Goal: Task Accomplishment & Management: Manage account settings

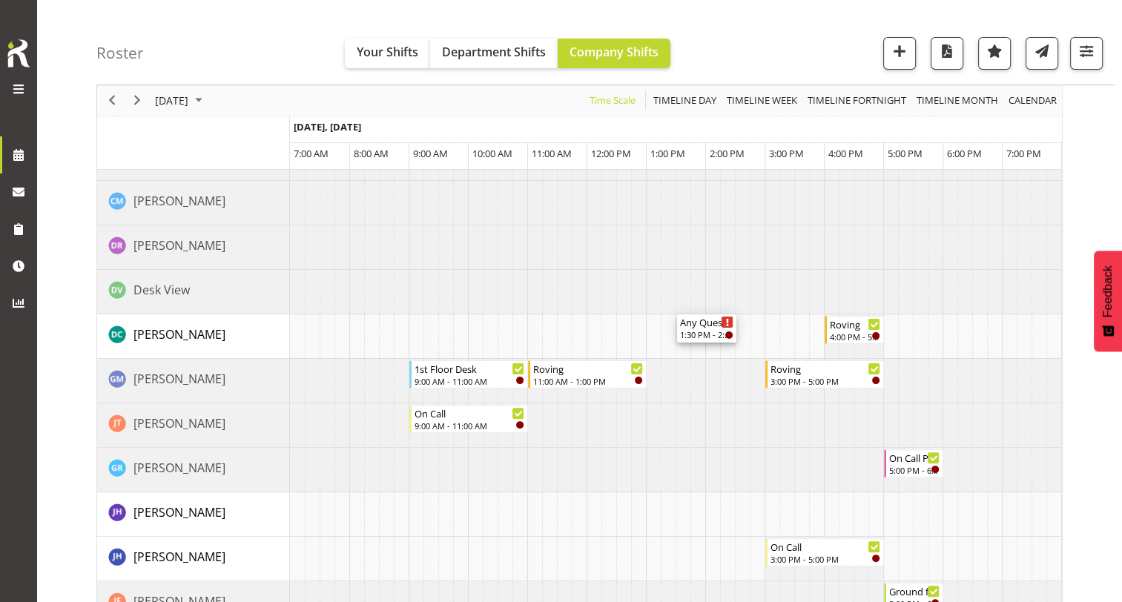
scroll to position [445, 0]
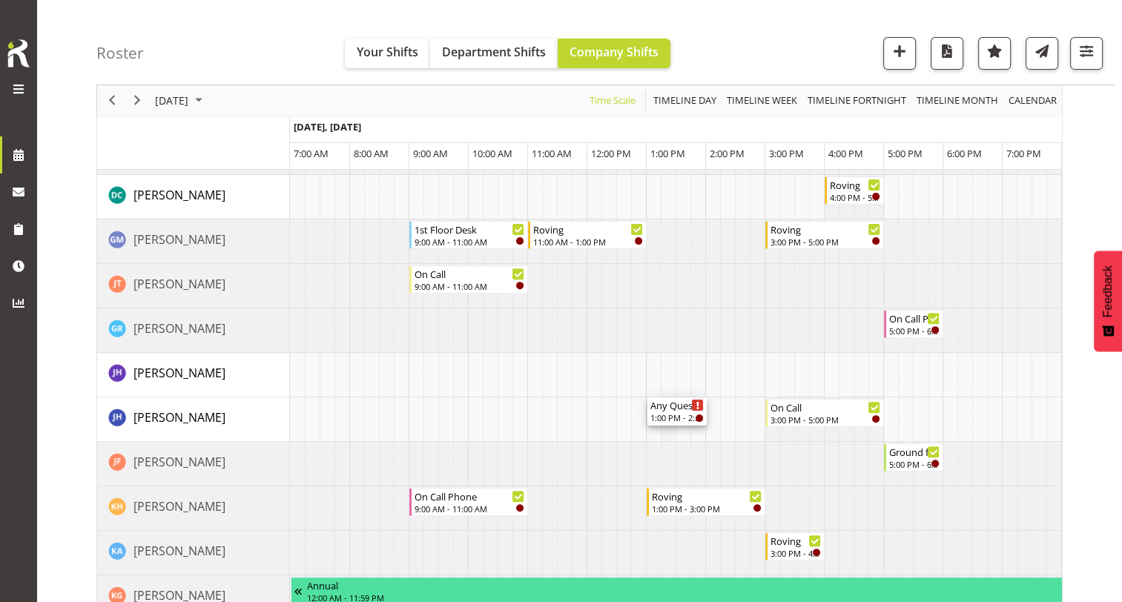
drag, startPoint x: 700, startPoint y: 278, endPoint x: 673, endPoint y: 410, distance: 134.9
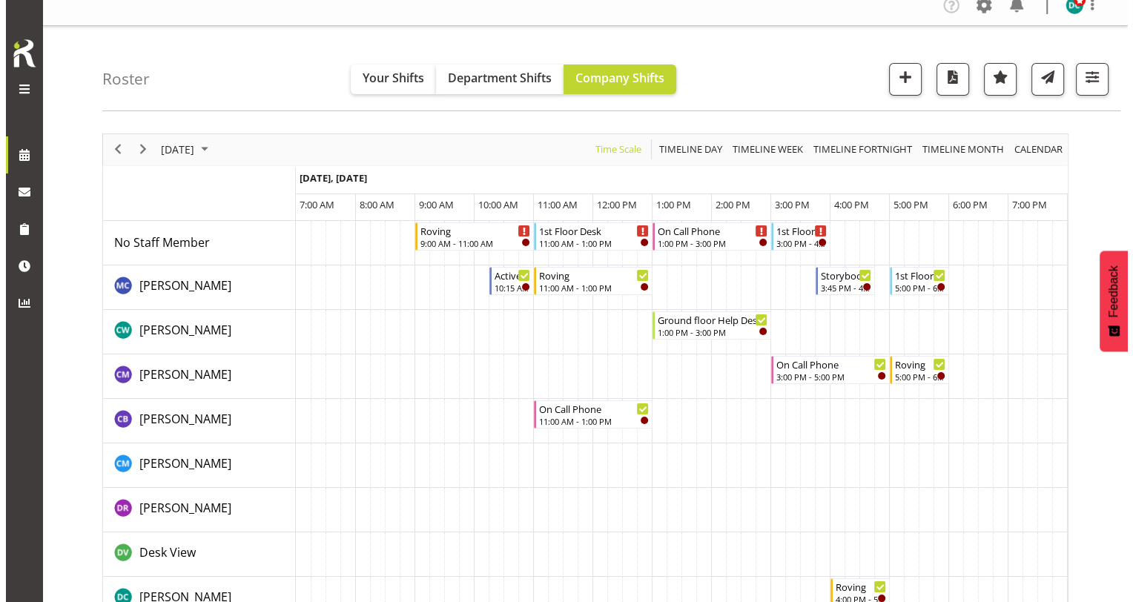
scroll to position [0, 0]
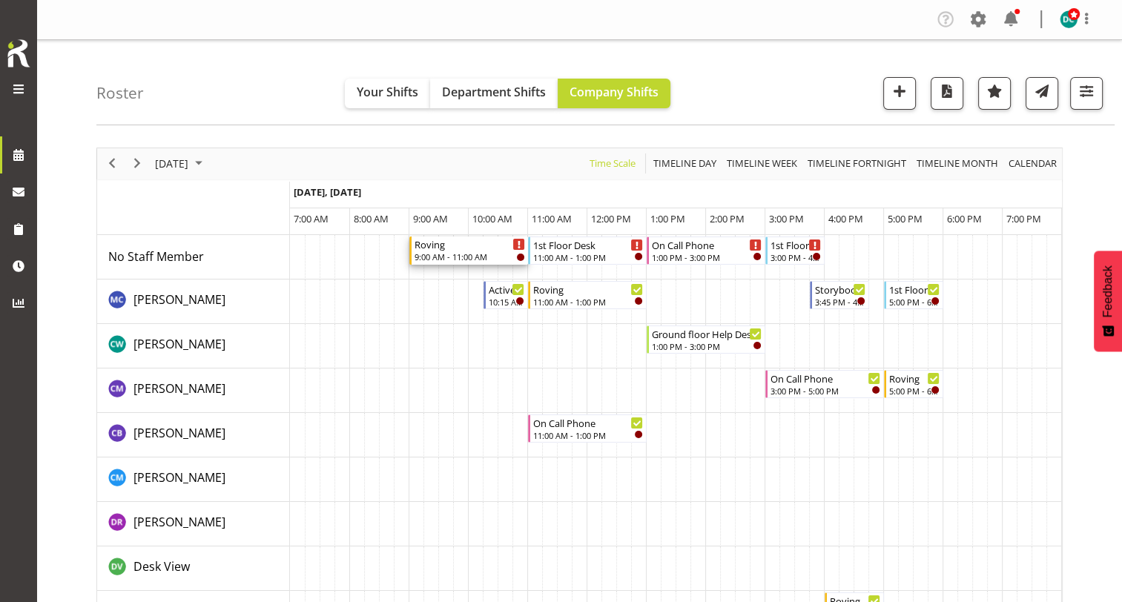
click at [451, 248] on div "Roving" at bounding box center [470, 244] width 111 height 15
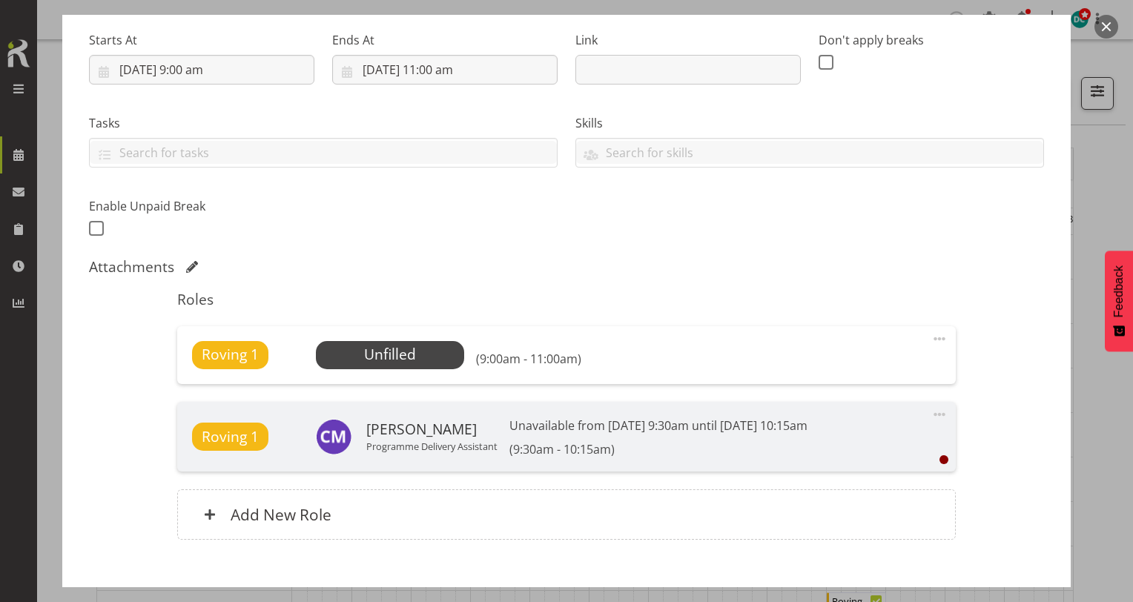
scroll to position [312, 0]
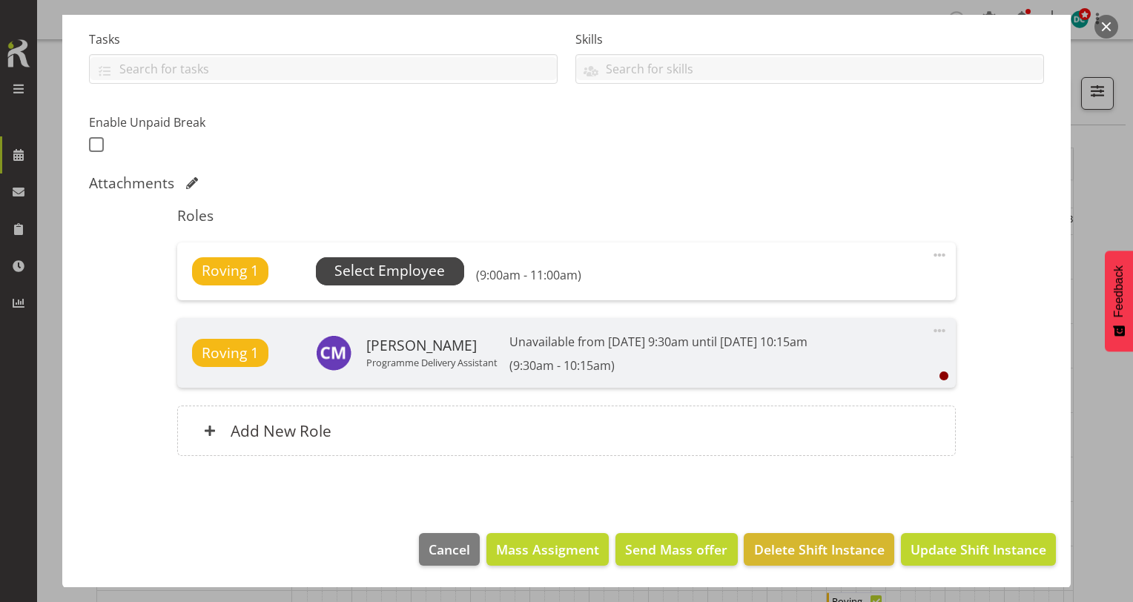
click at [407, 264] on span "Select Employee" at bounding box center [390, 271] width 111 height 22
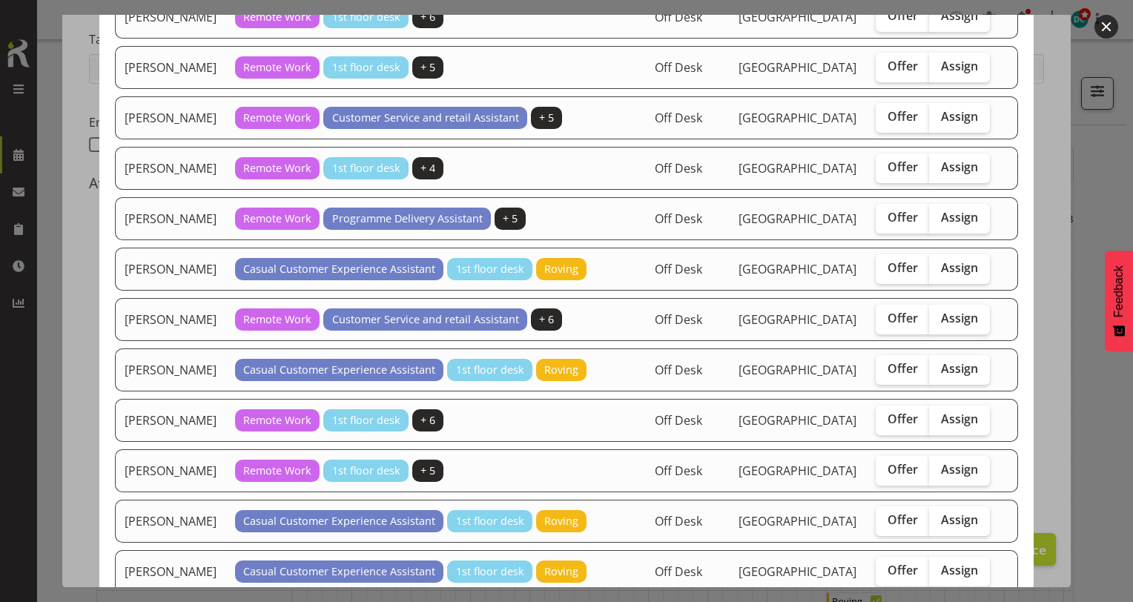
scroll to position [668, 0]
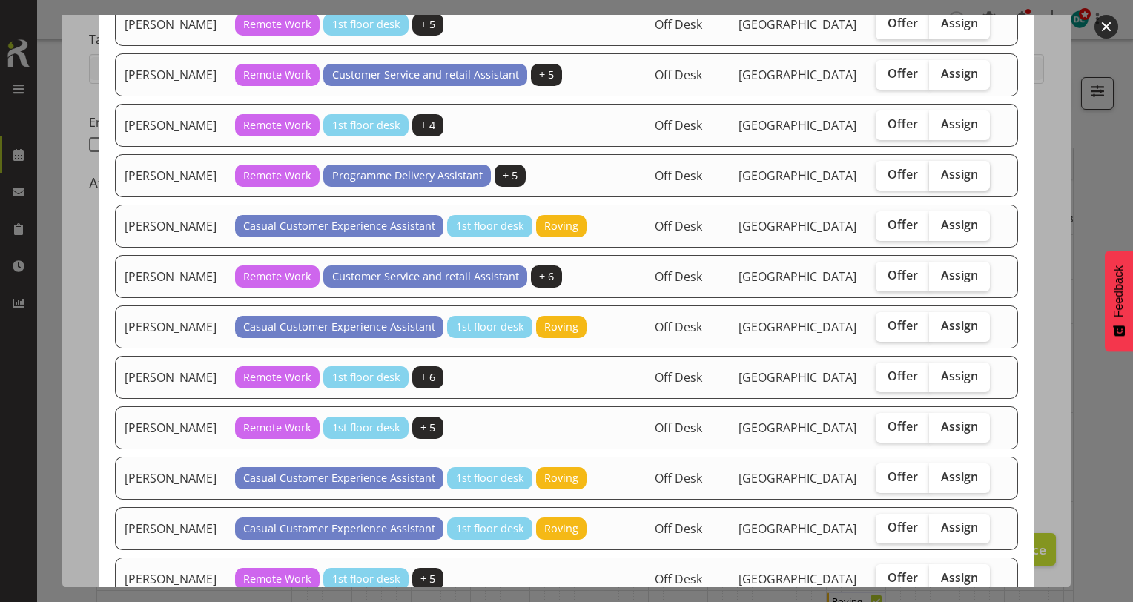
drag, startPoint x: 941, startPoint y: 243, endPoint x: 962, endPoint y: 258, distance: 26.1
click at [944, 182] on span "Assign" at bounding box center [959, 174] width 37 height 15
click at [939, 180] on input "Assign" at bounding box center [934, 175] width 10 height 10
checkbox input "true"
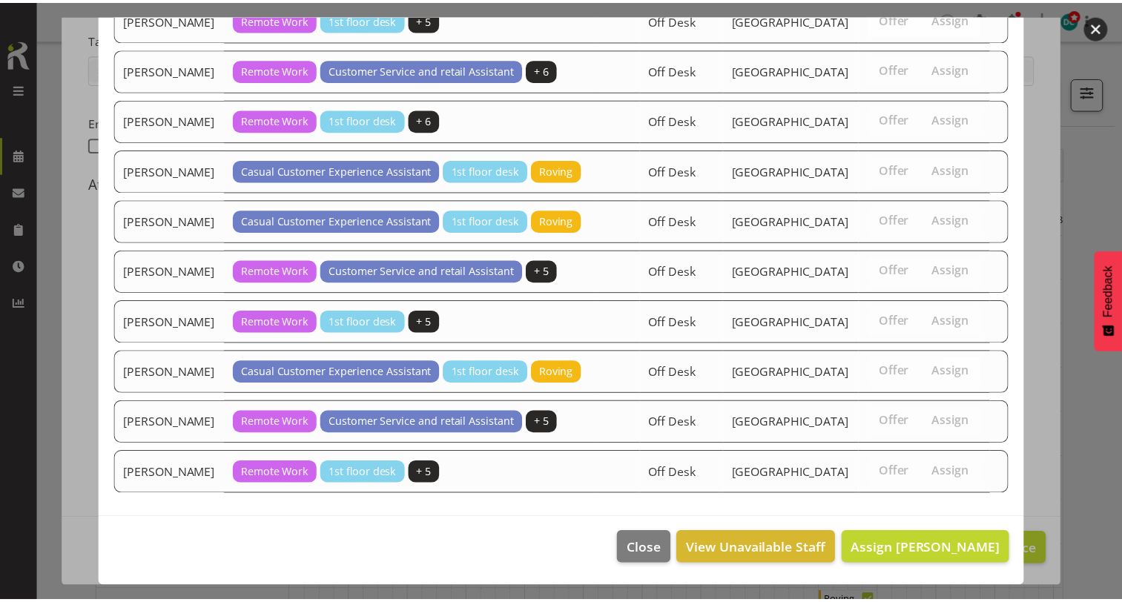
scroll to position [1392, 0]
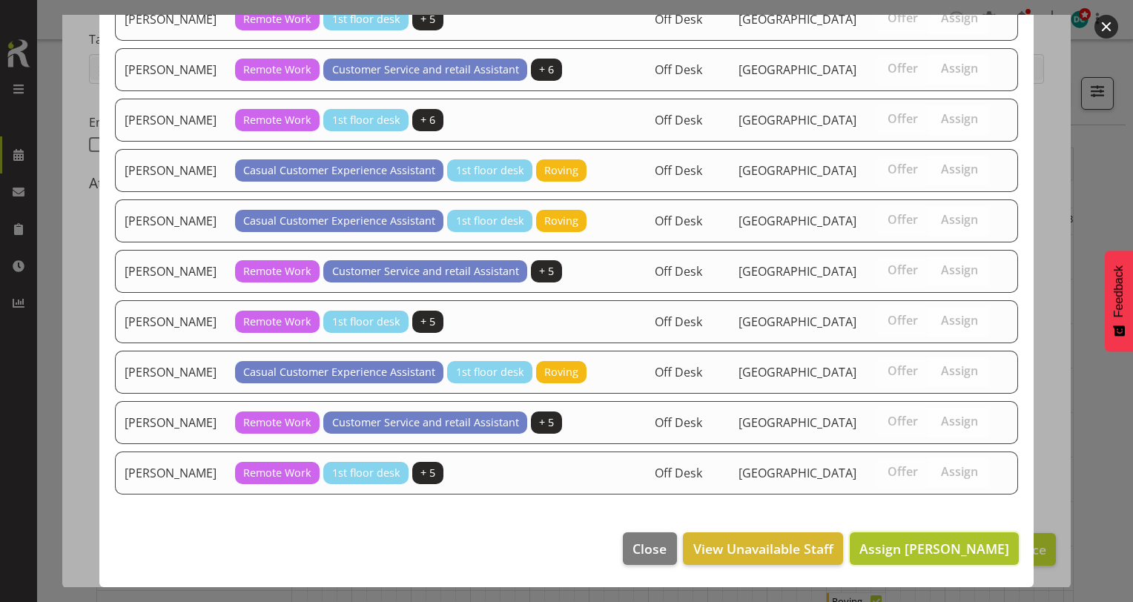
click at [951, 552] on span "Assign Kay Chen" at bounding box center [935, 549] width 150 height 18
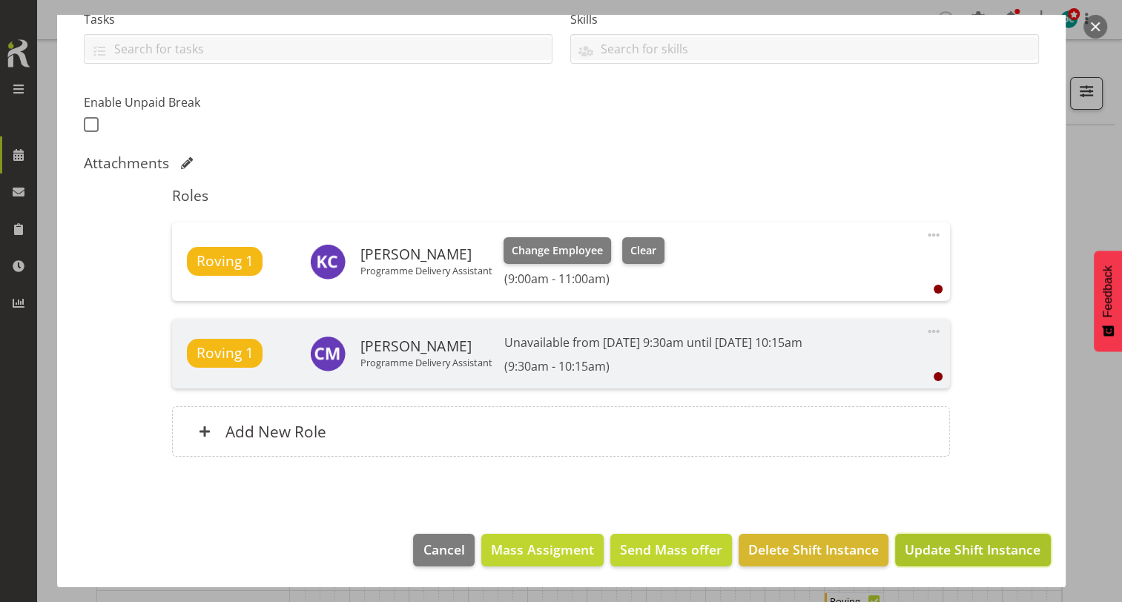
click at [931, 553] on span "Update Shift Instance" at bounding box center [973, 549] width 136 height 19
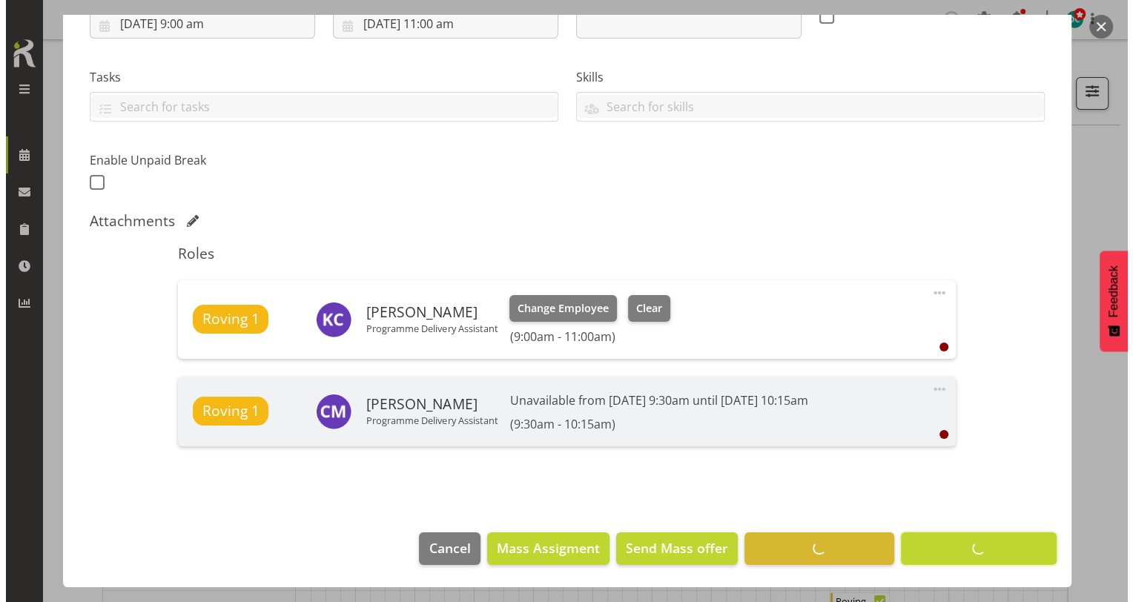
scroll to position [274, 0]
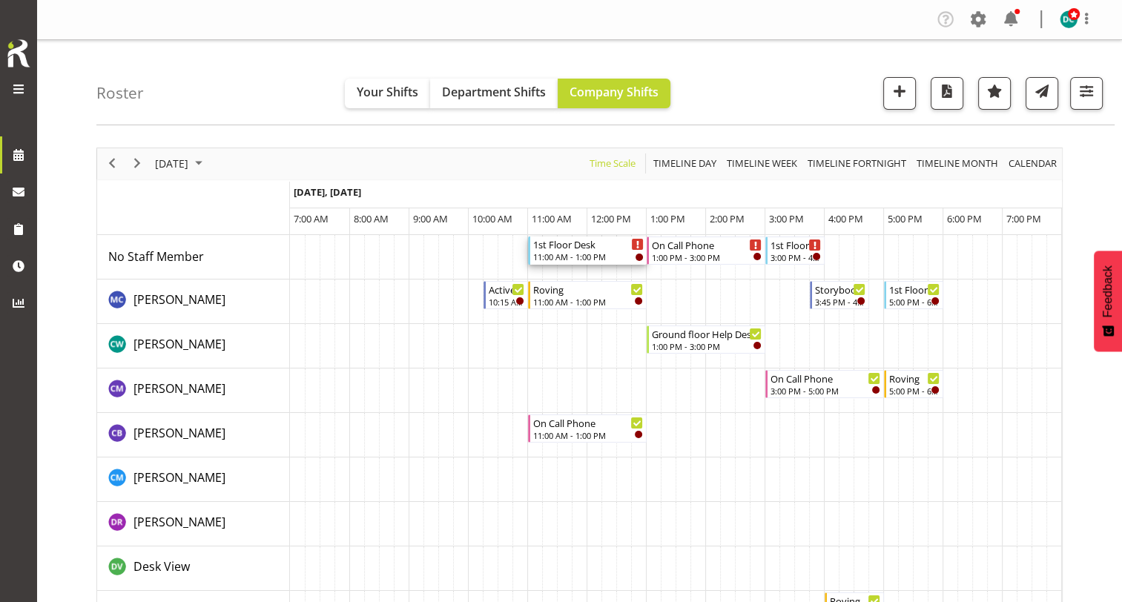
click at [582, 248] on div "1st Floor Desk" at bounding box center [588, 244] width 111 height 15
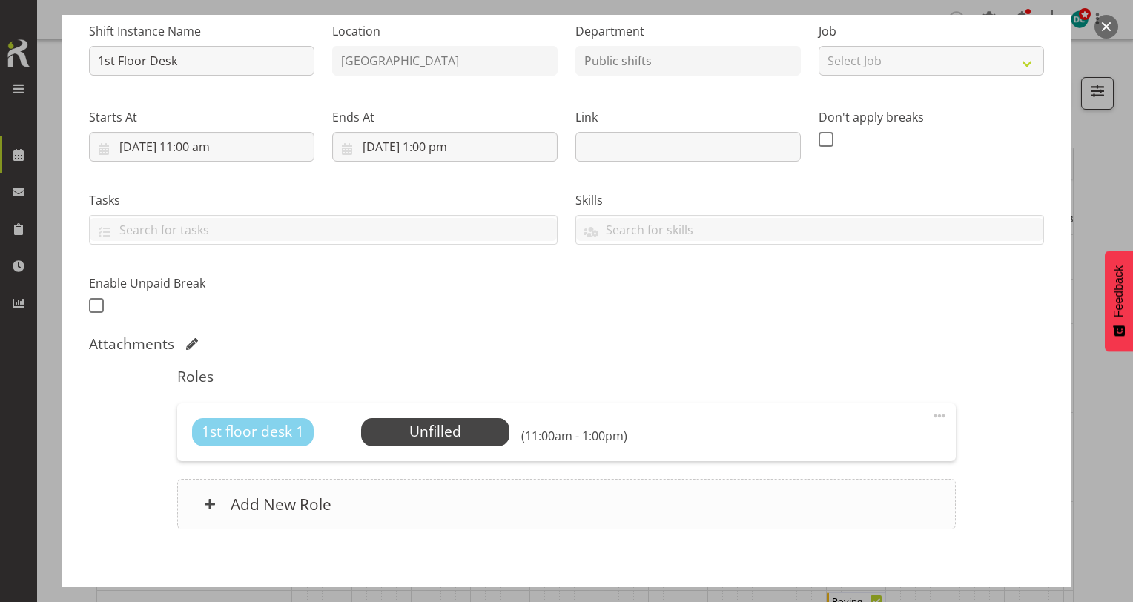
scroll to position [225, 0]
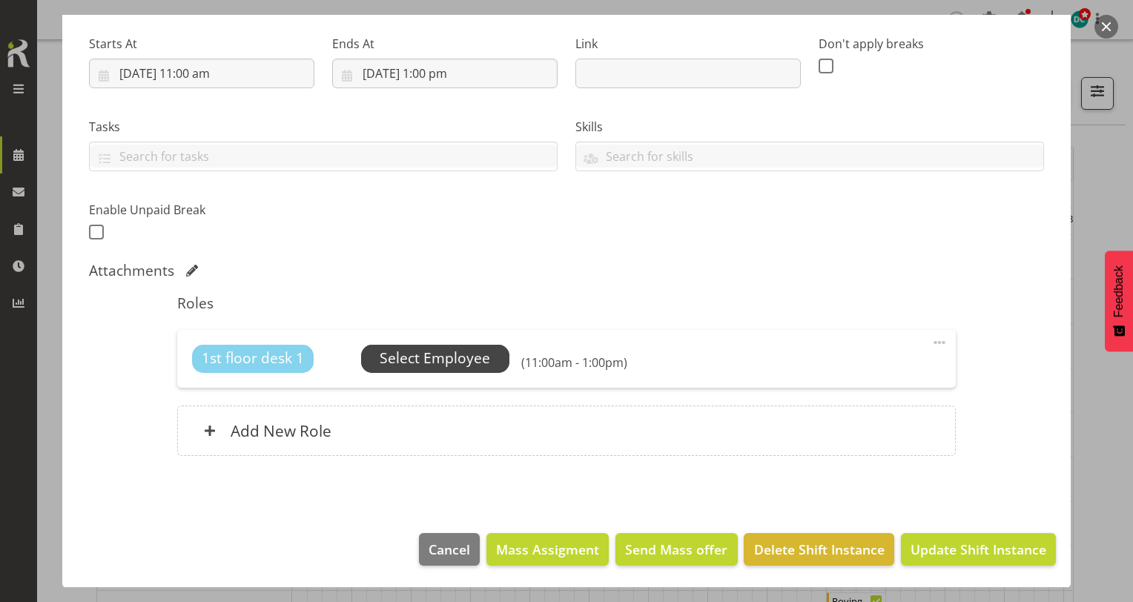
click at [444, 363] on span "Select Employee" at bounding box center [435, 359] width 111 height 22
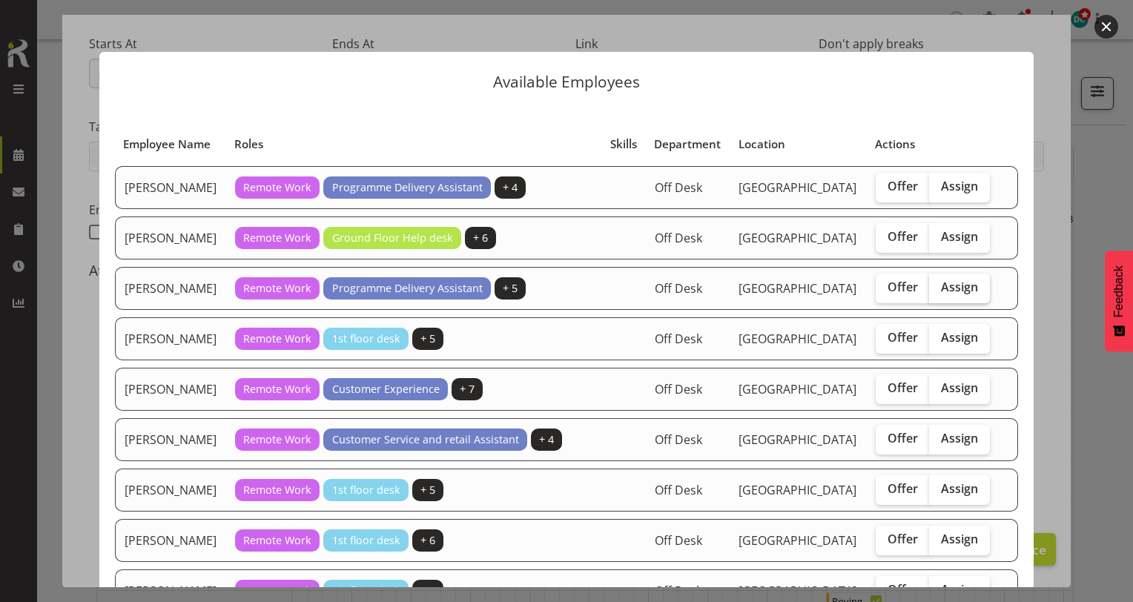
click at [951, 294] on span "Assign" at bounding box center [959, 287] width 37 height 15
click at [939, 292] on input "Assign" at bounding box center [934, 288] width 10 height 10
checkbox input "true"
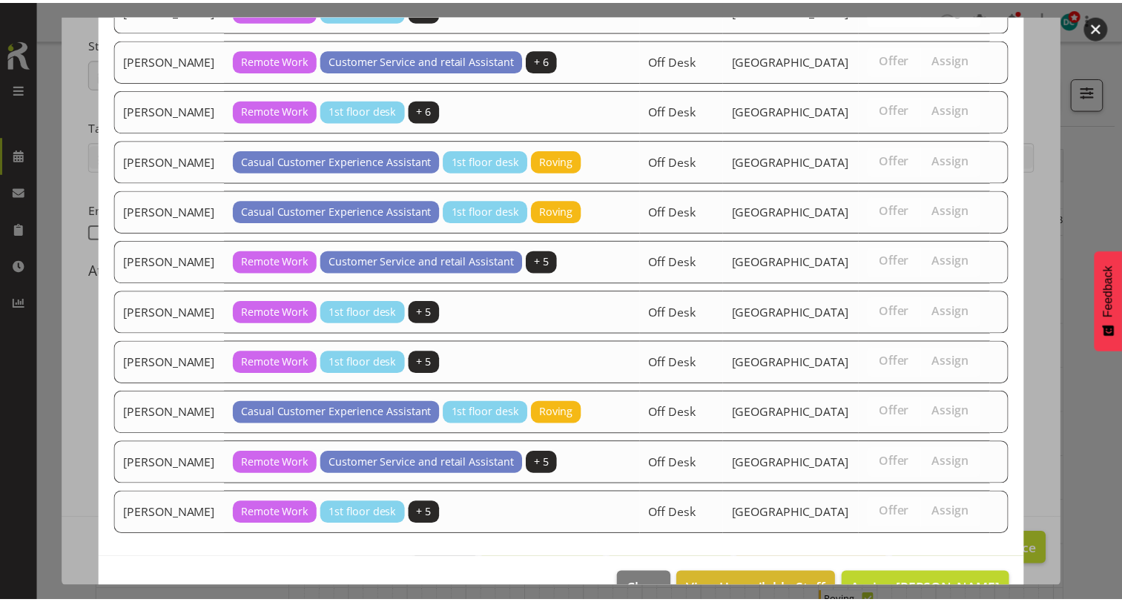
scroll to position [1392, 0]
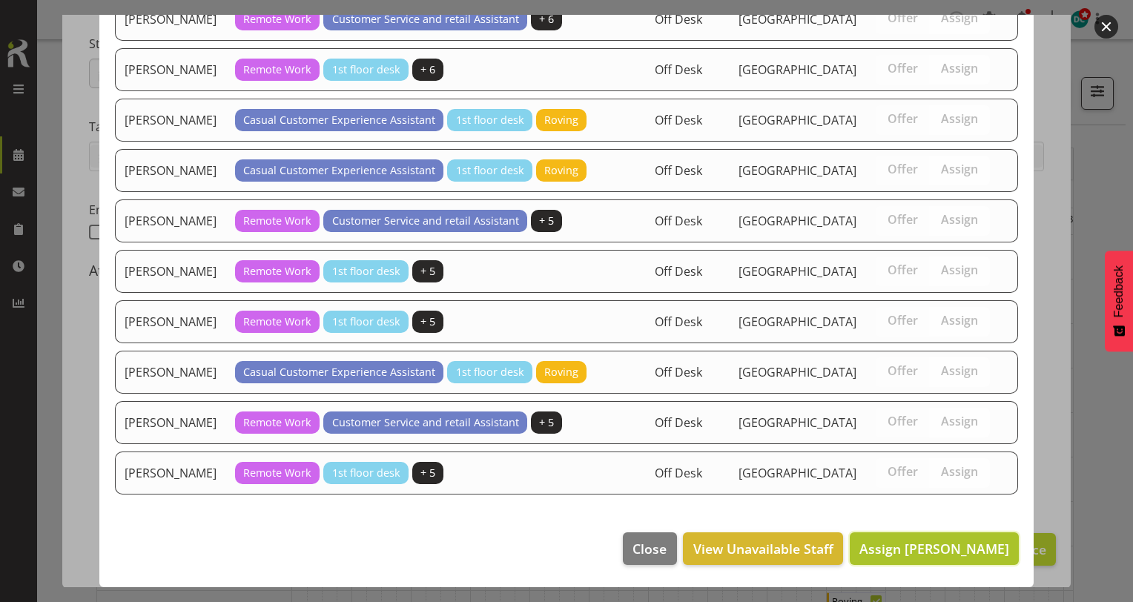
click at [880, 561] on button "Assign Chamique Mamolo" at bounding box center [934, 549] width 169 height 33
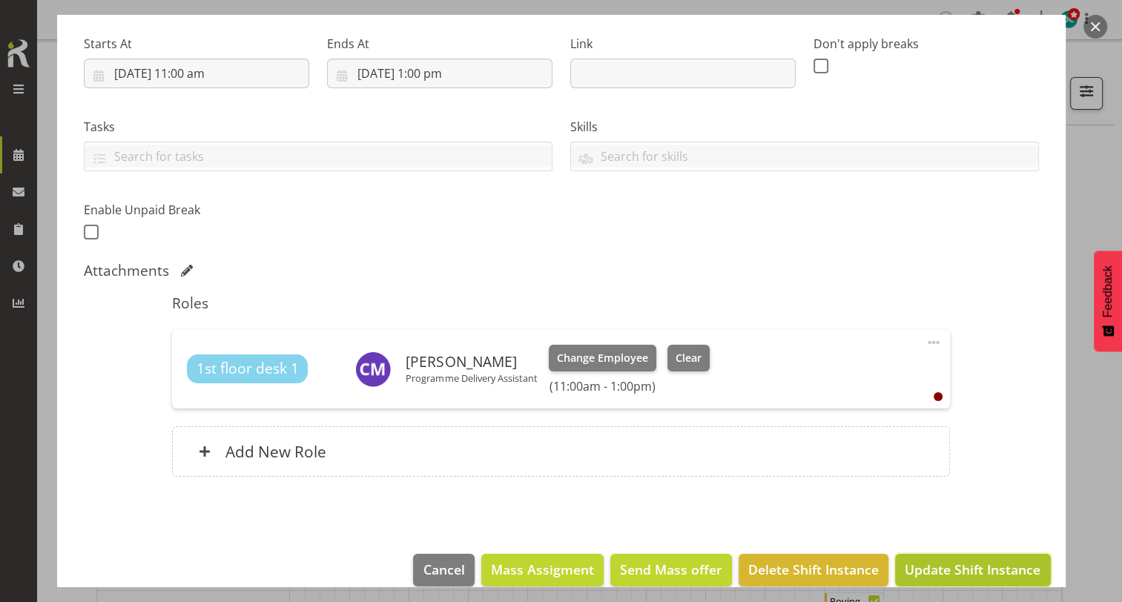
click at [924, 570] on span "Update Shift Instance" at bounding box center [973, 569] width 136 height 19
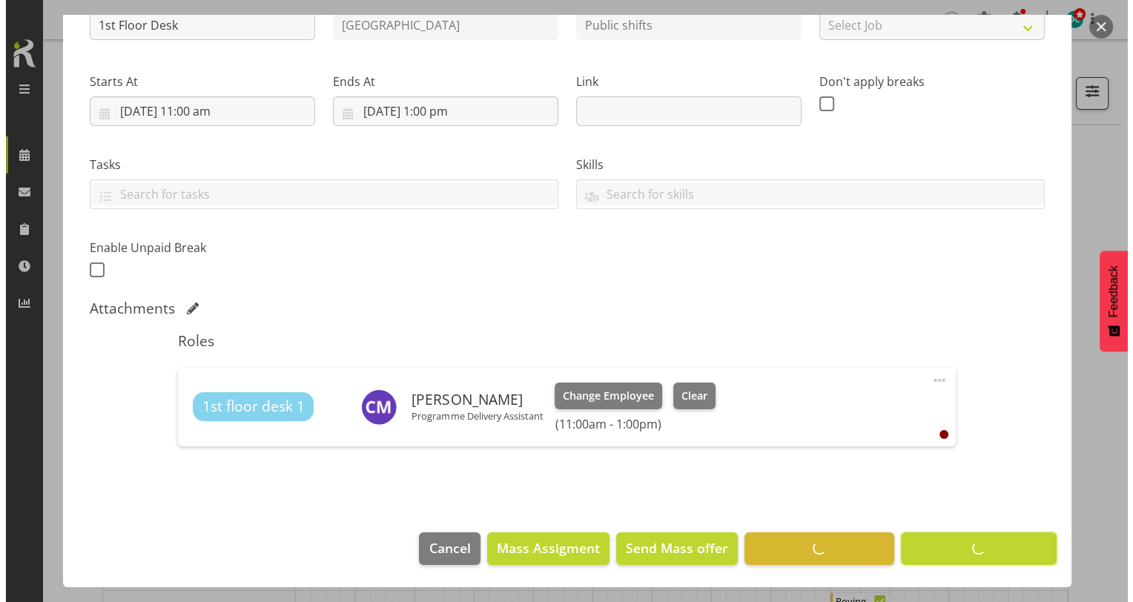
scroll to position [186, 0]
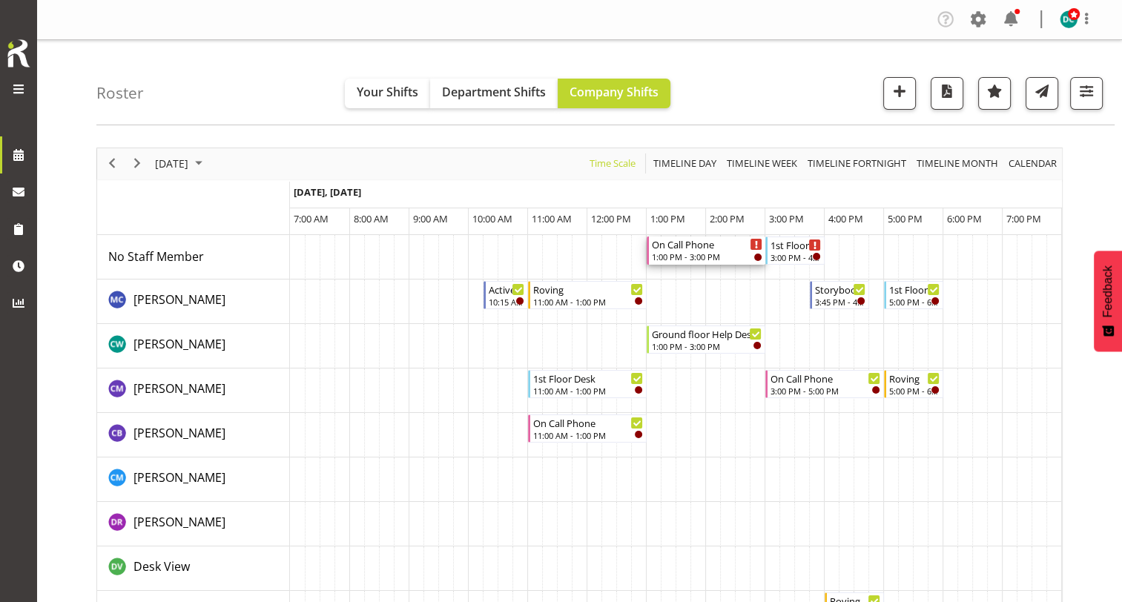
click at [701, 258] on div "1:00 PM - 3:00 PM" at bounding box center [707, 257] width 111 height 12
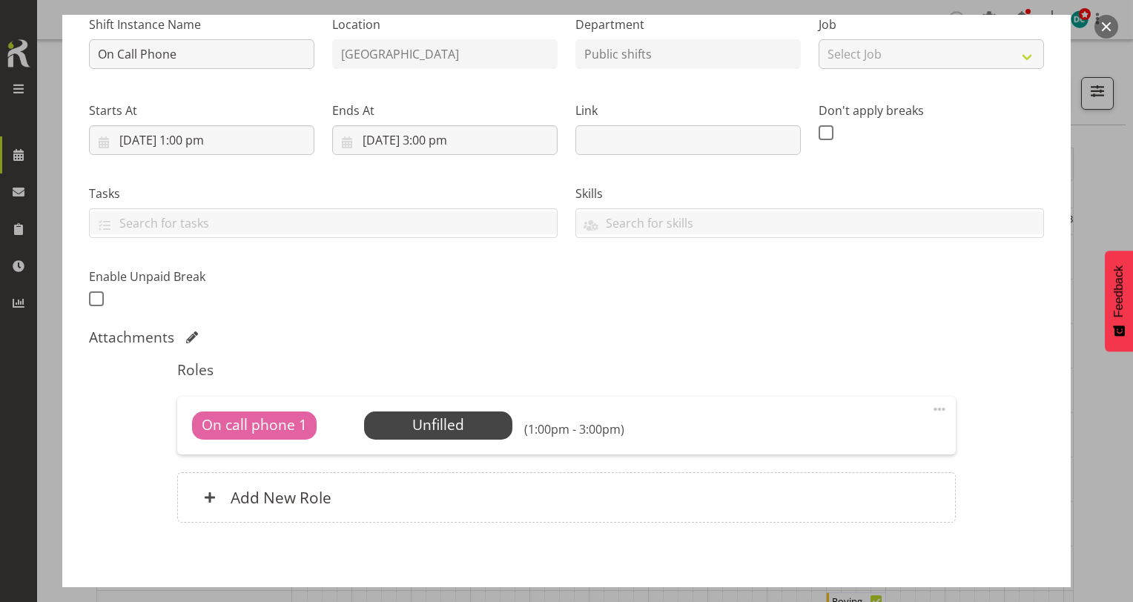
scroll to position [225, 0]
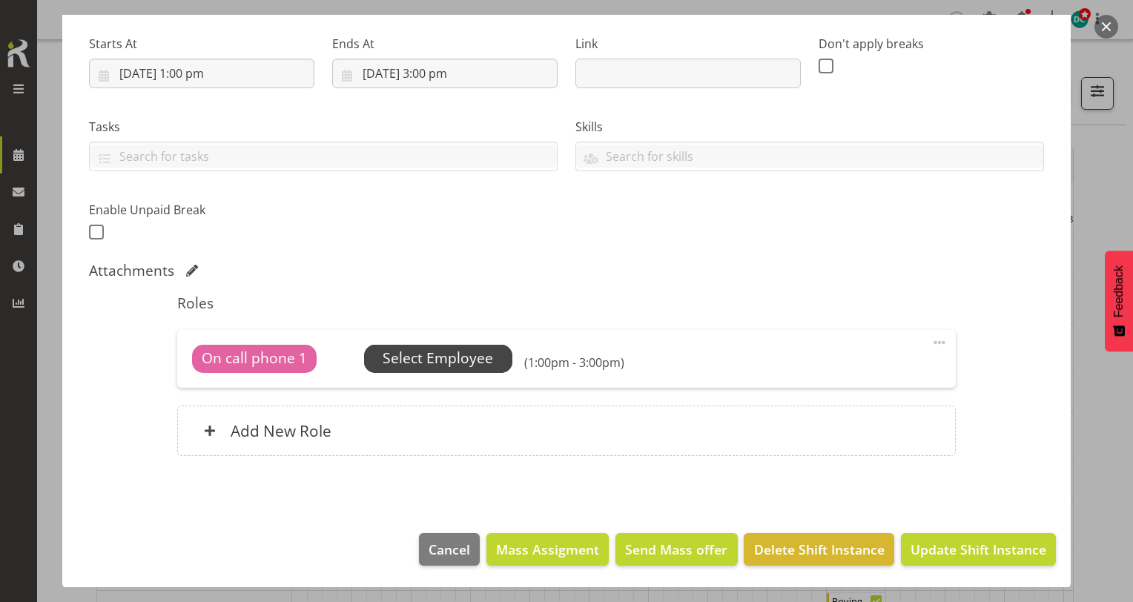
click at [472, 359] on span "Select Employee" at bounding box center [438, 359] width 111 height 22
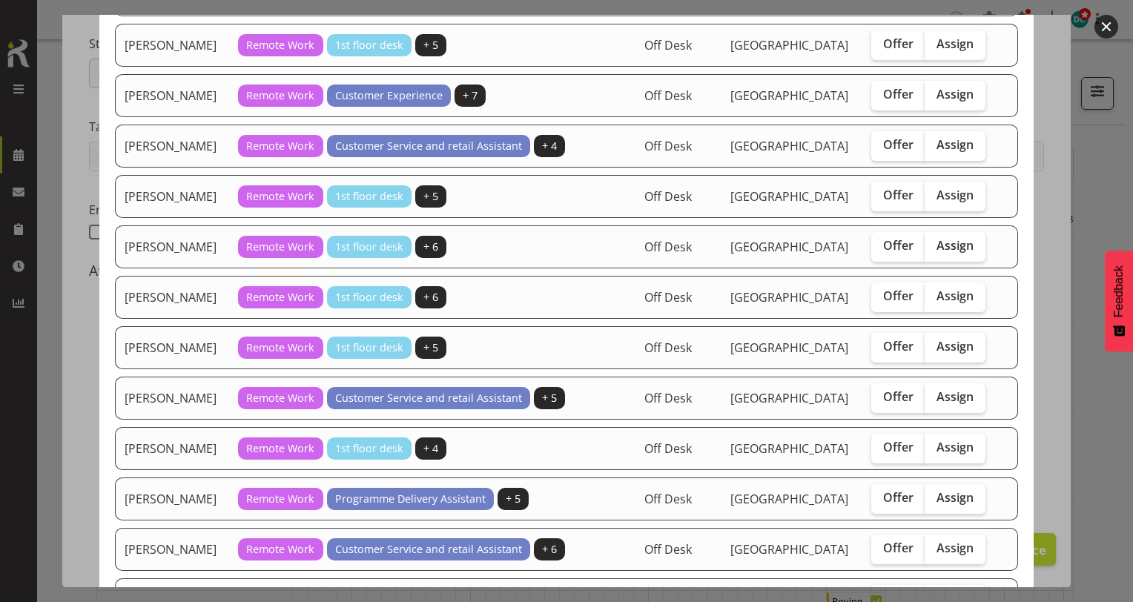
scroll to position [297, 0]
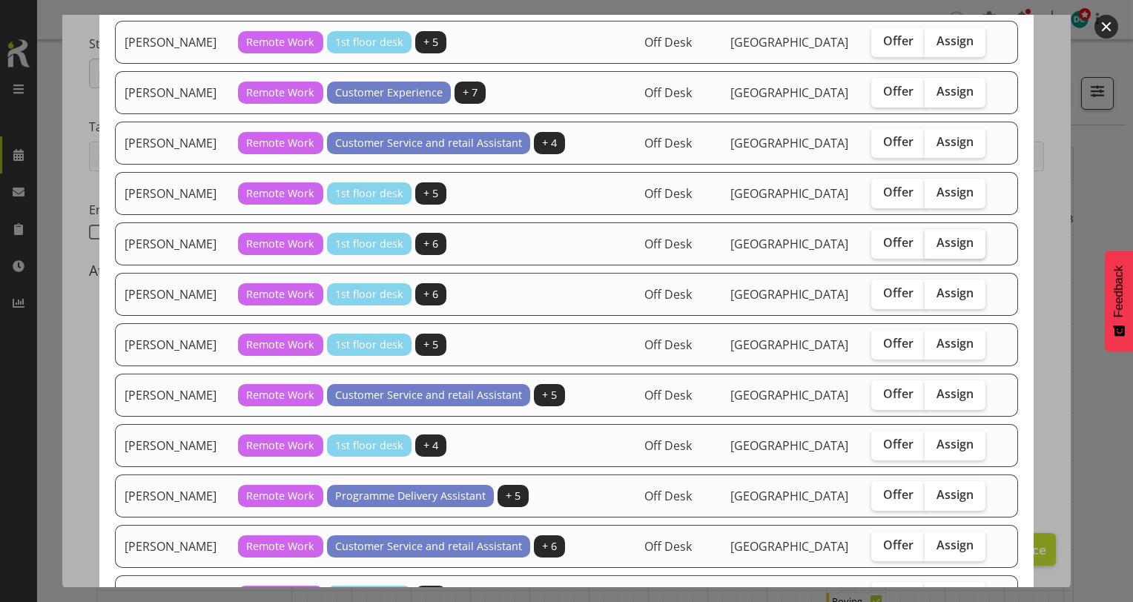
click at [944, 235] on span "Assign" at bounding box center [955, 242] width 37 height 15
click at [935, 238] on input "Assign" at bounding box center [930, 243] width 10 height 10
checkbox input "true"
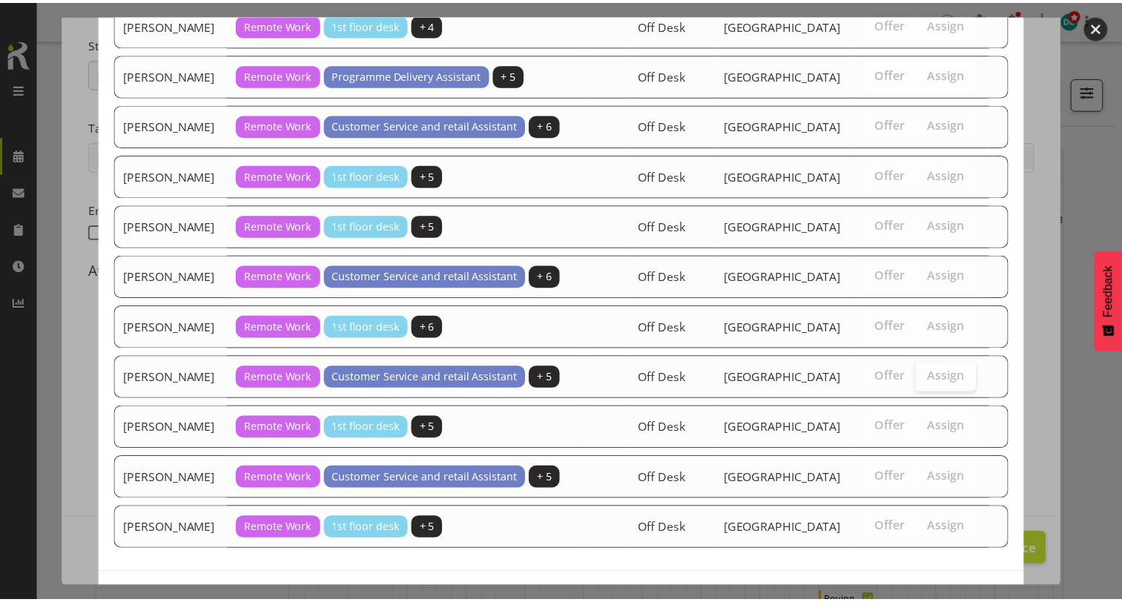
scroll to position [760, 0]
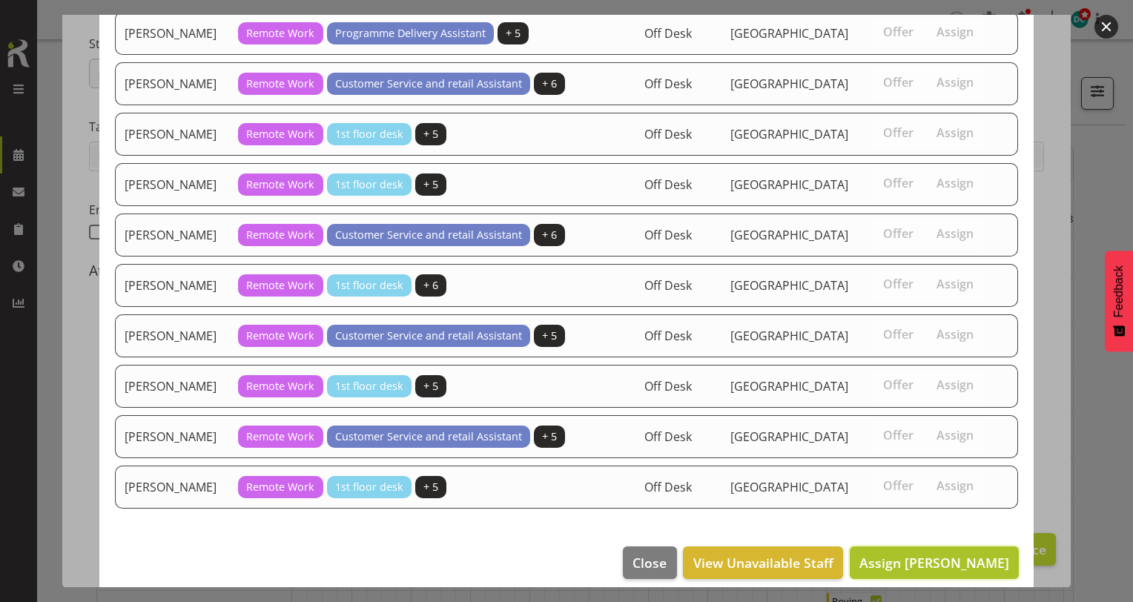
click at [973, 554] on span "Assign Jill Harpur" at bounding box center [935, 563] width 150 height 18
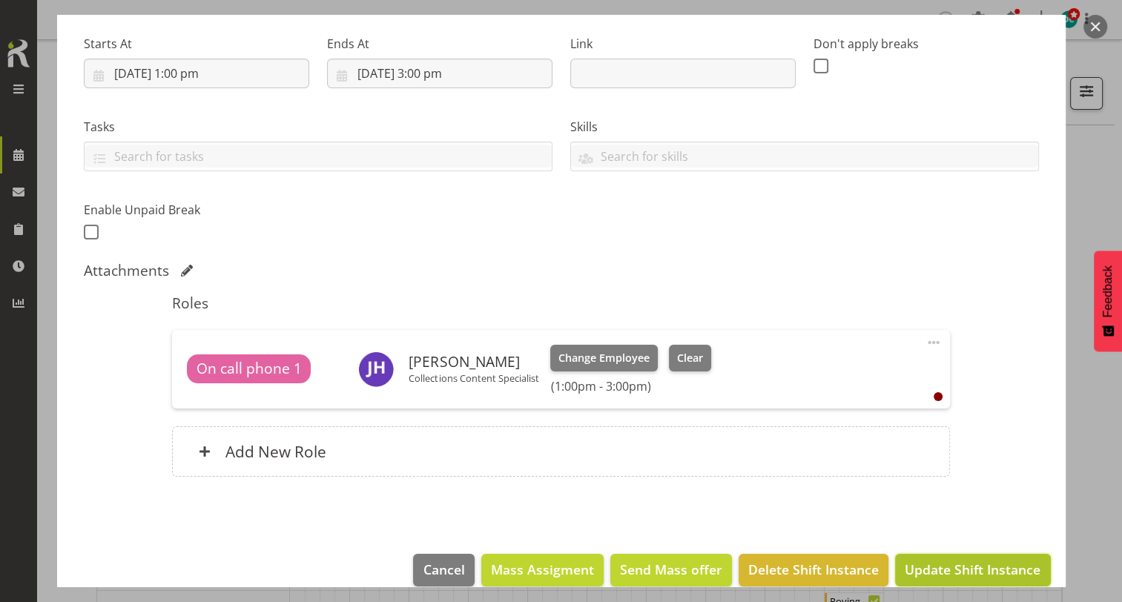
click at [967, 569] on span "Update Shift Instance" at bounding box center [973, 569] width 136 height 19
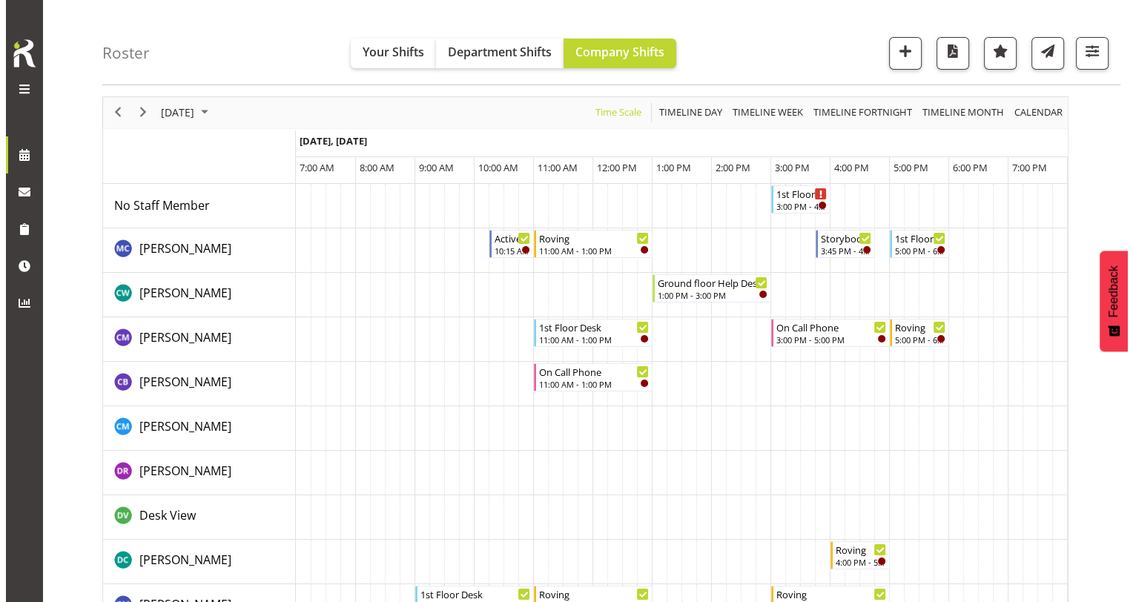
scroll to position [0, 0]
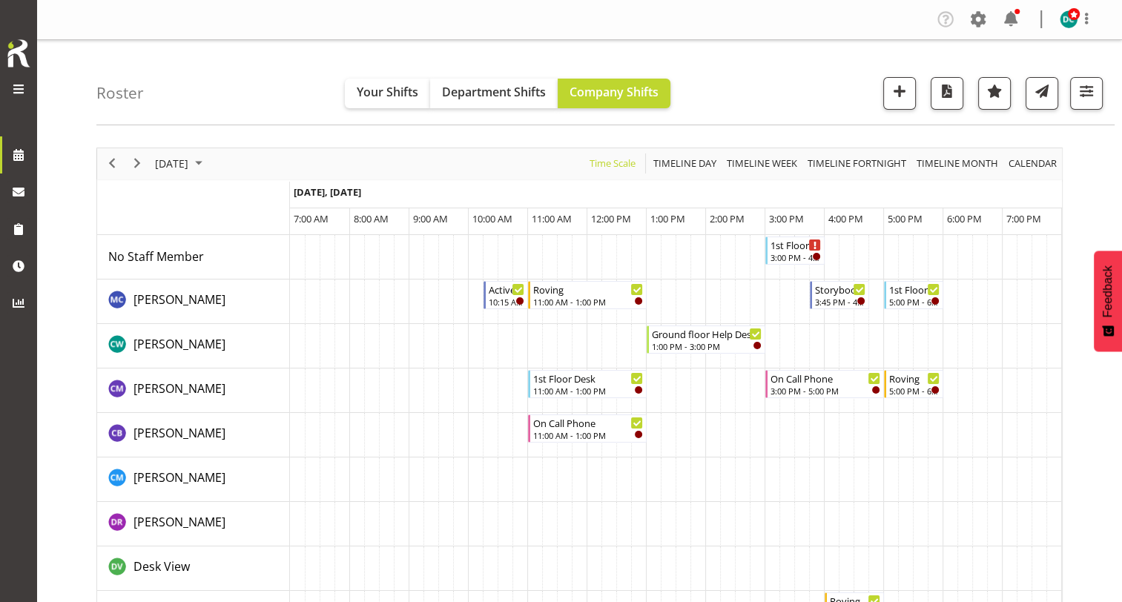
click at [796, 264] on td "Timeline Day of August 26, 2025" at bounding box center [801, 257] width 15 height 45
click at [789, 254] on div "3:00 PM - 4:00 PM" at bounding box center [796, 257] width 51 height 12
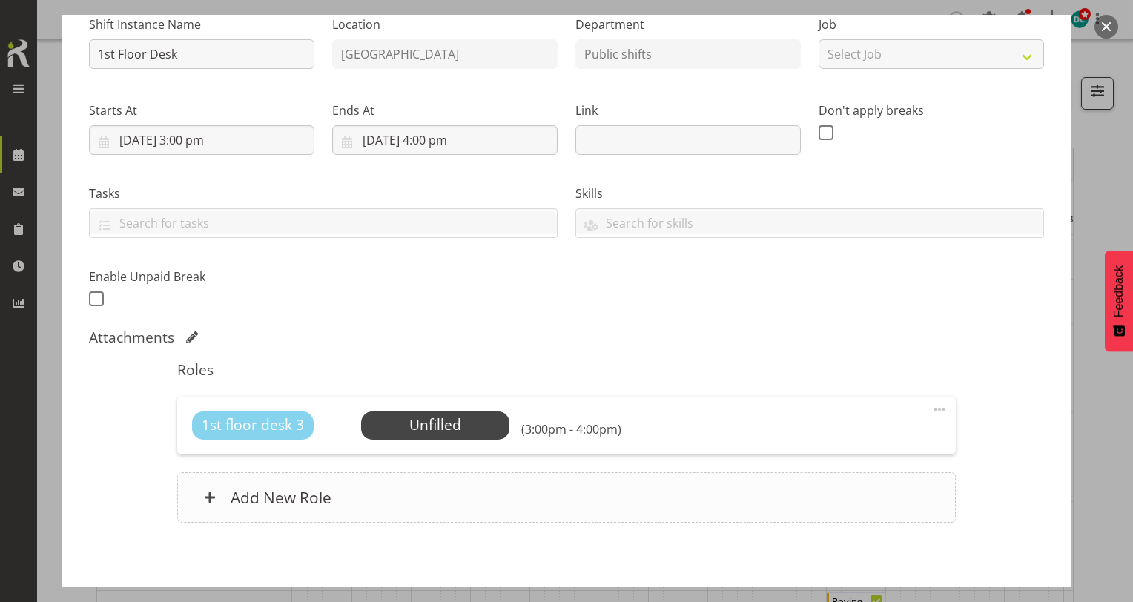
scroll to position [225, 0]
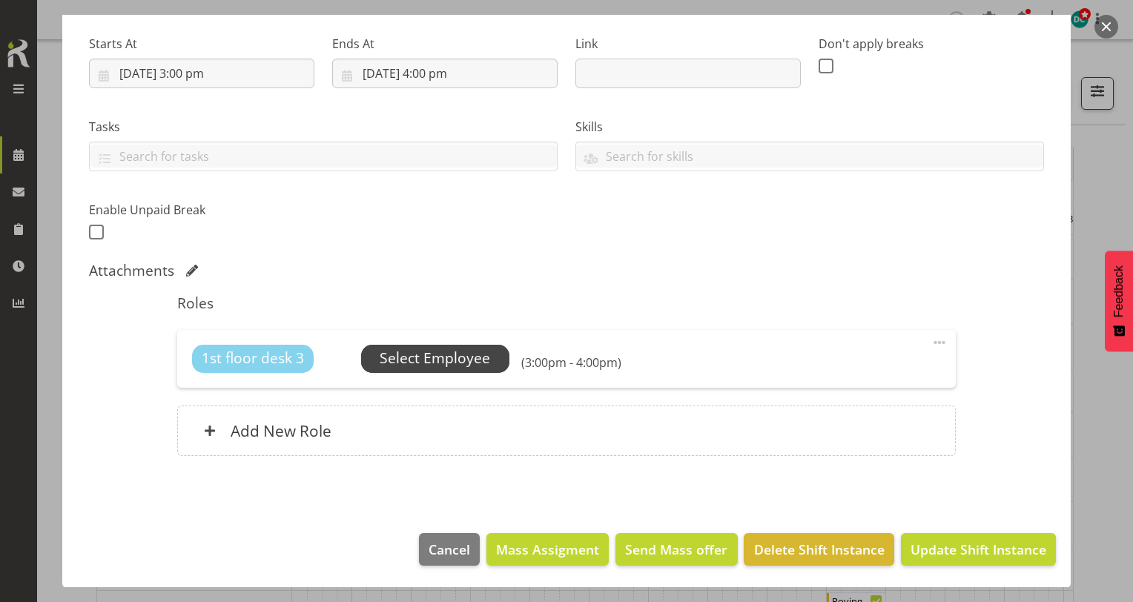
click at [430, 352] on span "Select Employee" at bounding box center [435, 359] width 111 height 22
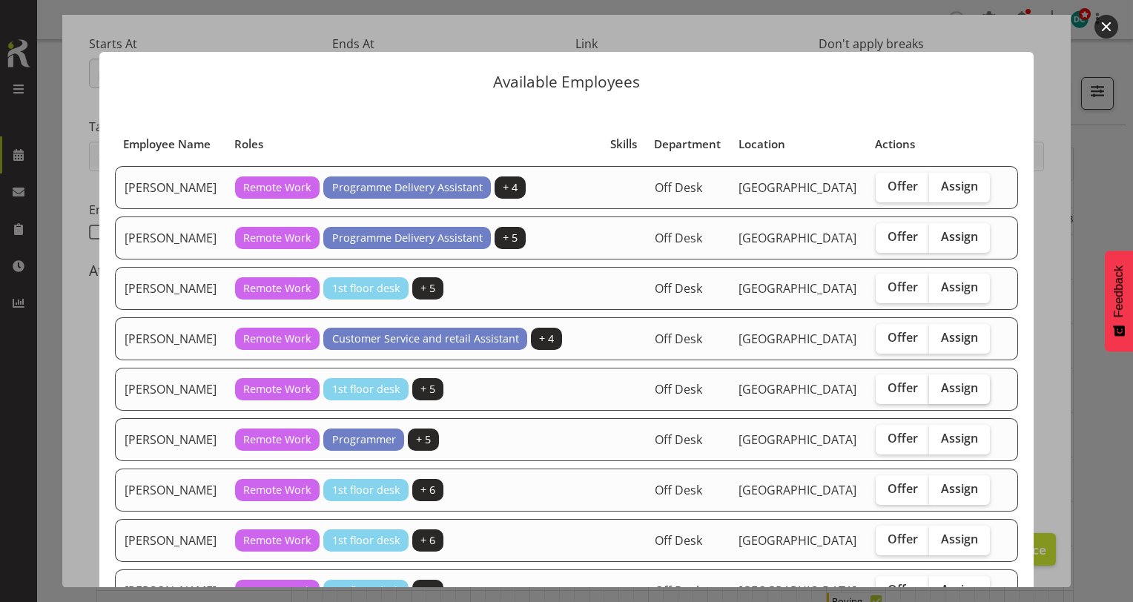
click at [958, 395] on span "Assign" at bounding box center [959, 388] width 37 height 15
click at [939, 393] on input "Assign" at bounding box center [934, 389] width 10 height 10
checkbox input "true"
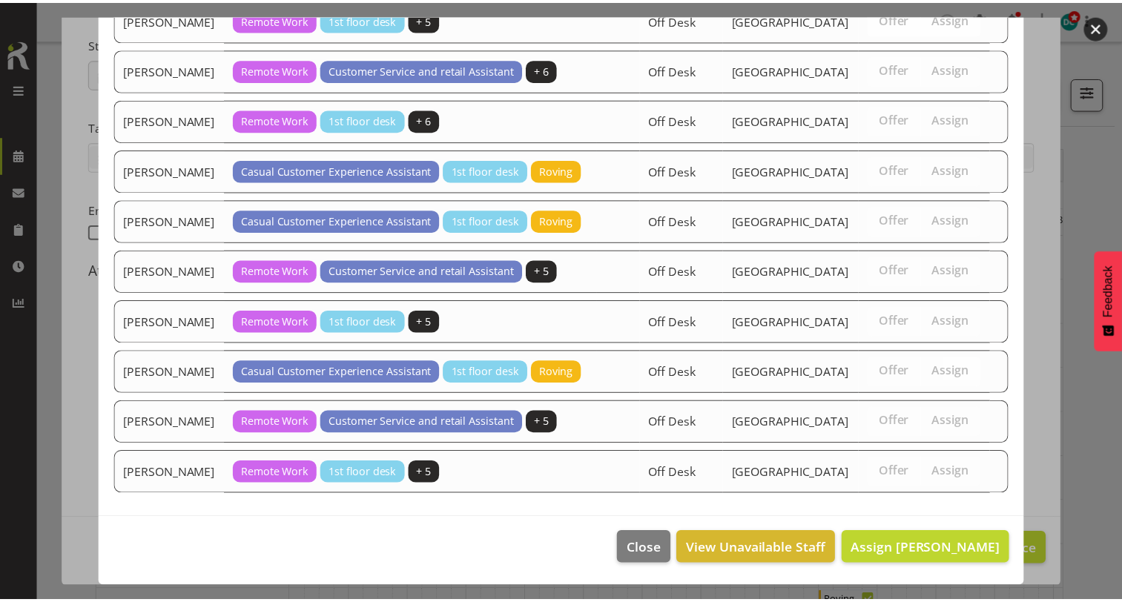
scroll to position [1280, 0]
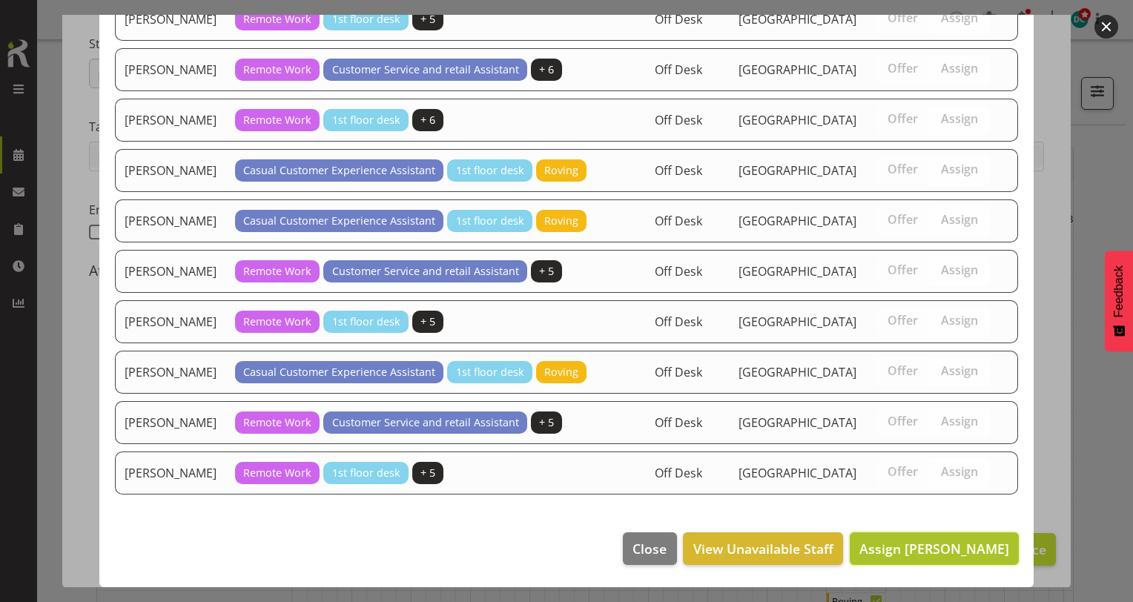
drag, startPoint x: 920, startPoint y: 553, endPoint x: 889, endPoint y: 534, distance: 36.3
click at [919, 553] on span "Assign Glen Tomlinson" at bounding box center [935, 549] width 150 height 18
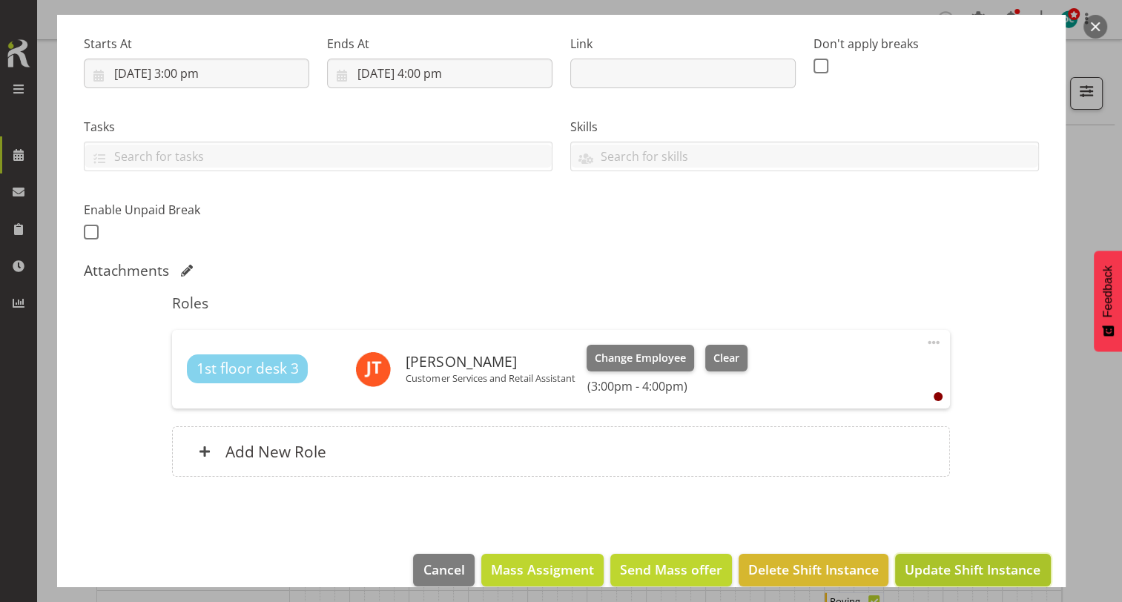
click at [941, 567] on span "Update Shift Instance" at bounding box center [973, 569] width 136 height 19
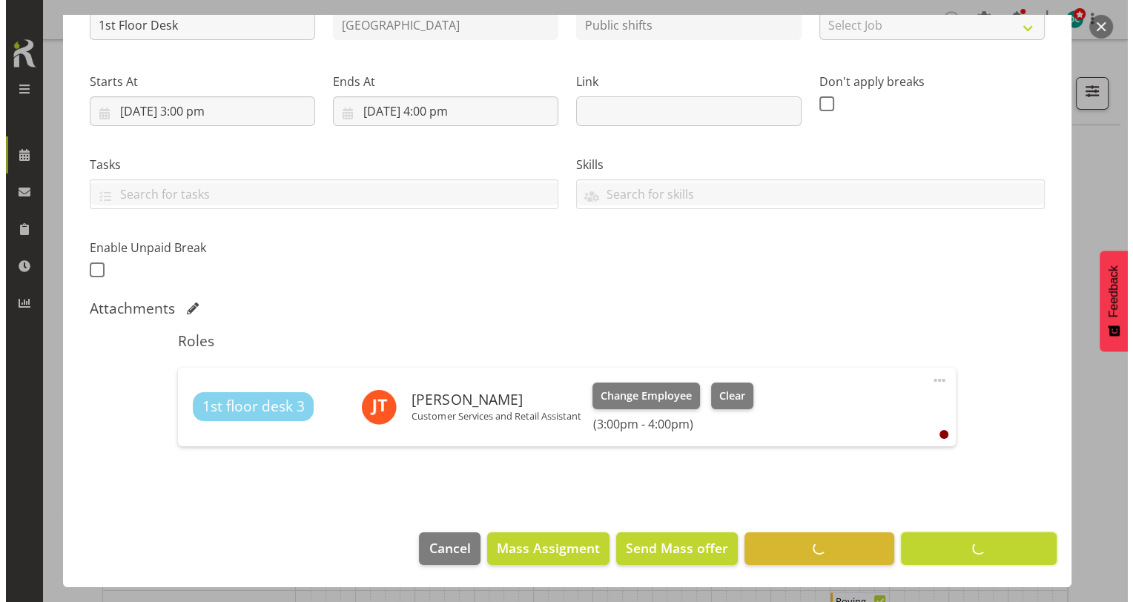
scroll to position [186, 0]
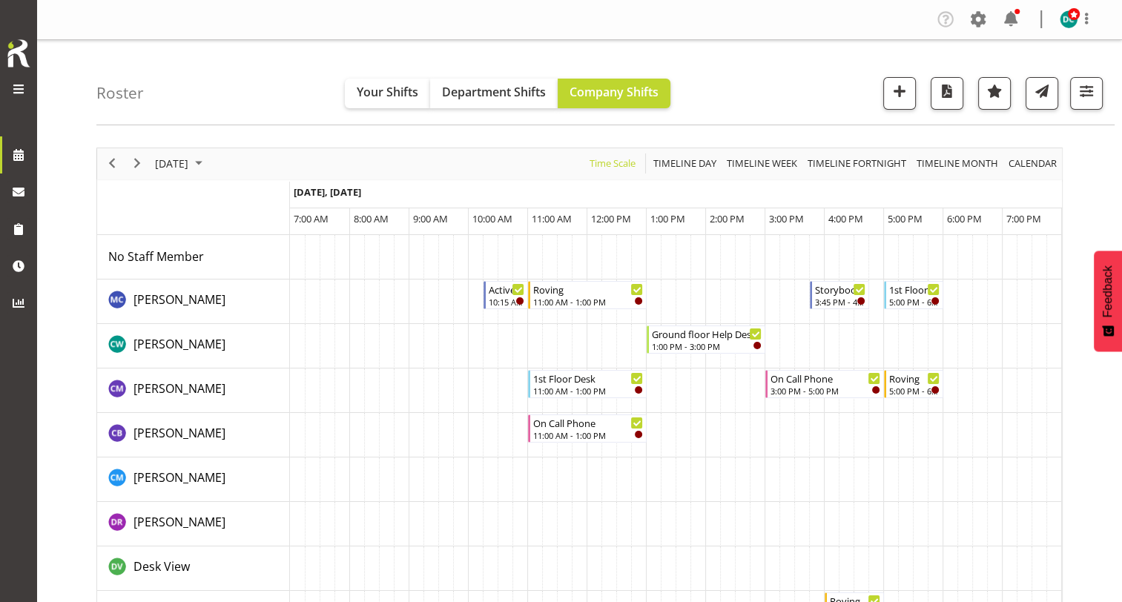
click at [386, 297] on td "Timeline Day of August 26, 2025" at bounding box center [386, 302] width 15 height 45
drag, startPoint x: 386, startPoint y: 297, endPoint x: 378, endPoint y: 320, distance: 25.1
click at [389, 297] on td "Timeline Day of August 26, 2025" at bounding box center [386, 302] width 15 height 45
click at [382, 372] on td "Timeline Day of August 26, 2025" at bounding box center [386, 391] width 15 height 45
click at [387, 341] on td "Timeline Day of August 26, 2025" at bounding box center [386, 346] width 15 height 45
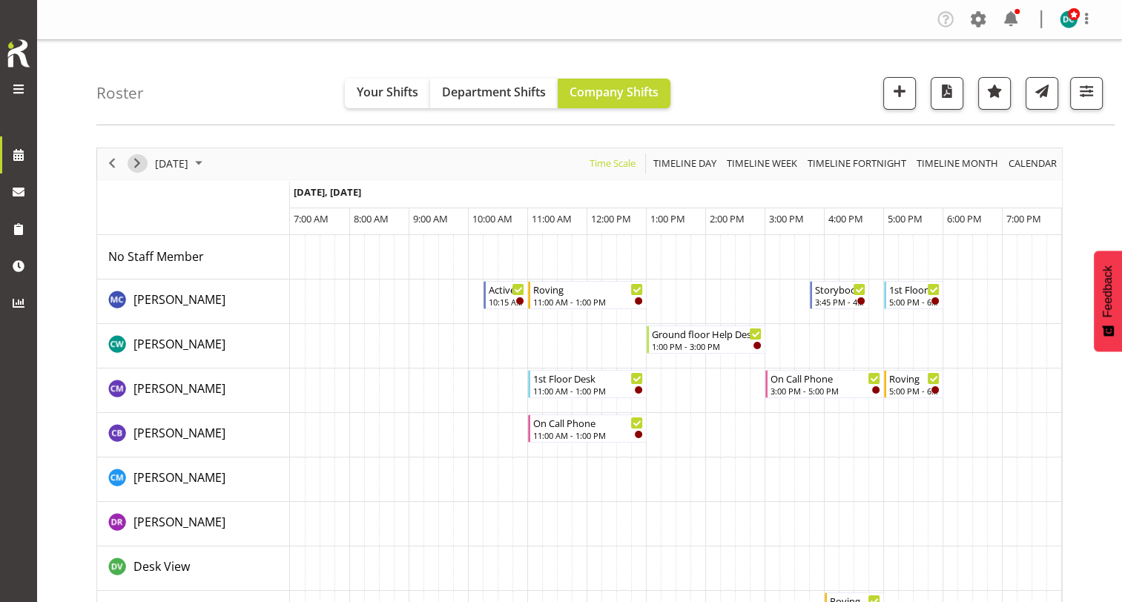
click at [142, 160] on span "Next" at bounding box center [137, 163] width 18 height 19
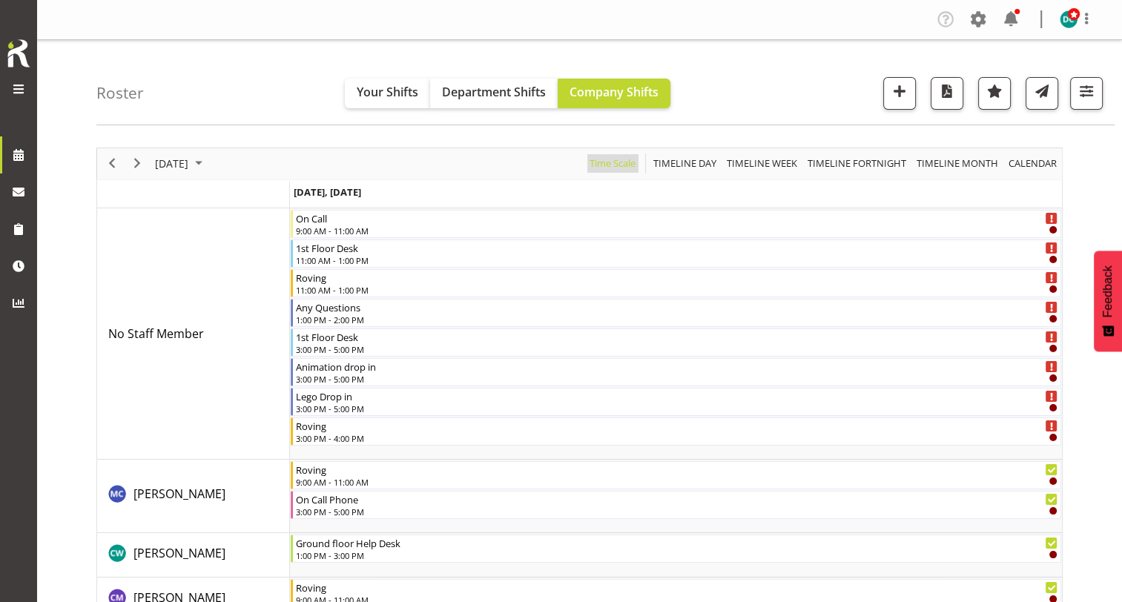
click at [603, 169] on span "Time Scale" at bounding box center [612, 163] width 49 height 19
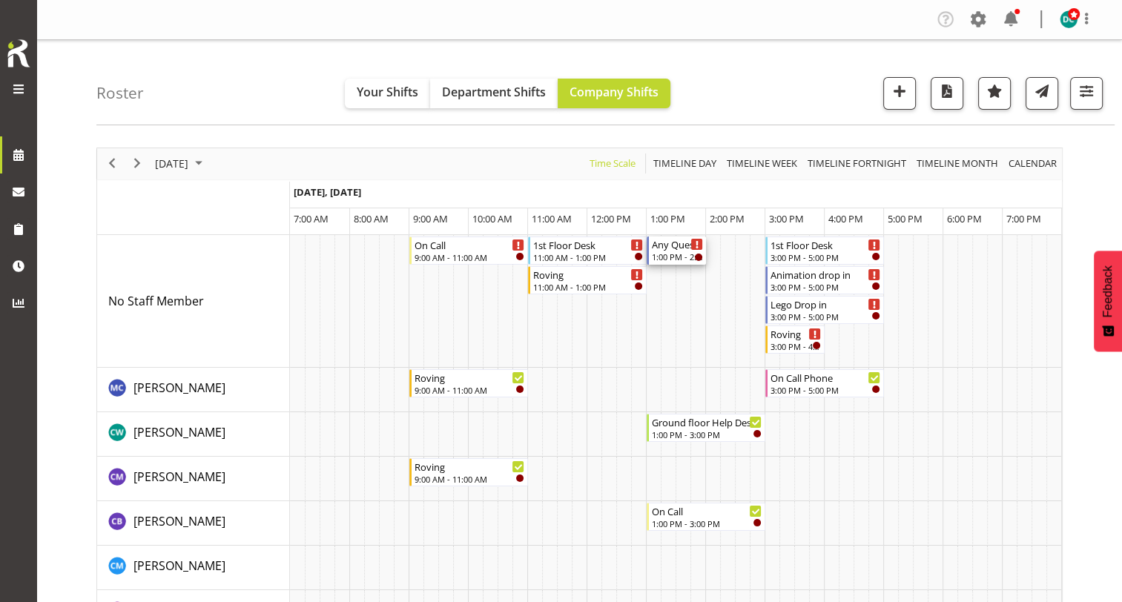
click at [665, 249] on div "Any Questions" at bounding box center [677, 244] width 51 height 15
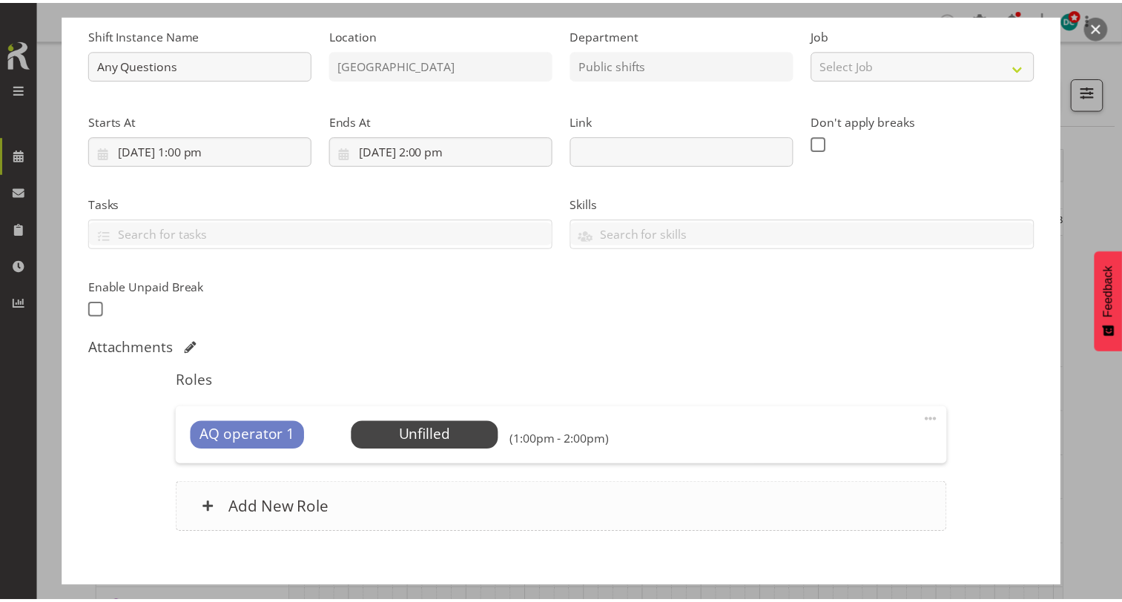
scroll to position [223, 0]
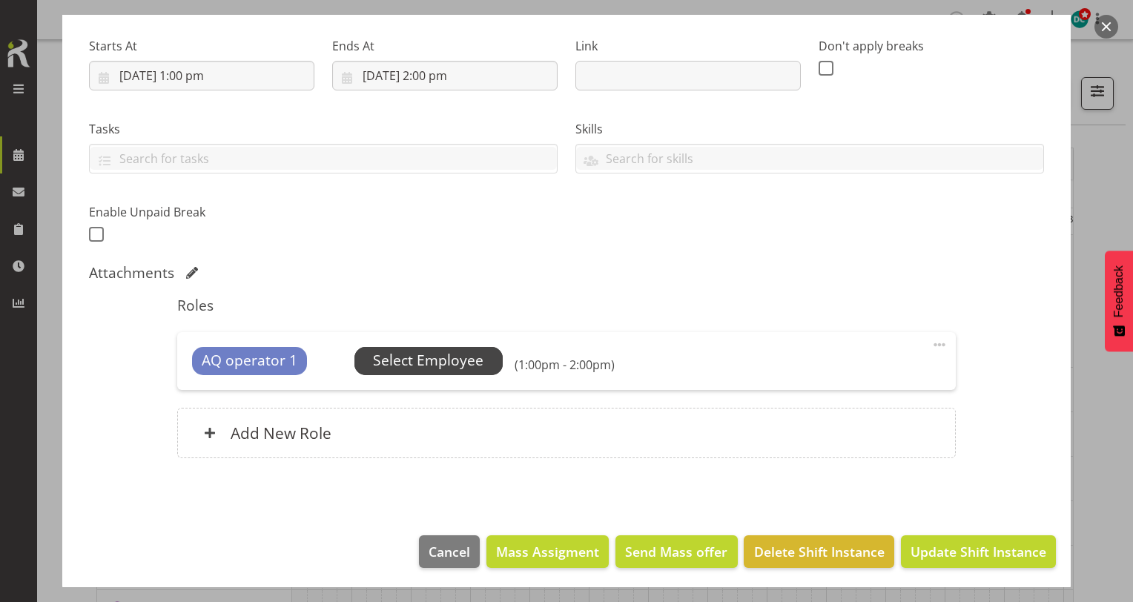
click at [453, 363] on span "Select Employee" at bounding box center [428, 361] width 111 height 22
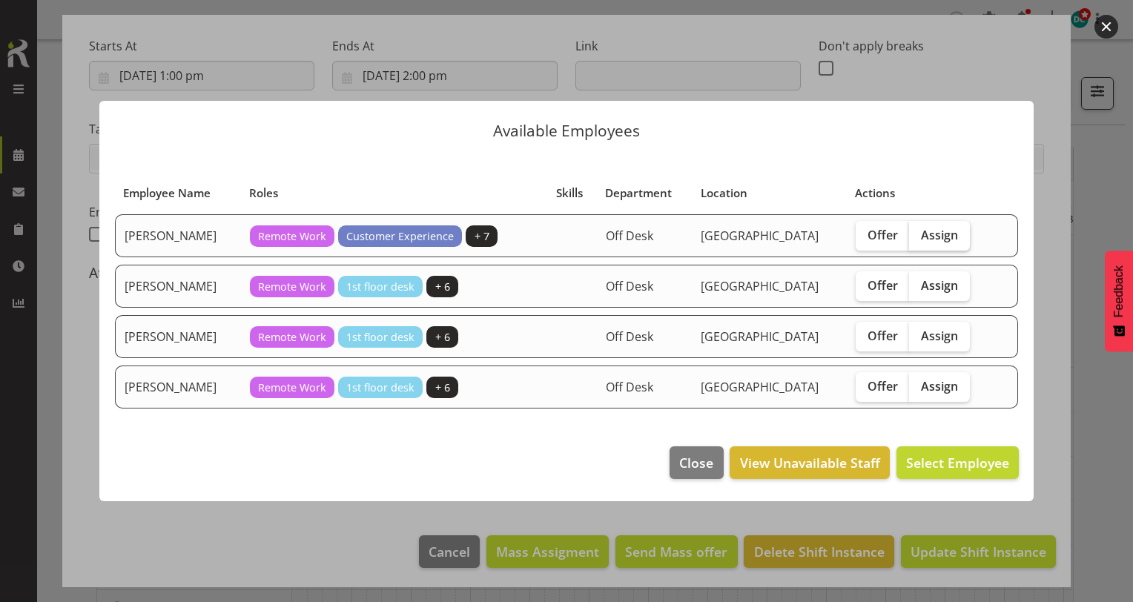
click at [937, 233] on span "Assign" at bounding box center [939, 235] width 37 height 15
click at [919, 233] on input "Assign" at bounding box center [914, 235] width 10 height 10
checkbox input "true"
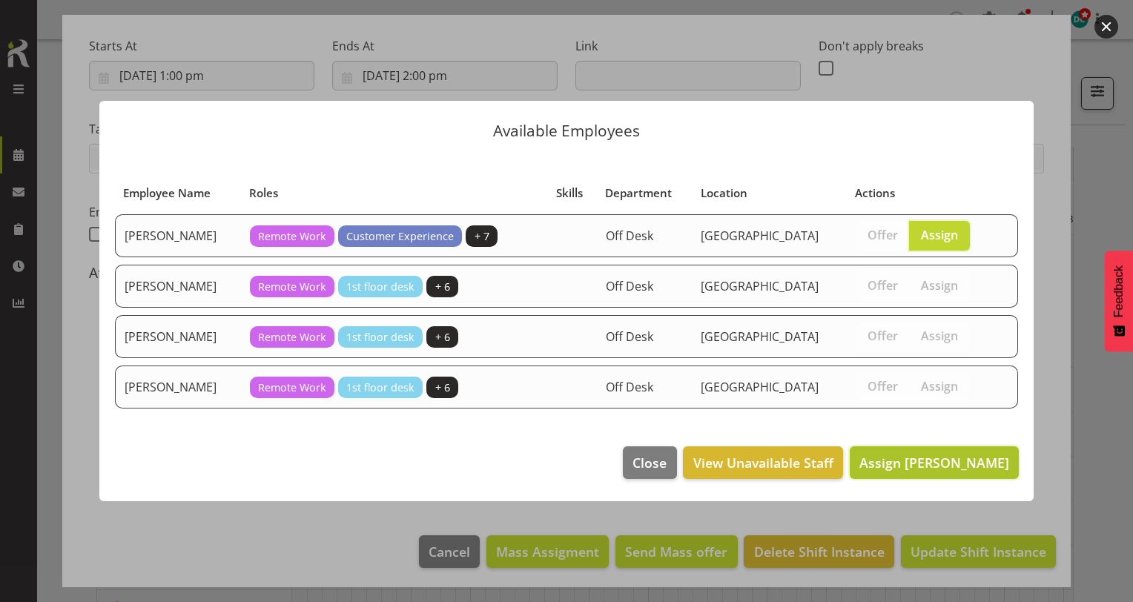
click at [945, 458] on span "Assign Donald Cunningham" at bounding box center [935, 463] width 150 height 18
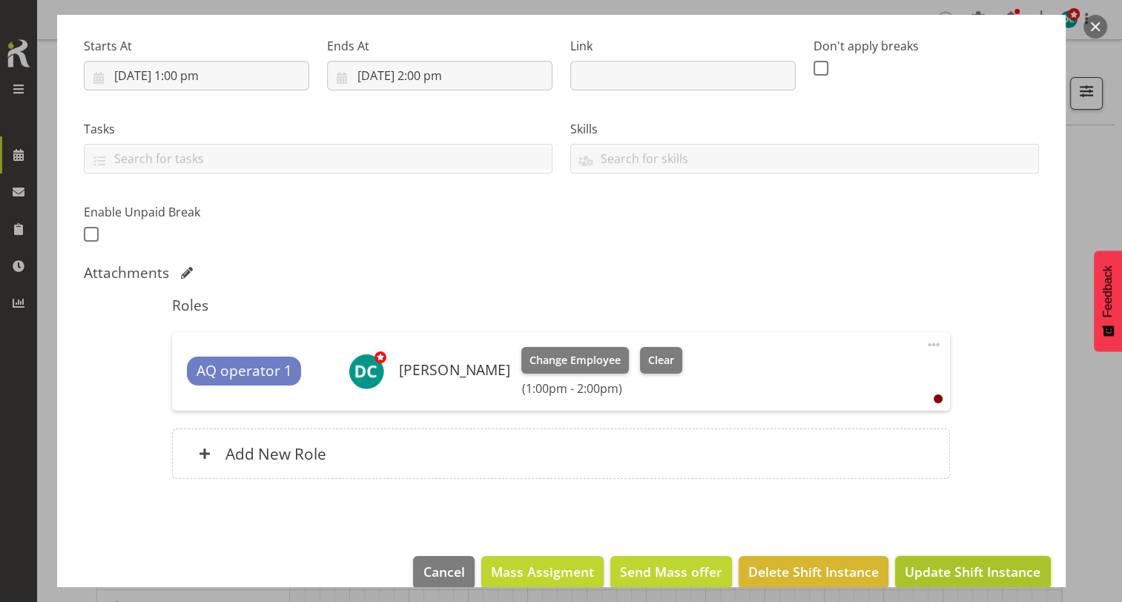
click at [947, 572] on span "Update Shift Instance" at bounding box center [973, 571] width 136 height 19
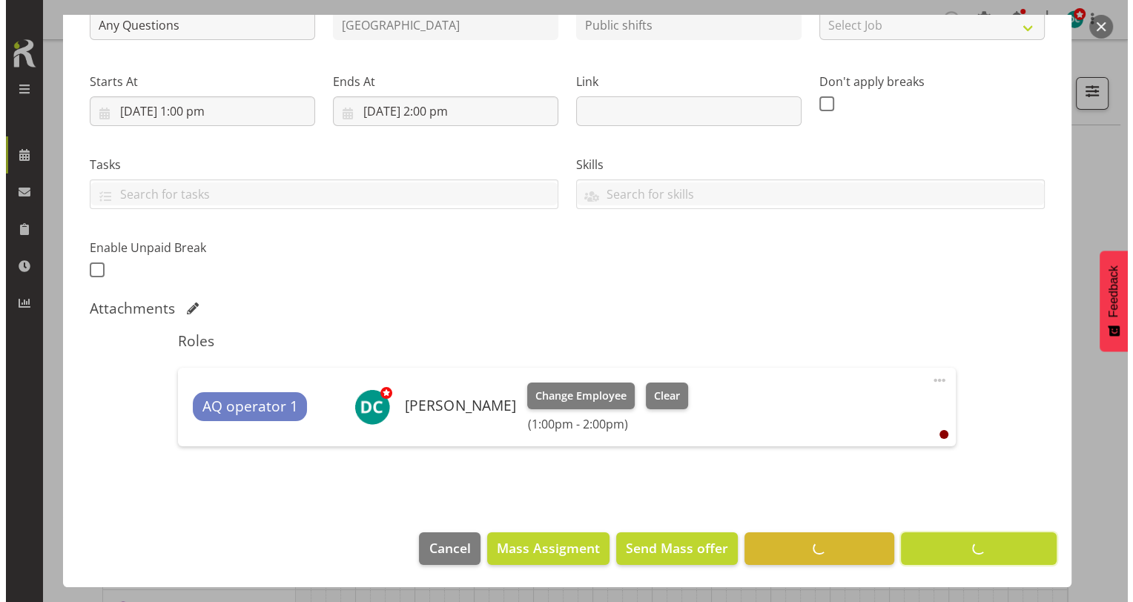
scroll to position [186, 0]
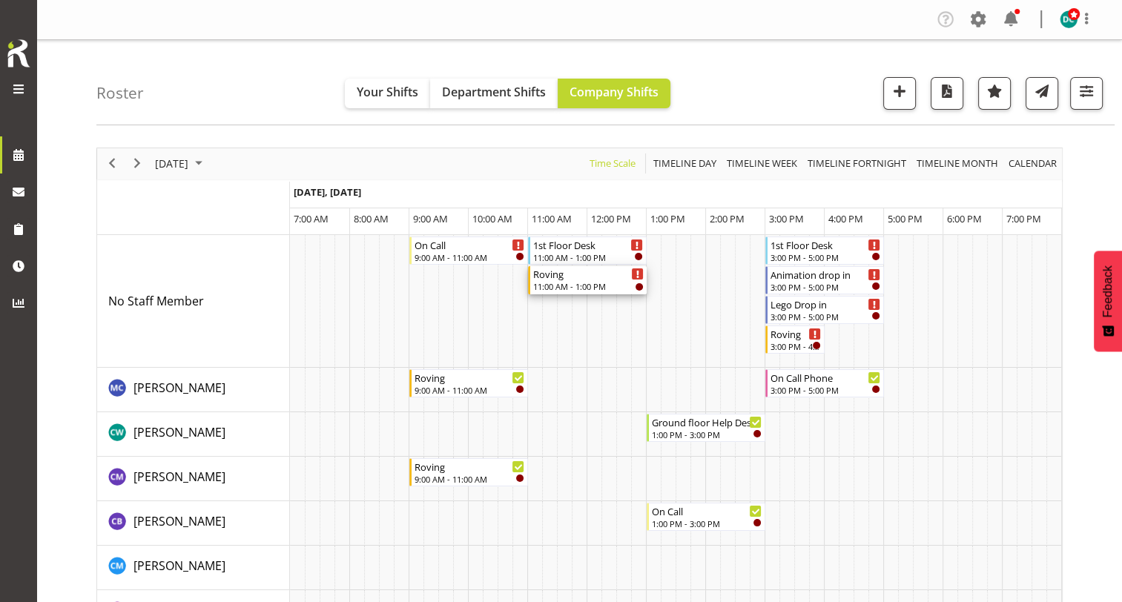
click at [567, 286] on div "11:00 AM - 1:00 PM" at bounding box center [588, 286] width 111 height 12
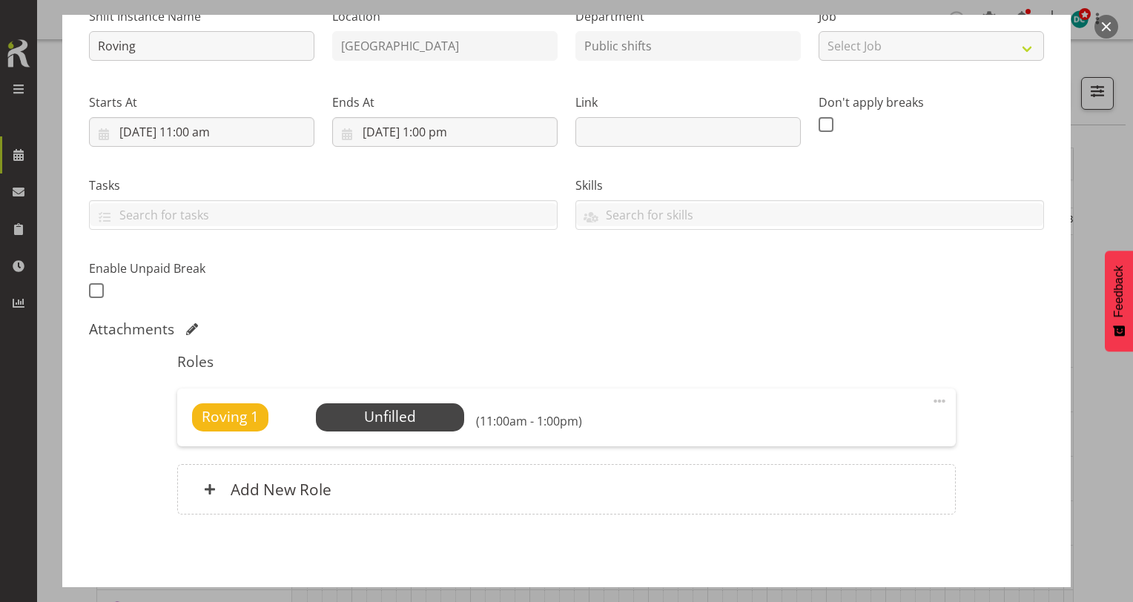
scroll to position [223, 0]
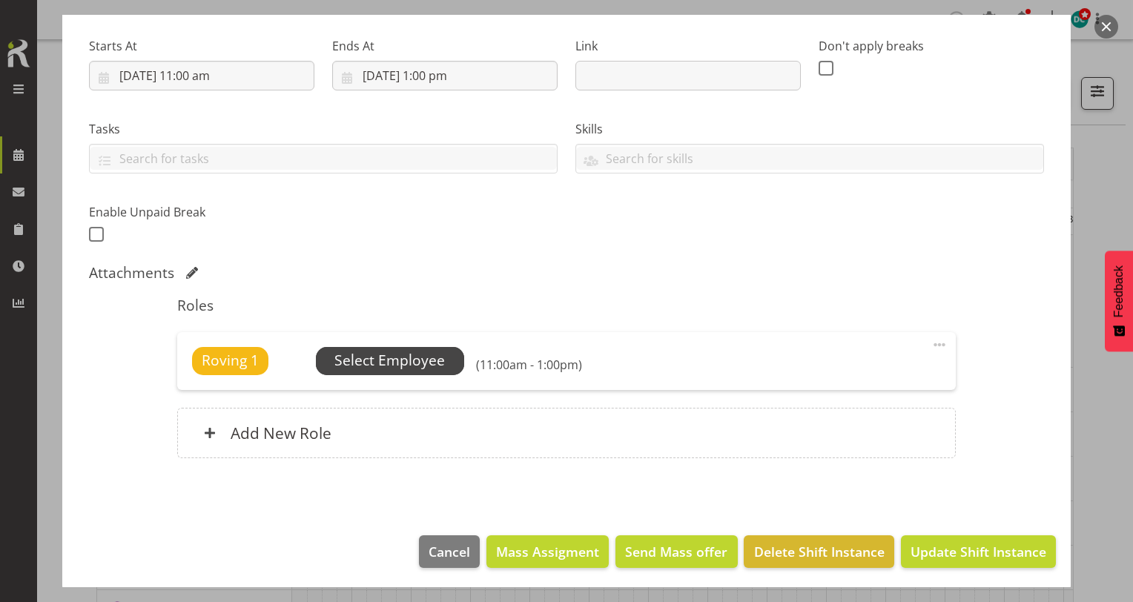
click at [388, 359] on span "Select Employee" at bounding box center [390, 361] width 111 height 22
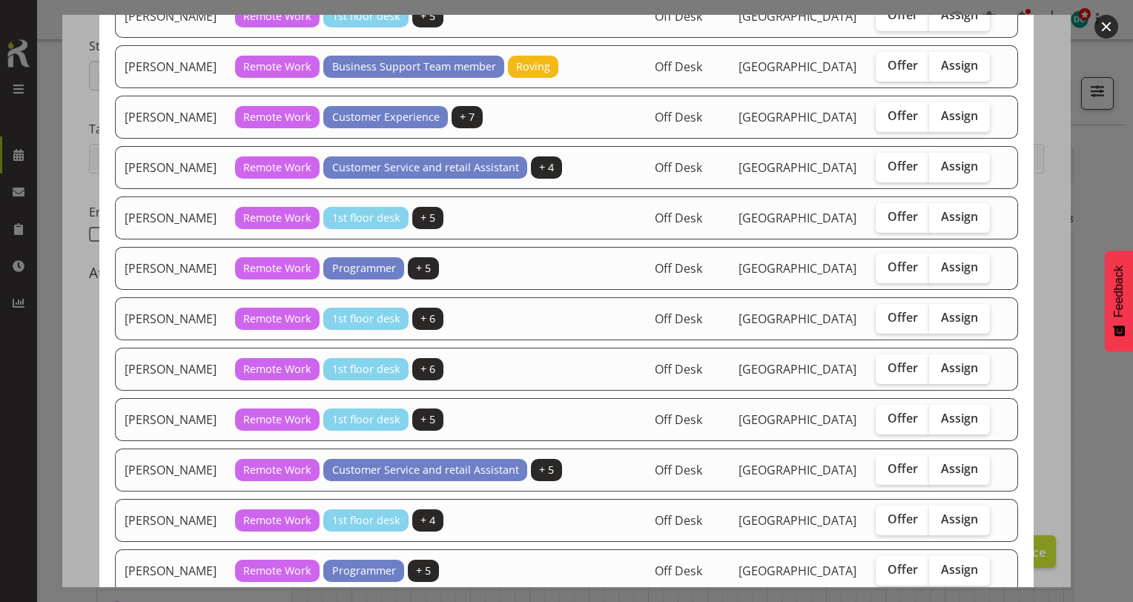
scroll to position [297, 0]
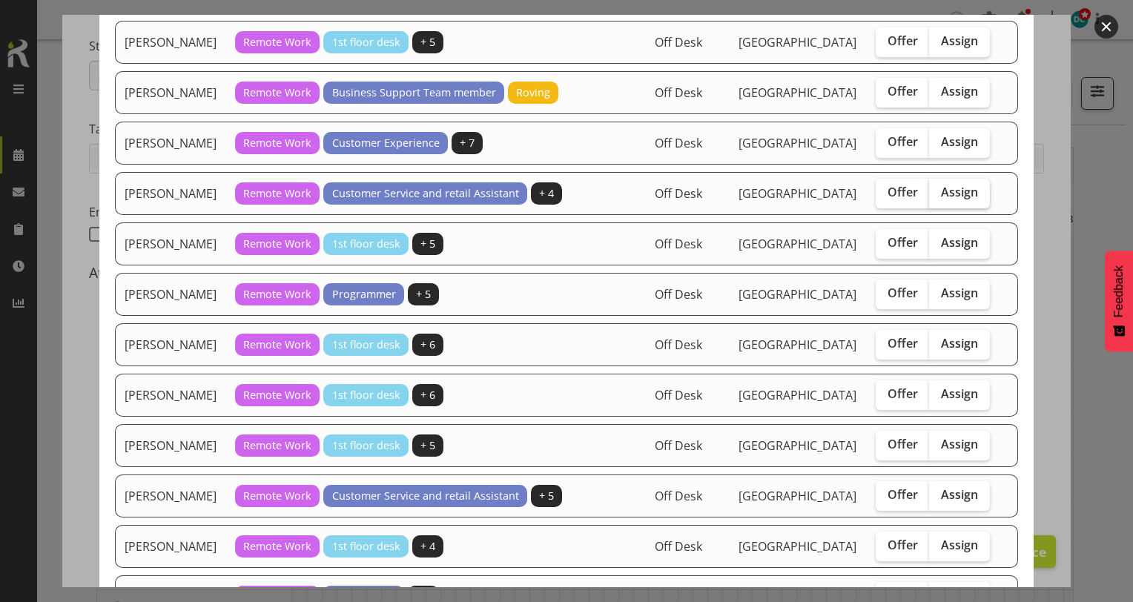
click at [938, 208] on label "Assign" at bounding box center [959, 194] width 61 height 30
click at [938, 197] on input "Assign" at bounding box center [934, 193] width 10 height 10
checkbox input "true"
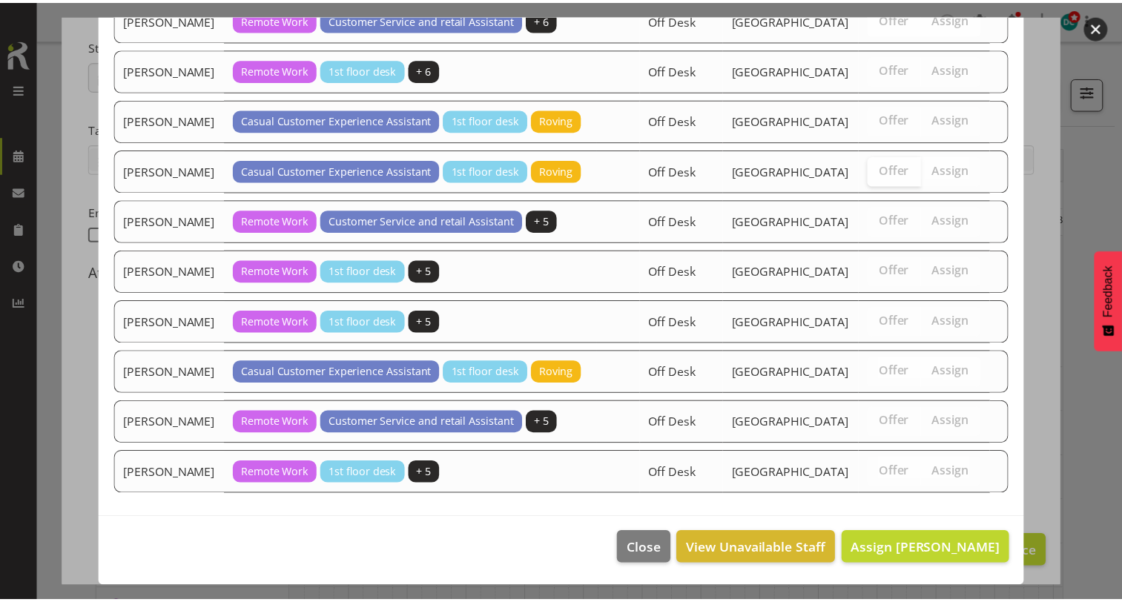
scroll to position [1559, 0]
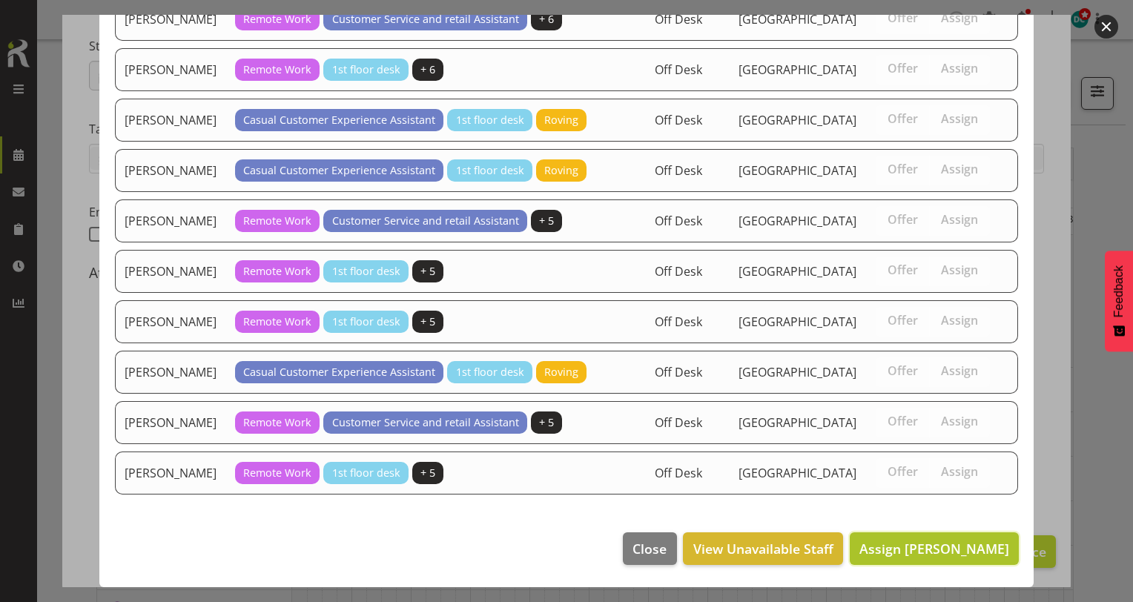
click at [852, 541] on button "Assign Gabriel McKay Smith" at bounding box center [934, 549] width 169 height 33
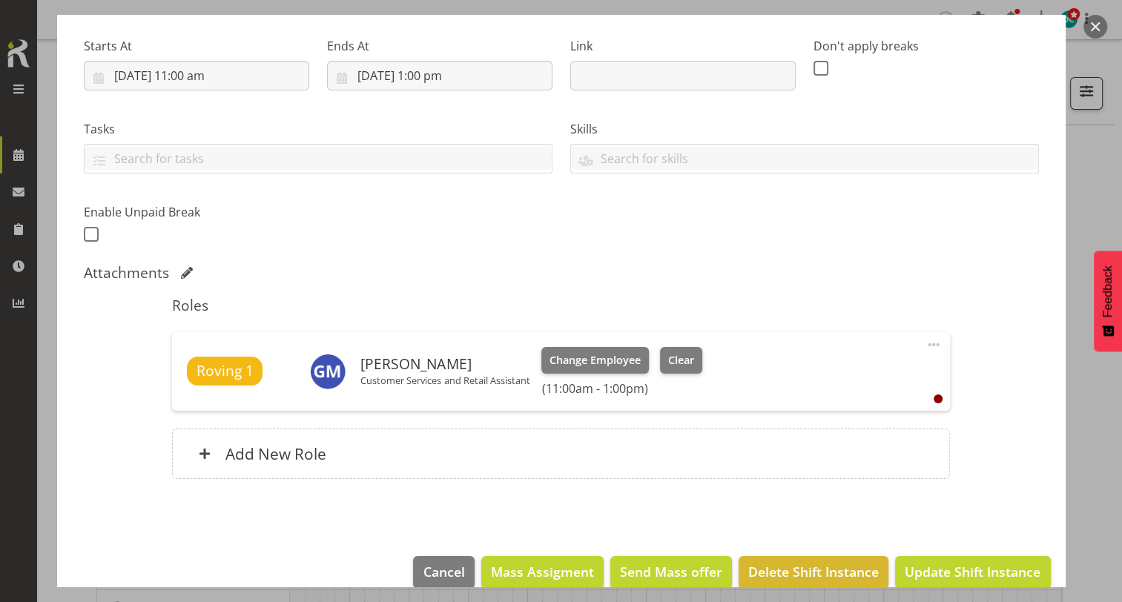
click at [852, 541] on footer "Cancel Mass Assigment Send Mass offer Delete Shift Instance Update Shift Instan…" at bounding box center [561, 576] width 1009 height 70
click at [907, 579] on span "Update Shift Instance" at bounding box center [973, 571] width 136 height 19
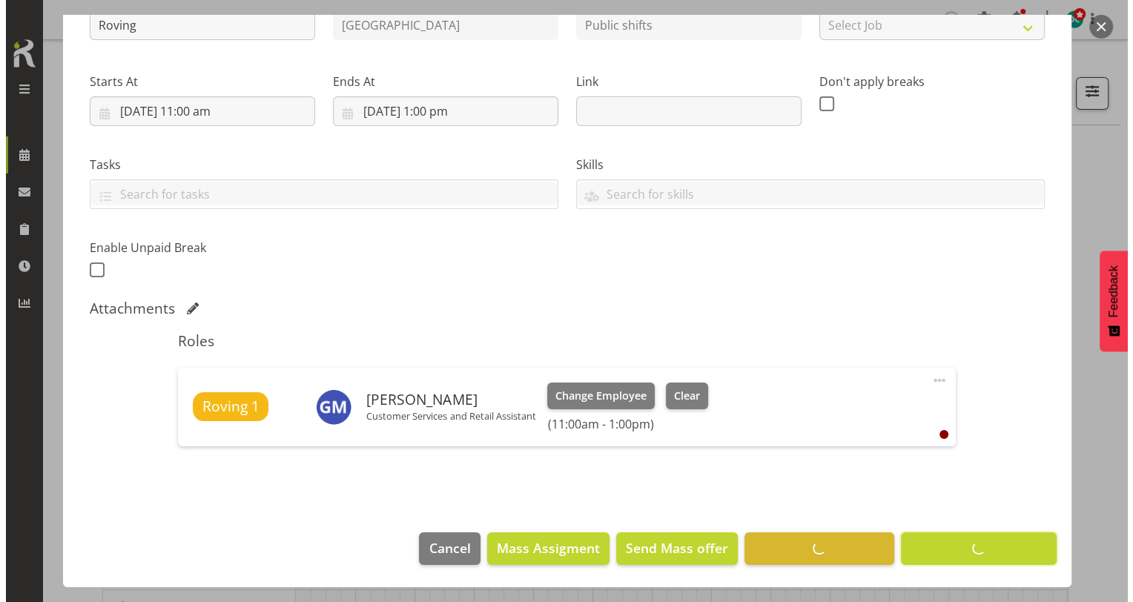
scroll to position [186, 0]
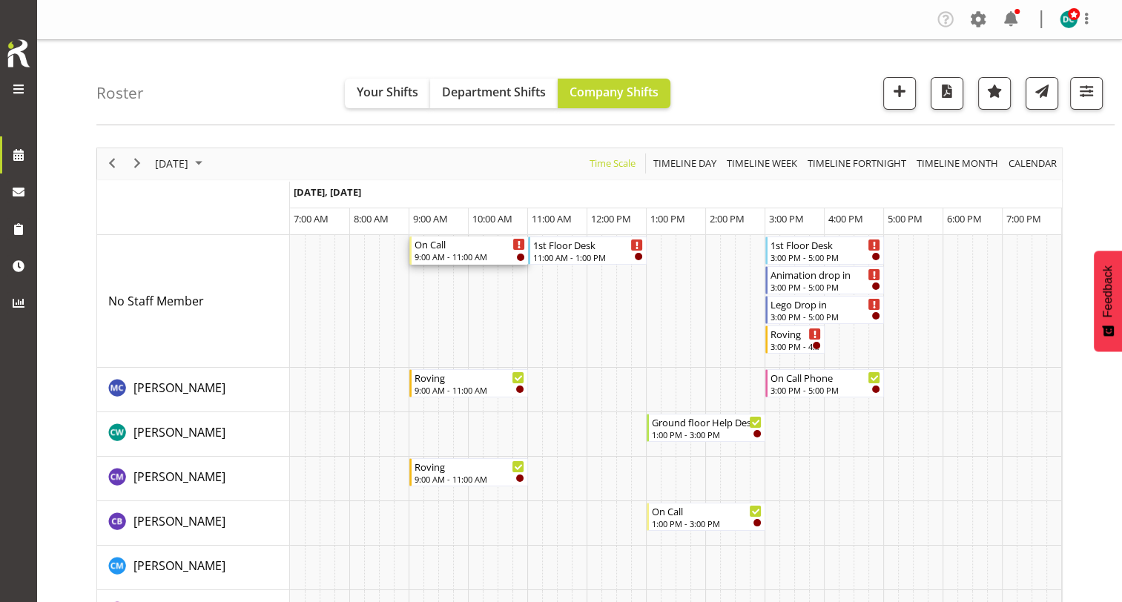
click at [454, 245] on div "On Call" at bounding box center [470, 244] width 111 height 15
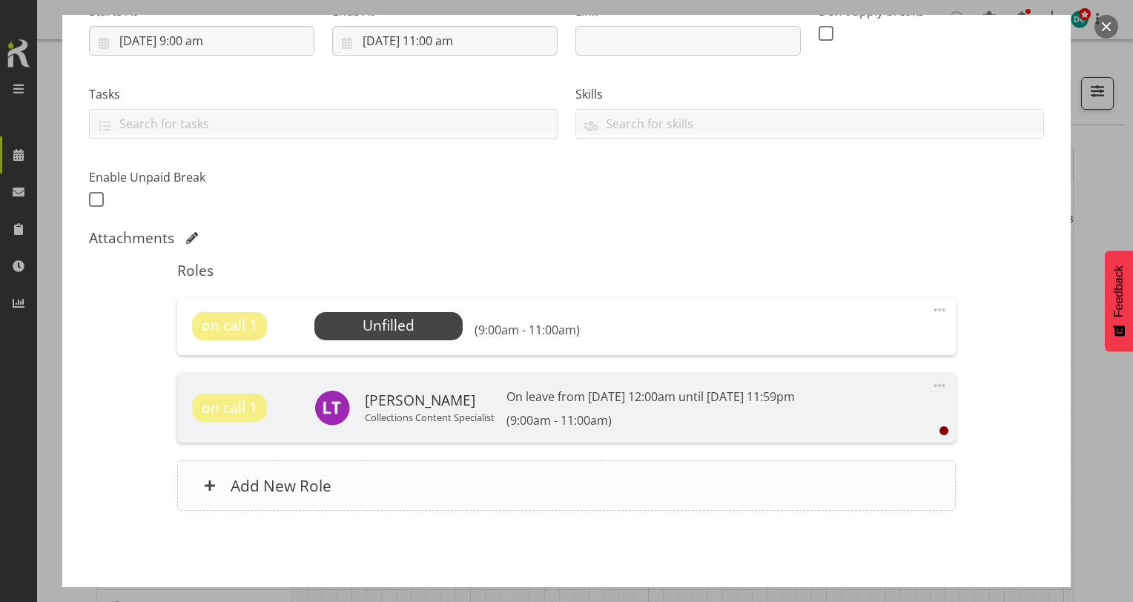
scroll to position [297, 0]
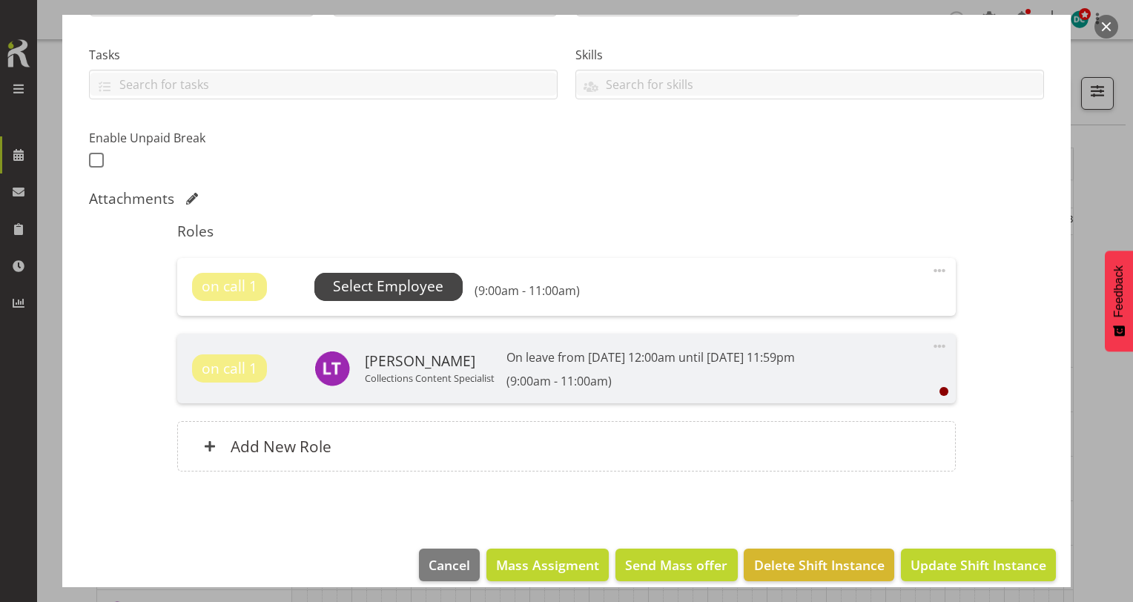
click at [378, 282] on span "Select Employee" at bounding box center [388, 287] width 111 height 22
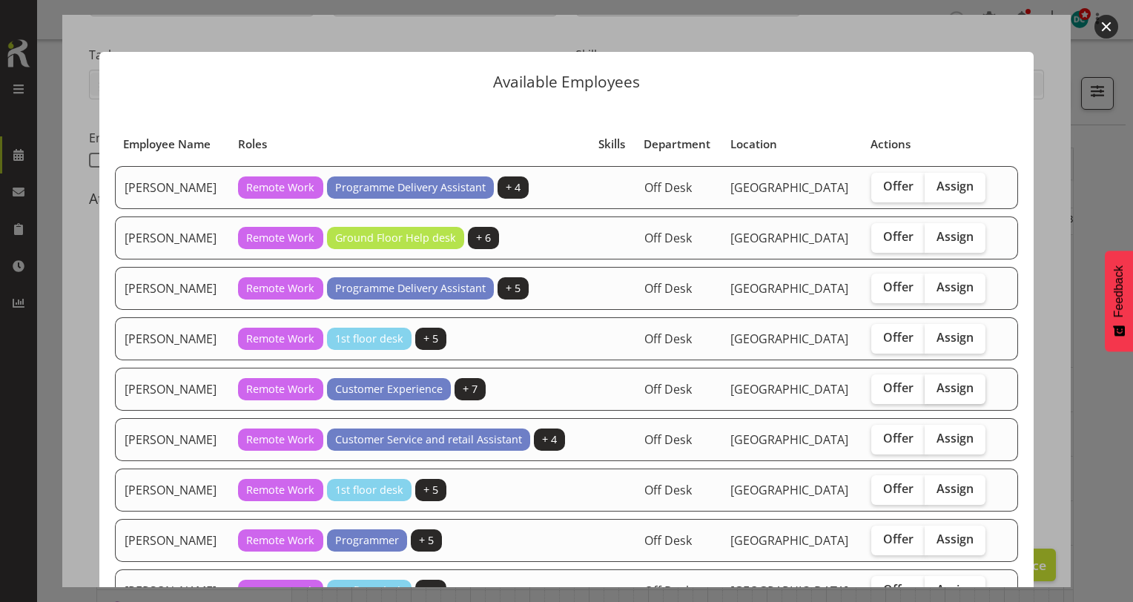
drag, startPoint x: 948, startPoint y: 380, endPoint x: 942, endPoint y: 395, distance: 16.0
click at [949, 381] on span "Assign" at bounding box center [955, 388] width 37 height 15
click at [935, 384] on input "Assign" at bounding box center [930, 389] width 10 height 10
checkbox input "true"
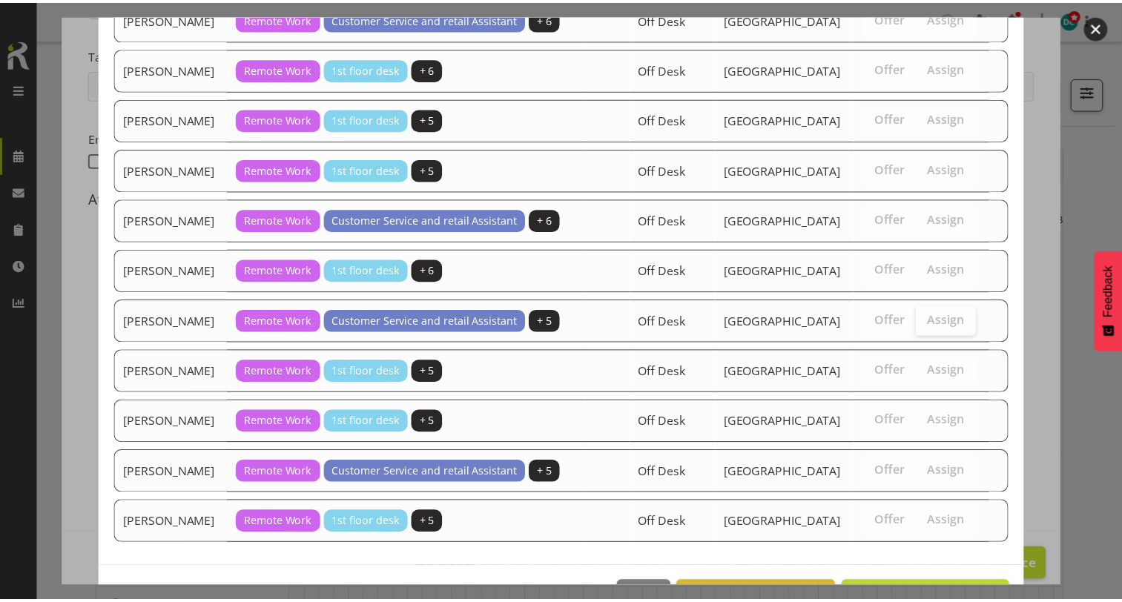
scroll to position [958, 0]
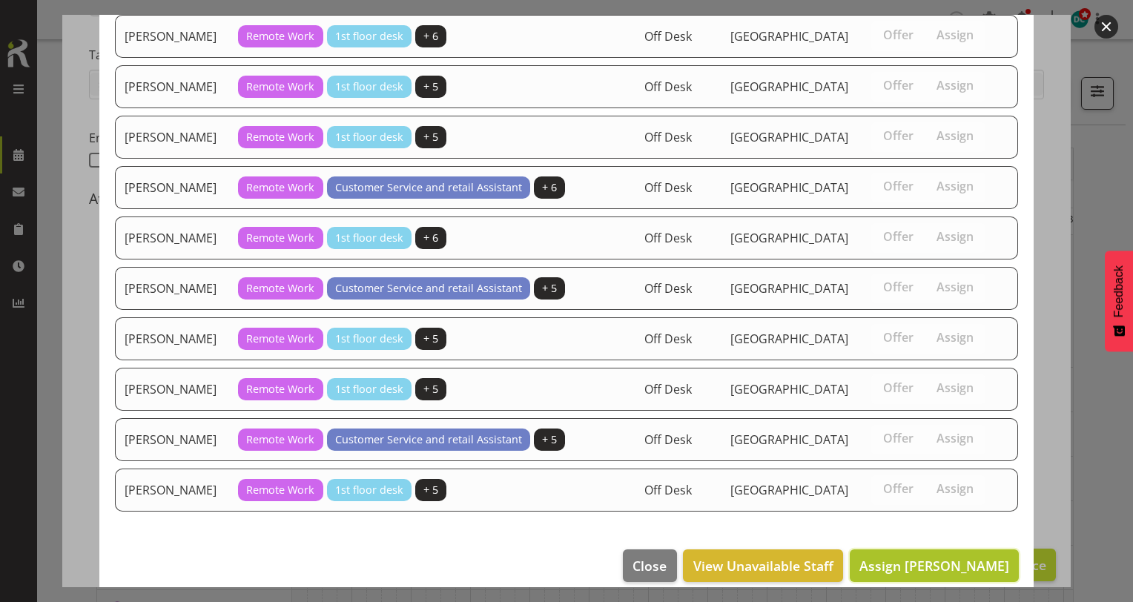
click at [935, 558] on span "Assign Donald Cunningham" at bounding box center [935, 565] width 150 height 19
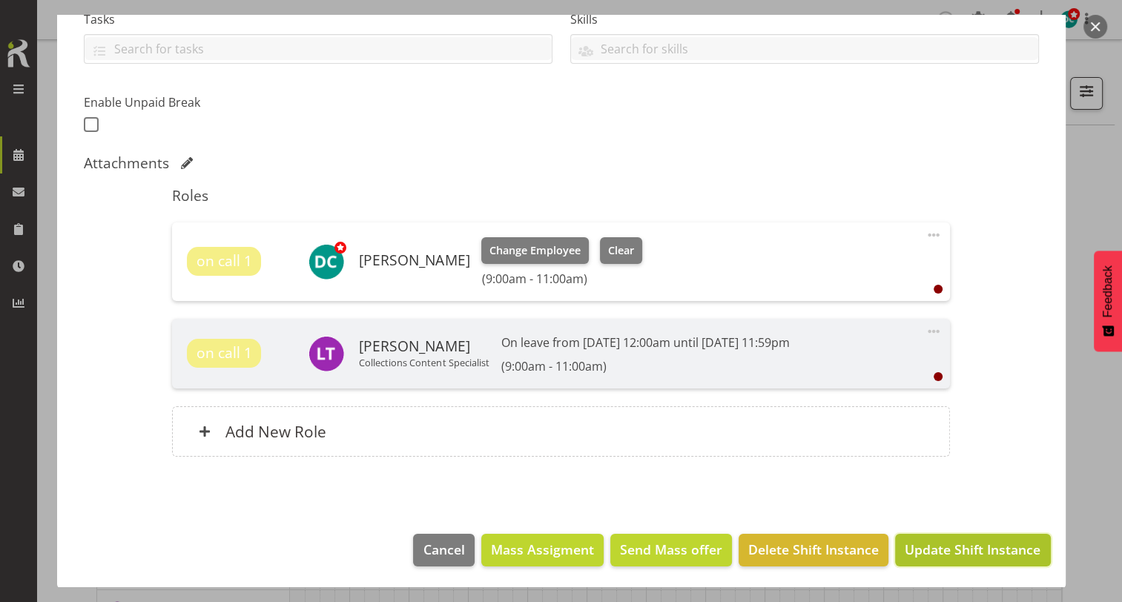
click at [945, 544] on span "Update Shift Instance" at bounding box center [973, 549] width 136 height 19
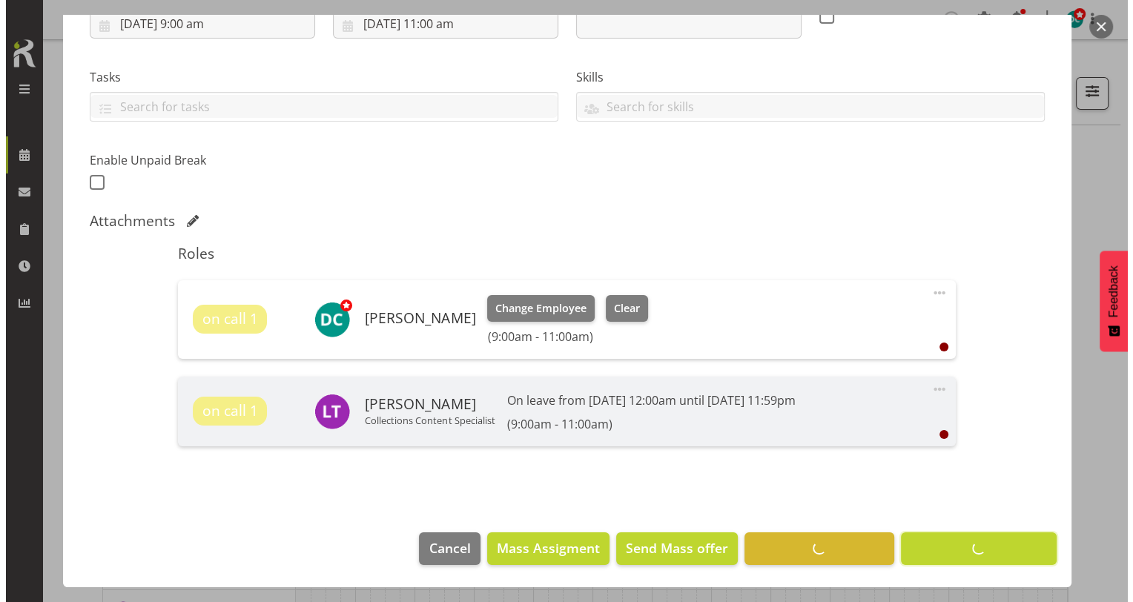
scroll to position [274, 0]
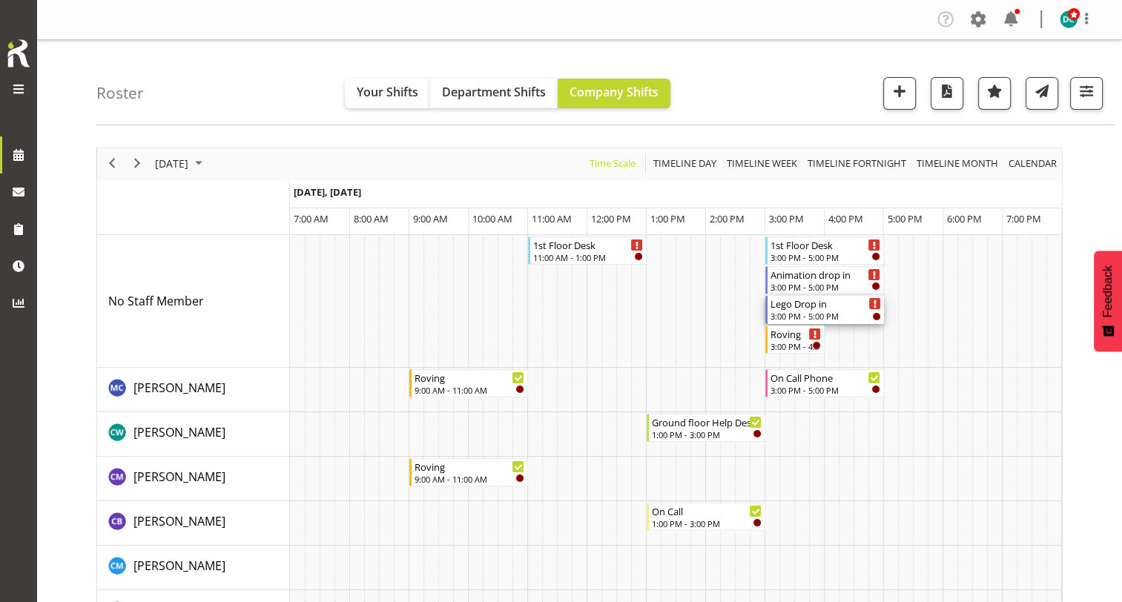
click at [814, 312] on div "3:00 PM - 5:00 PM" at bounding box center [826, 316] width 111 height 12
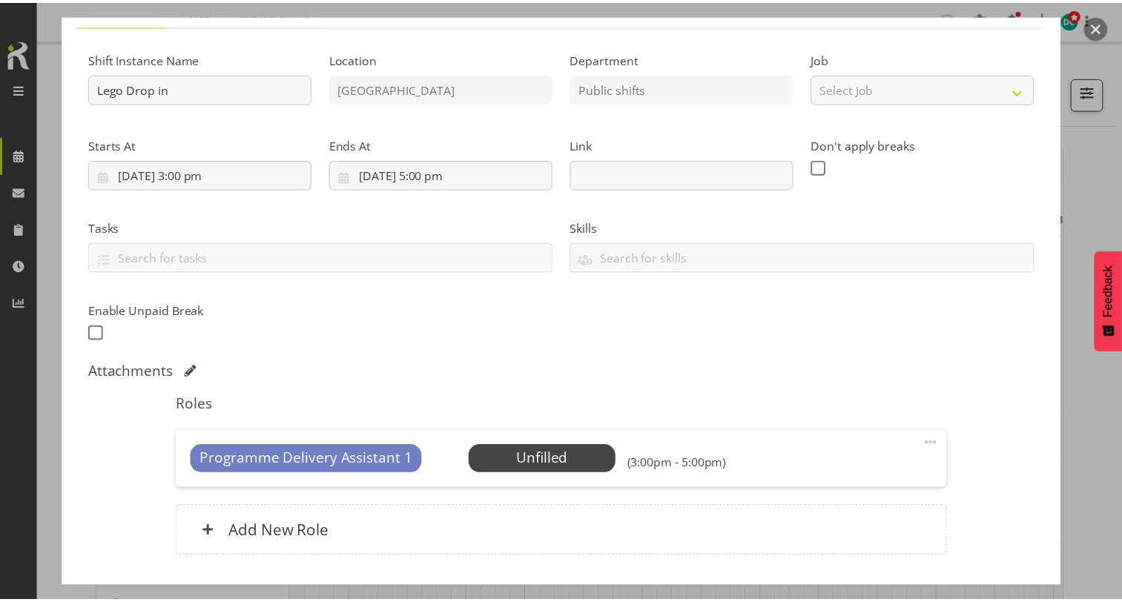
scroll to position [223, 0]
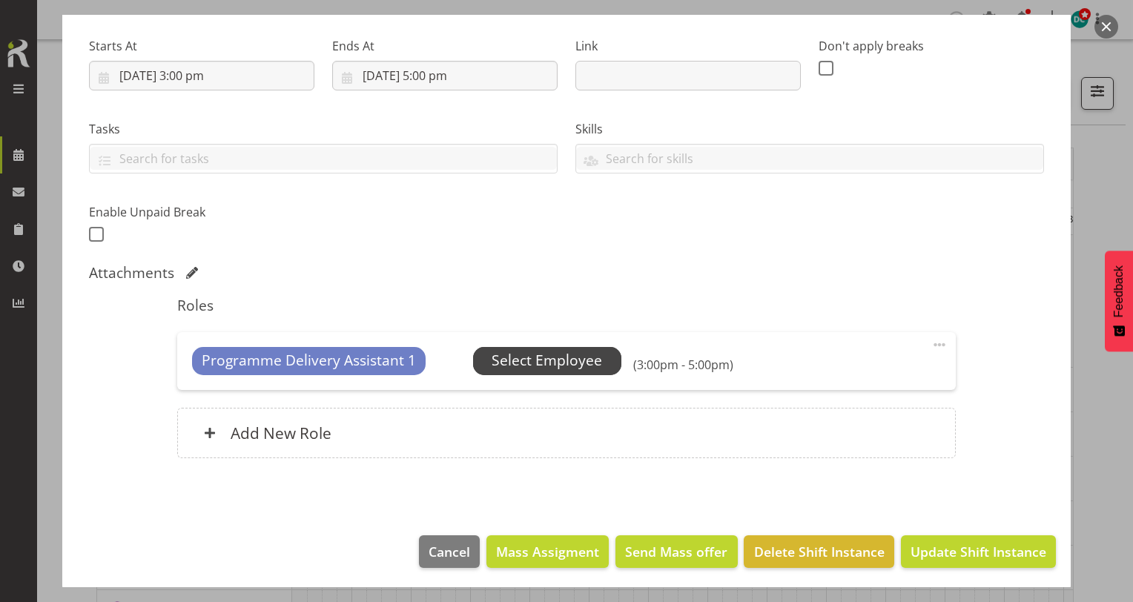
click at [541, 366] on span "Select Employee" at bounding box center [547, 361] width 111 height 22
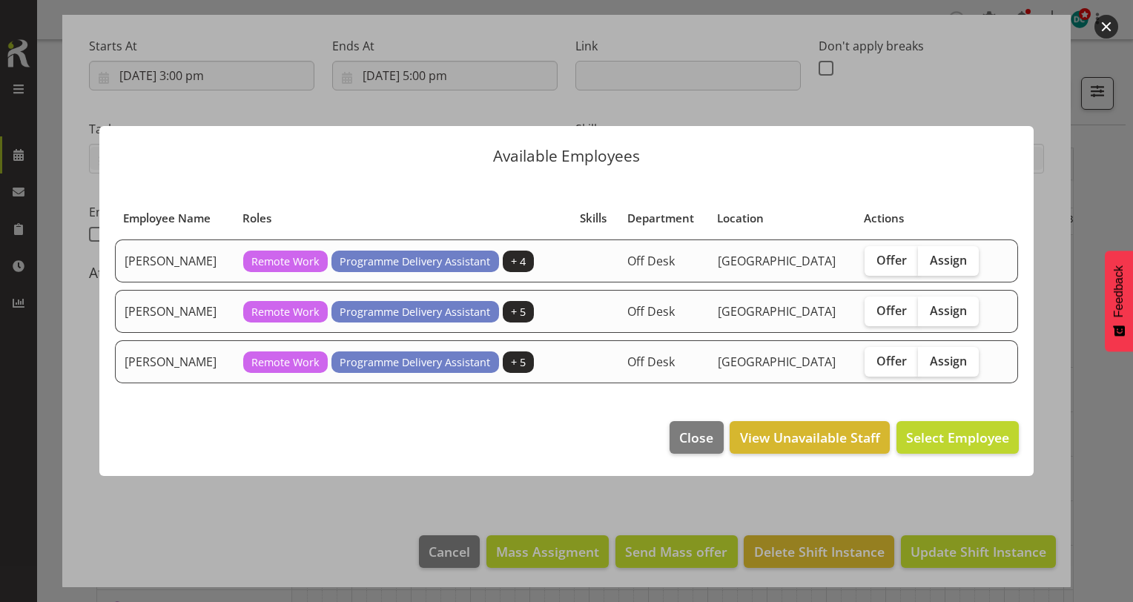
drag, startPoint x: 941, startPoint y: 312, endPoint x: 929, endPoint y: 478, distance: 165.8
click at [941, 315] on span "Assign" at bounding box center [948, 310] width 37 height 15
click at [928, 315] on input "Assign" at bounding box center [923, 311] width 10 height 10
checkbox input "true"
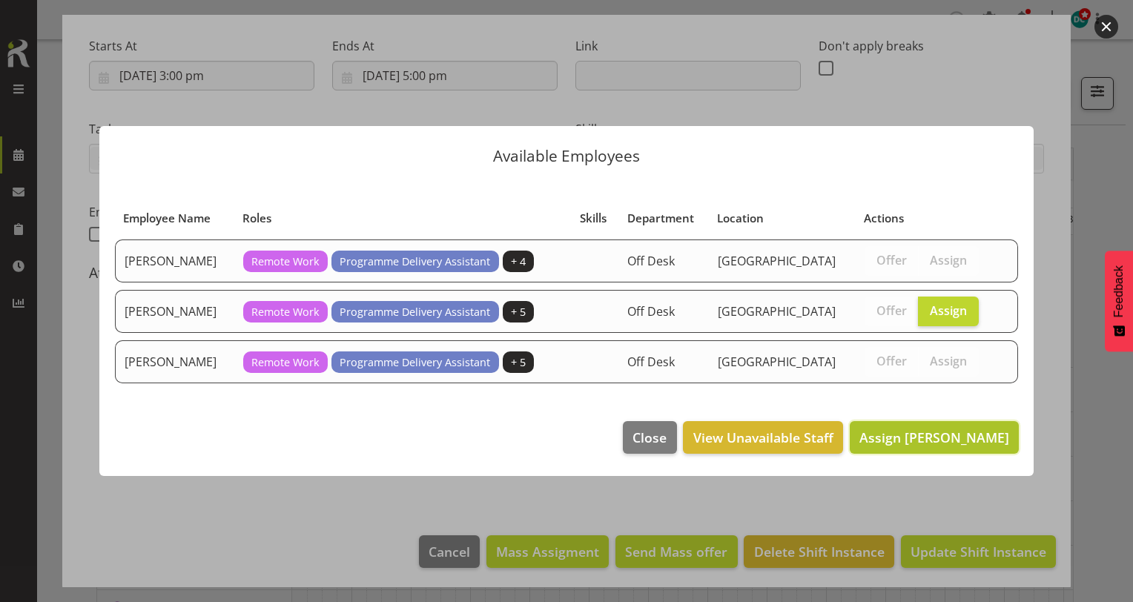
click at [944, 443] on span "Assign Chamique Mamolo" at bounding box center [935, 438] width 150 height 18
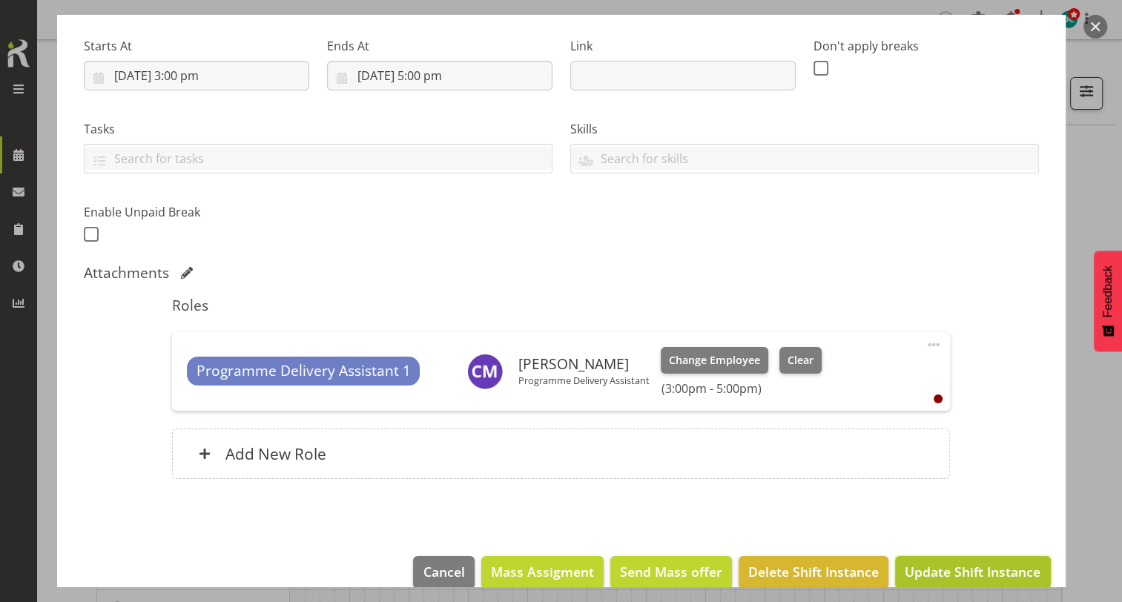
click at [946, 563] on span "Update Shift Instance" at bounding box center [973, 571] width 136 height 19
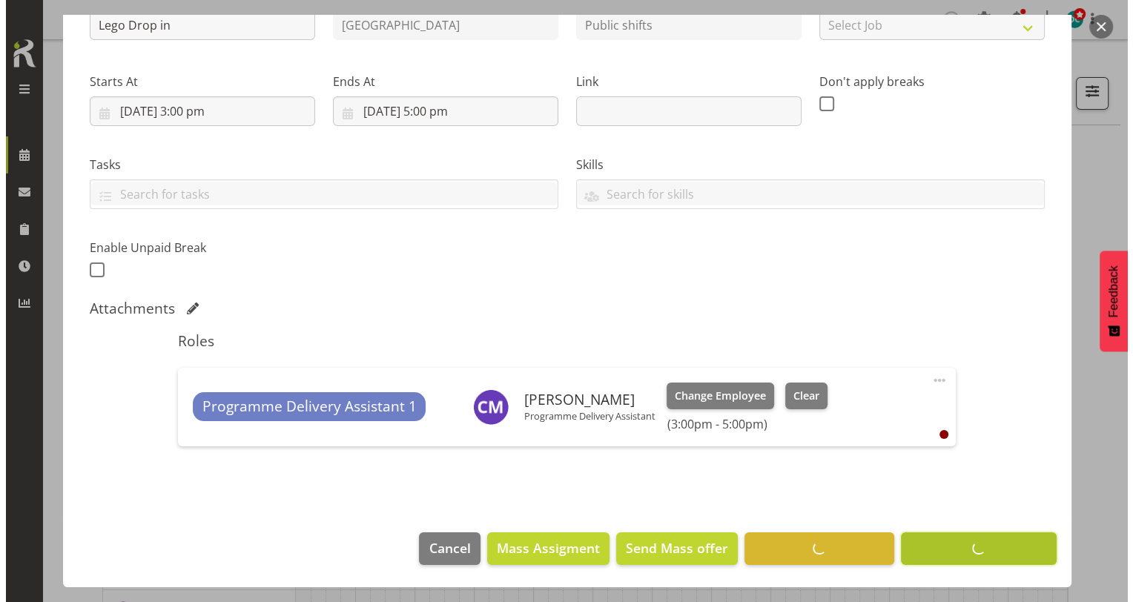
scroll to position [186, 0]
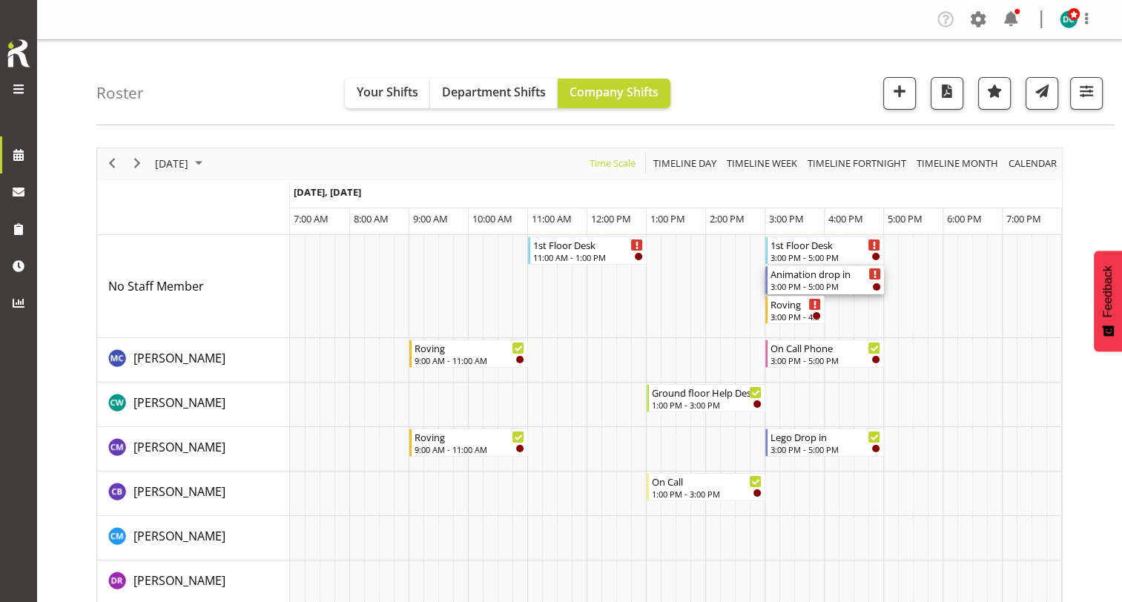
click at [797, 283] on div "3:00 PM - 5:00 PM" at bounding box center [826, 286] width 111 height 12
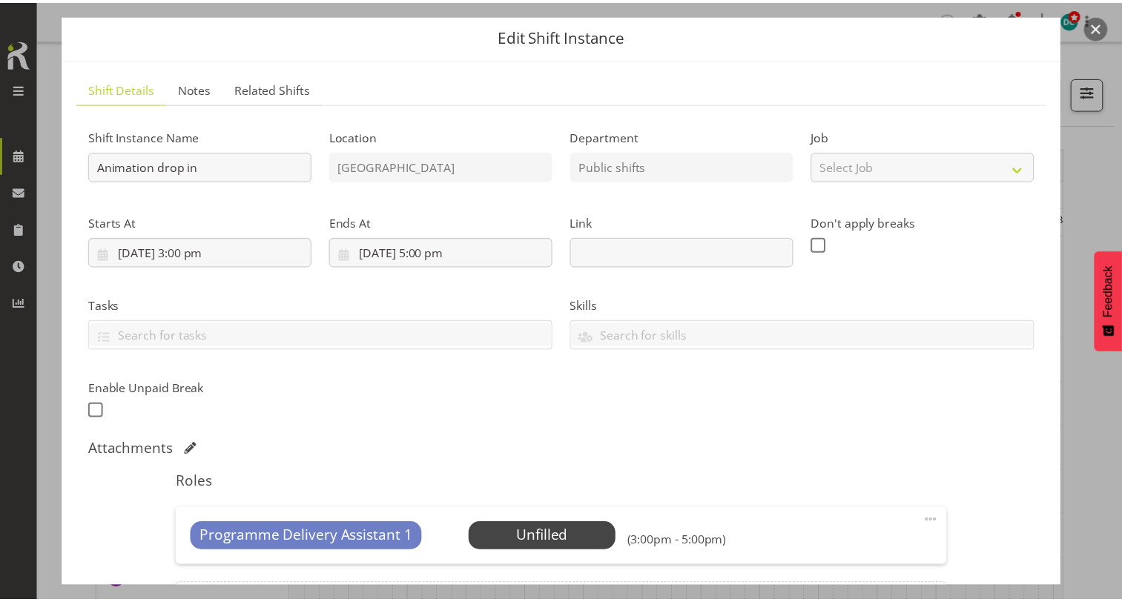
scroll to position [223, 0]
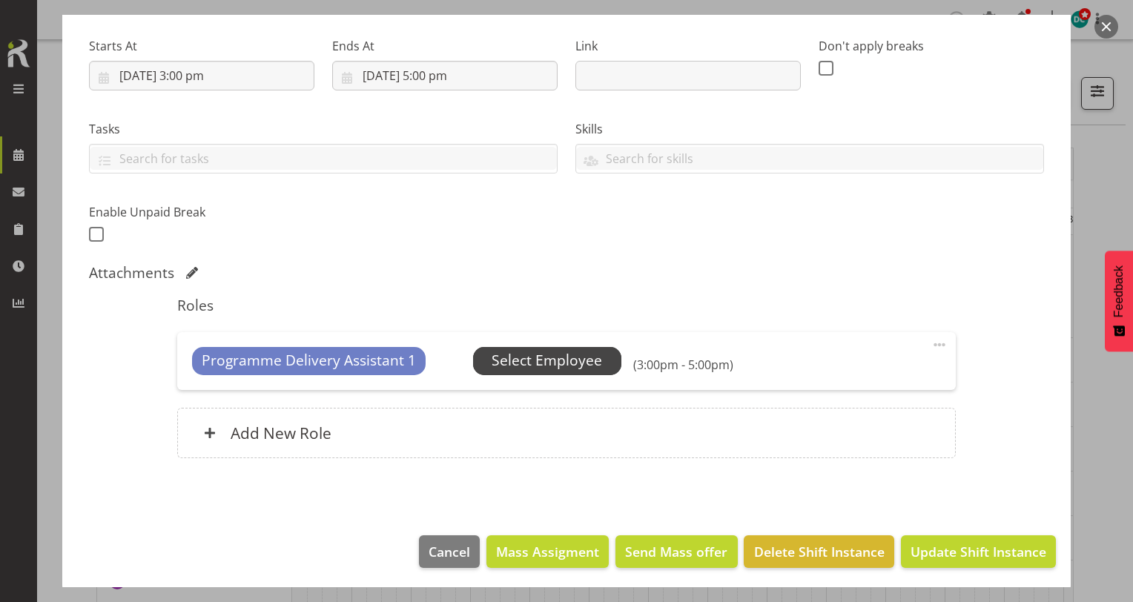
click at [546, 365] on span "Select Employee" at bounding box center [547, 361] width 111 height 22
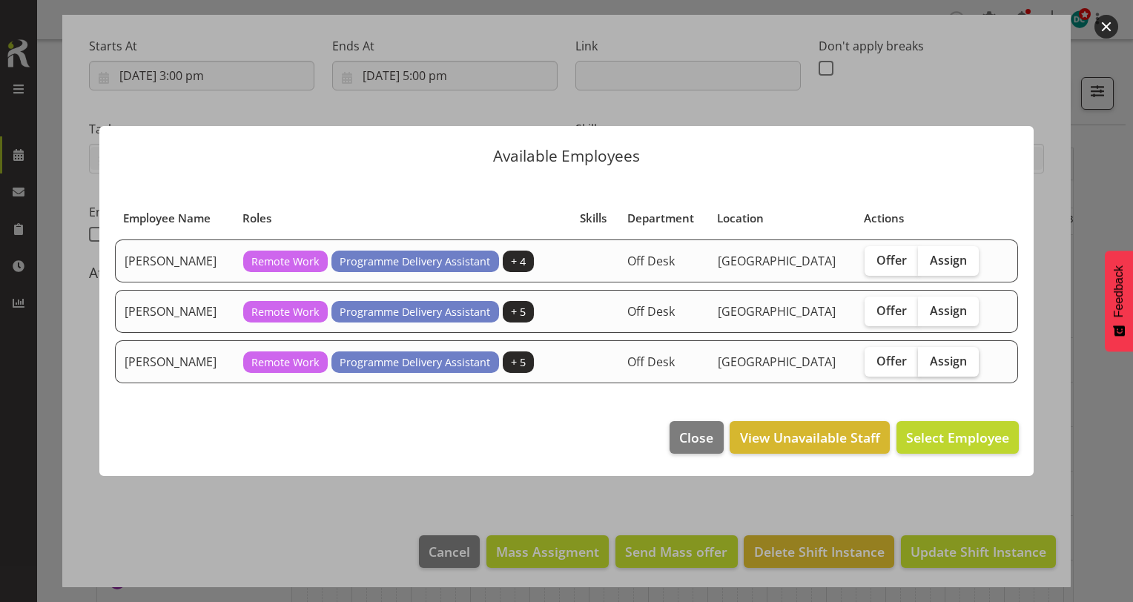
click at [947, 358] on span "Assign" at bounding box center [948, 361] width 37 height 15
click at [928, 358] on input "Assign" at bounding box center [923, 361] width 10 height 10
checkbox input "true"
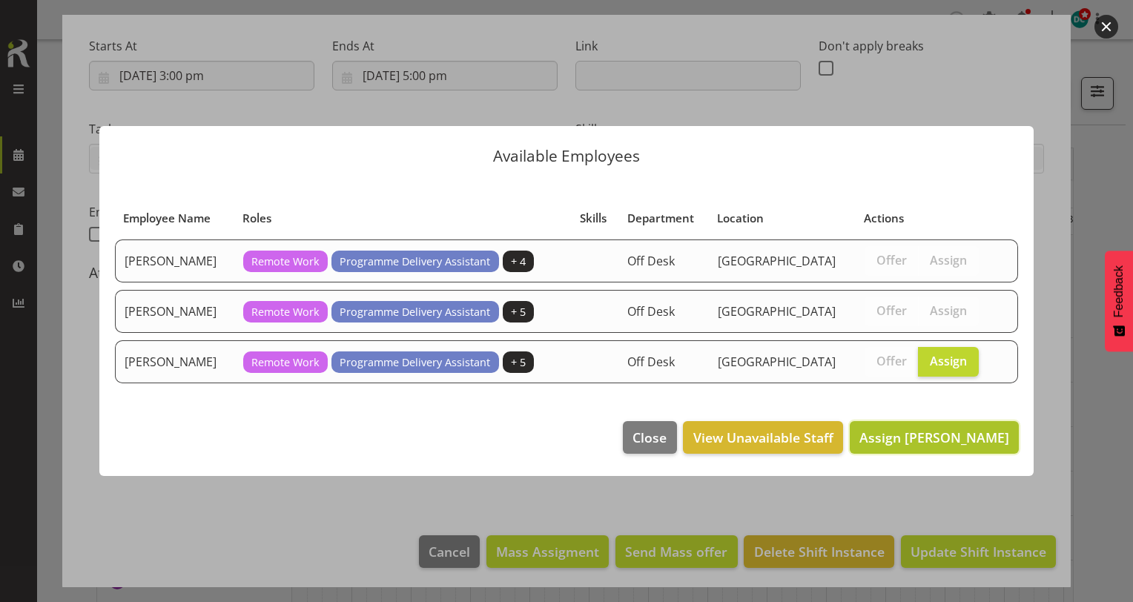
click at [947, 442] on span "Assign Kay Chen" at bounding box center [935, 438] width 150 height 18
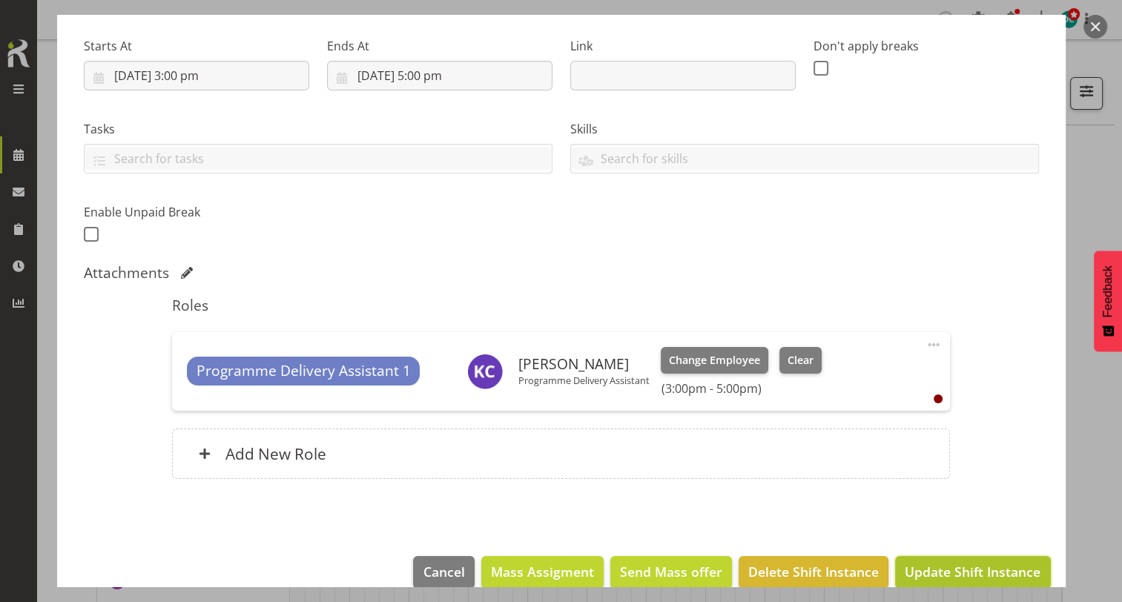
click at [958, 567] on span "Update Shift Instance" at bounding box center [973, 571] width 136 height 19
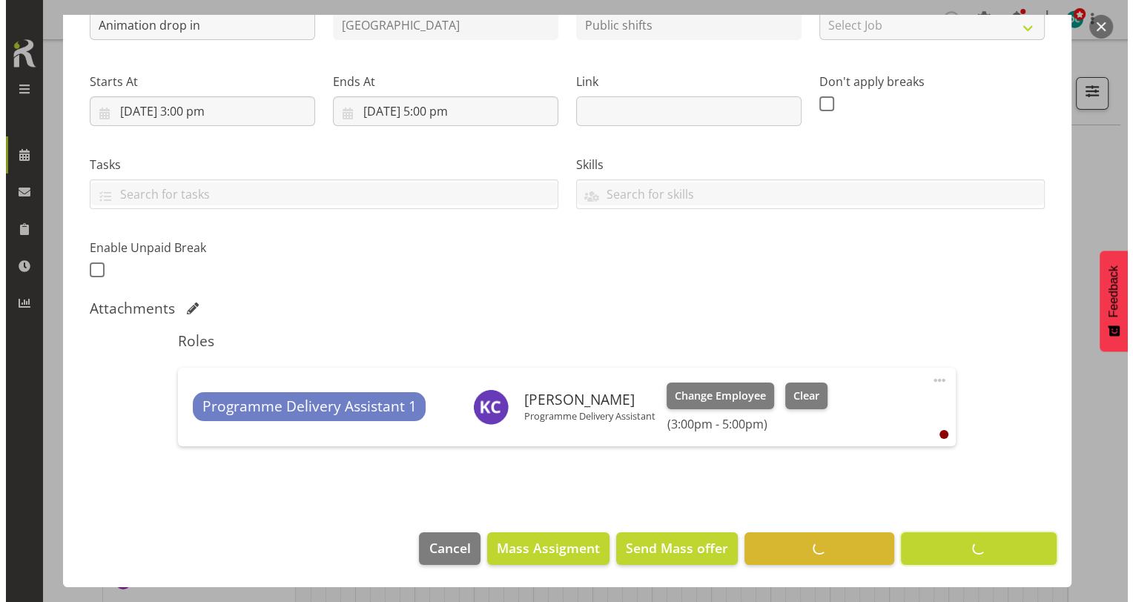
scroll to position [186, 0]
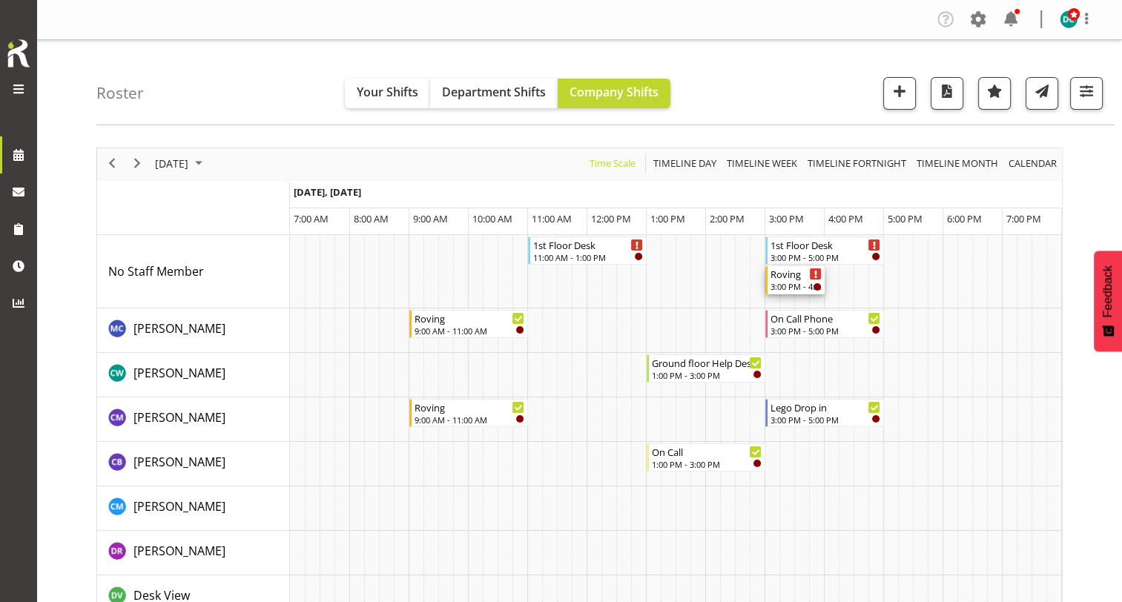
click at [783, 276] on div "Roving" at bounding box center [796, 273] width 51 height 15
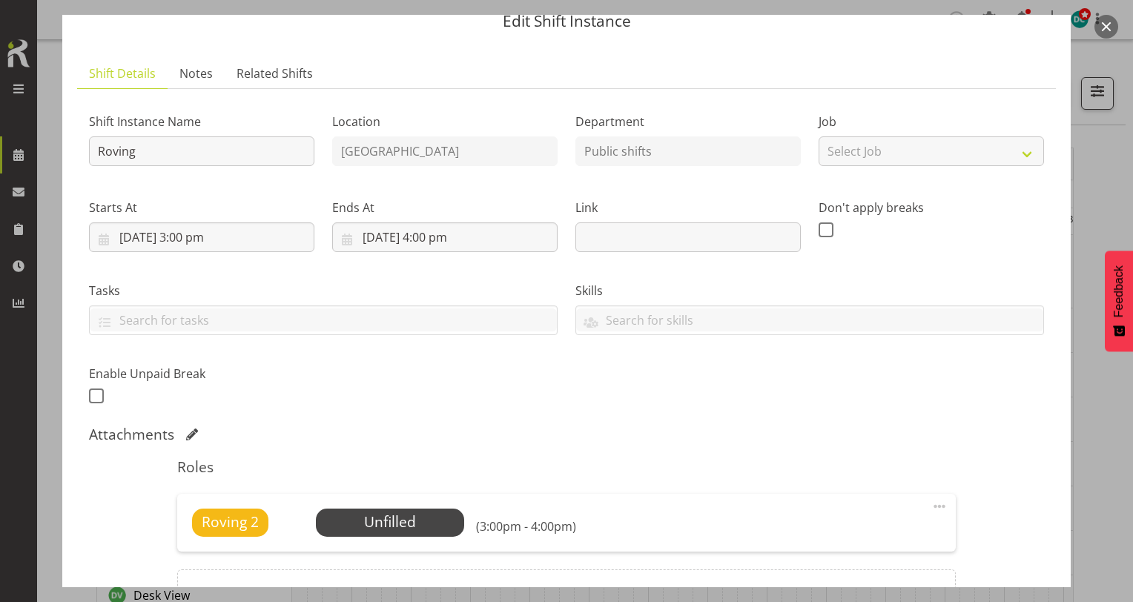
scroll to position [148, 0]
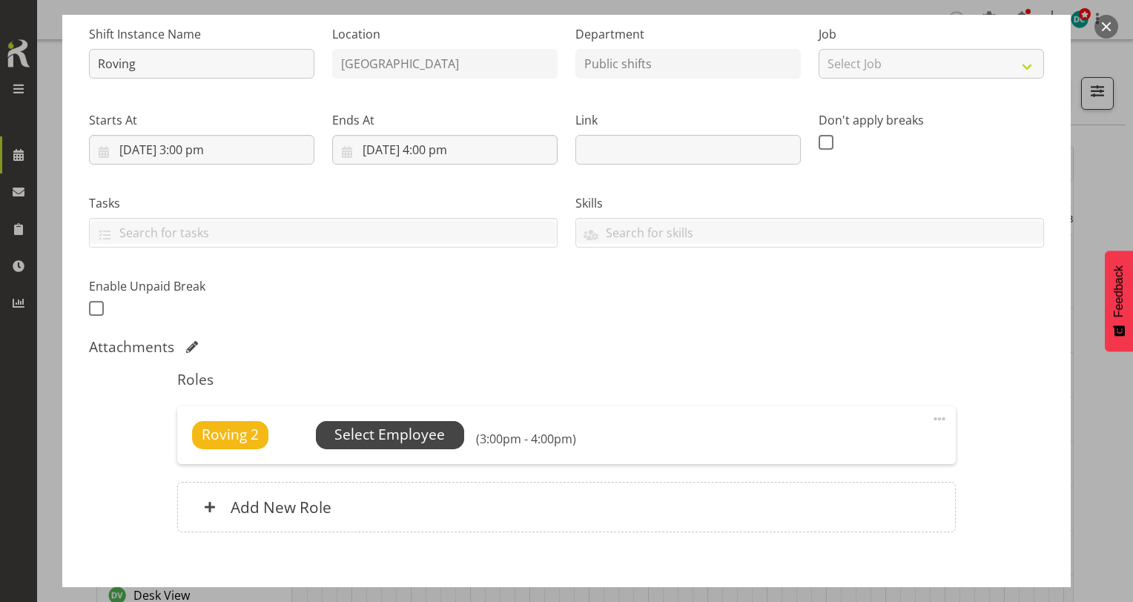
click at [415, 442] on span "Select Employee" at bounding box center [390, 435] width 111 height 22
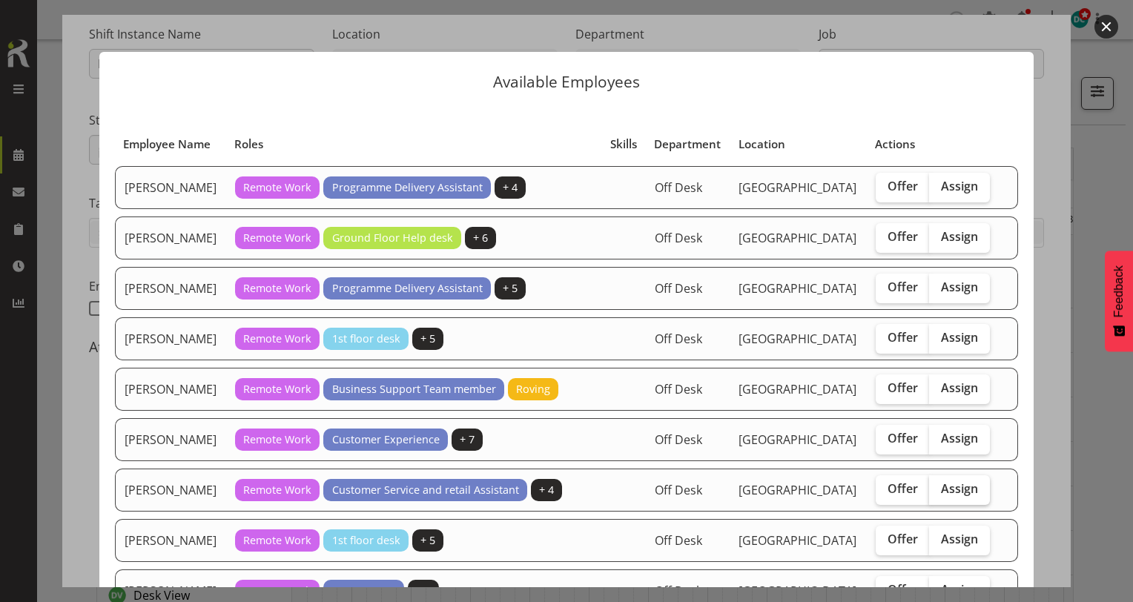
click at [941, 496] on span "Assign" at bounding box center [959, 488] width 37 height 15
click at [938, 494] on input "Assign" at bounding box center [934, 489] width 10 height 10
checkbox input "true"
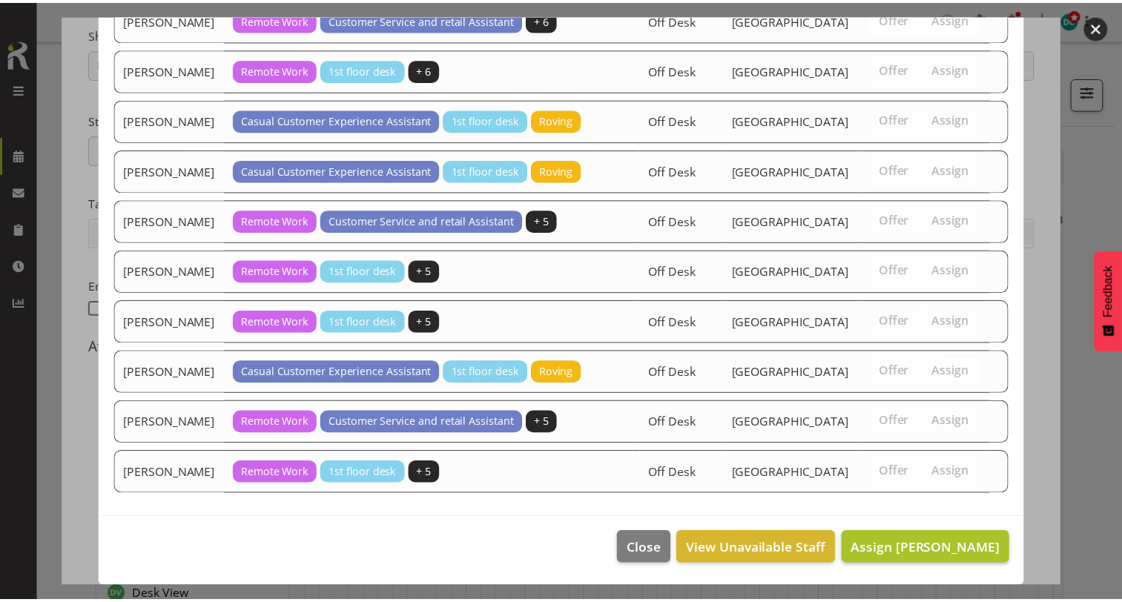
scroll to position [1559, 0]
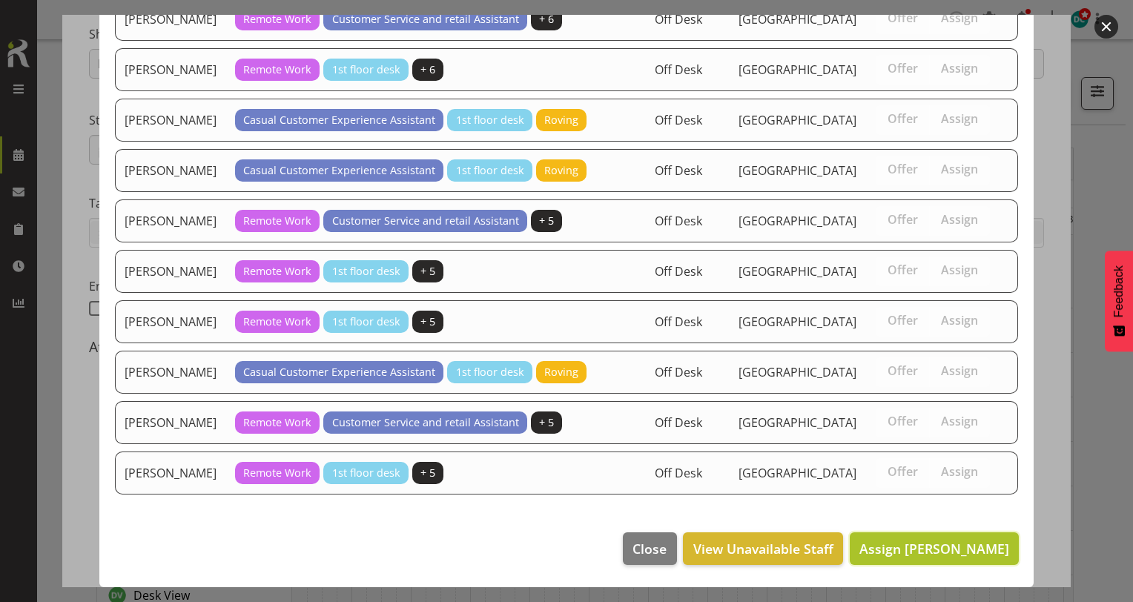
click at [933, 544] on span "Assign Gabriel McKay Smith" at bounding box center [935, 549] width 150 height 18
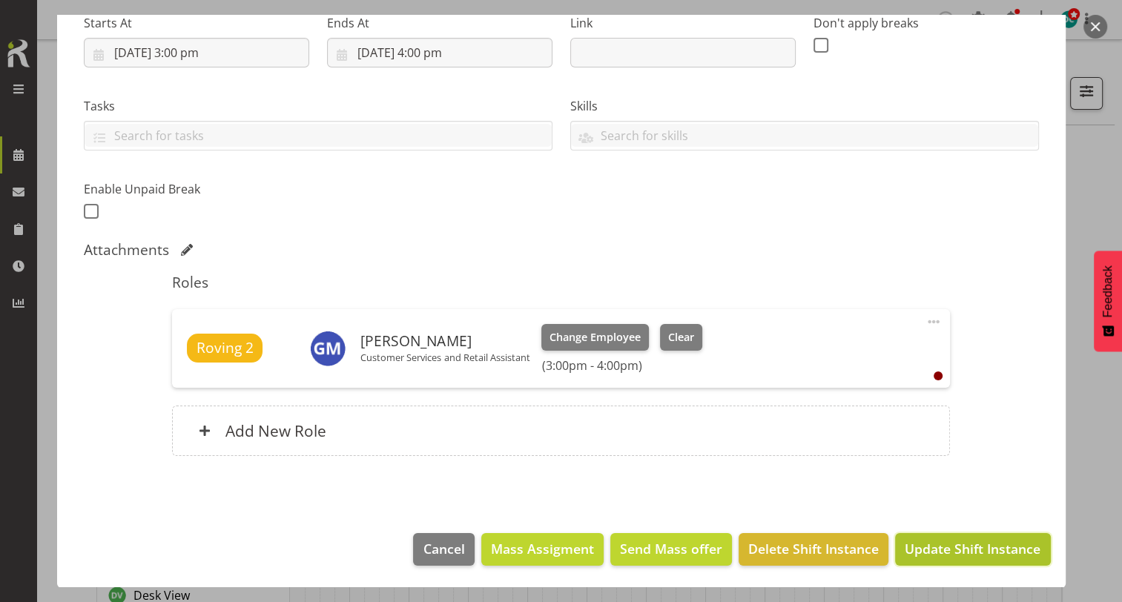
click at [929, 555] on span "Update Shift Instance" at bounding box center [973, 548] width 136 height 19
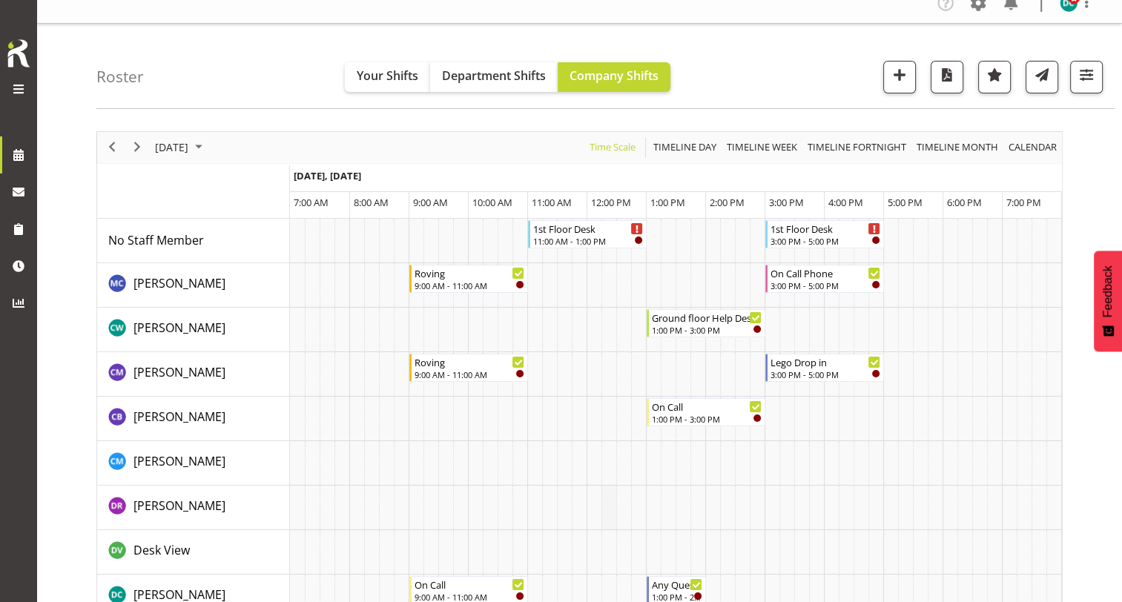
scroll to position [0, 0]
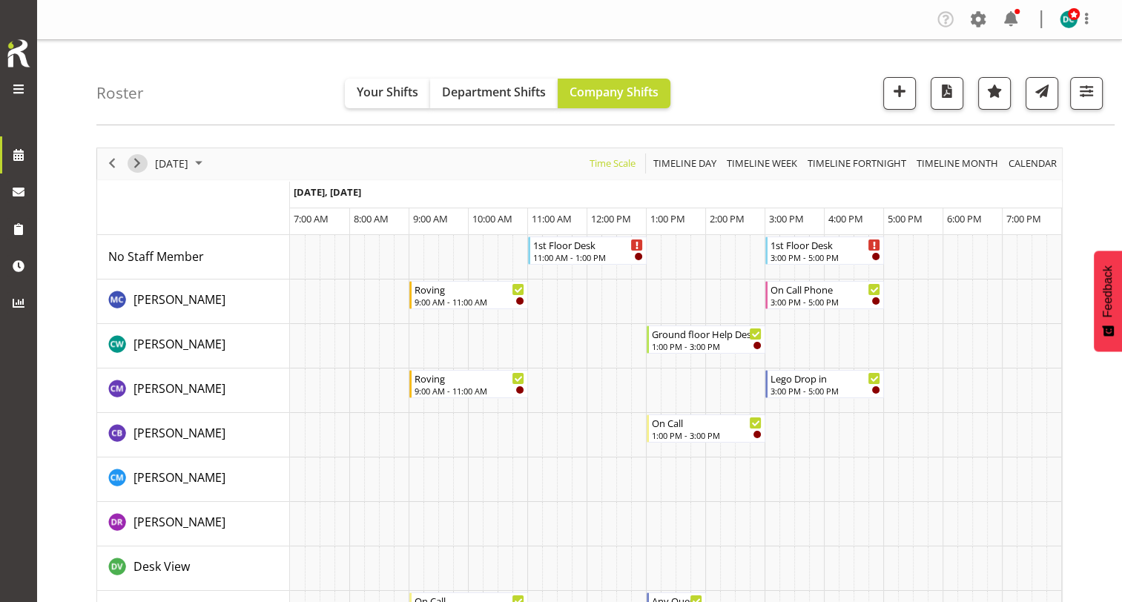
click at [140, 165] on span "Next" at bounding box center [137, 163] width 18 height 19
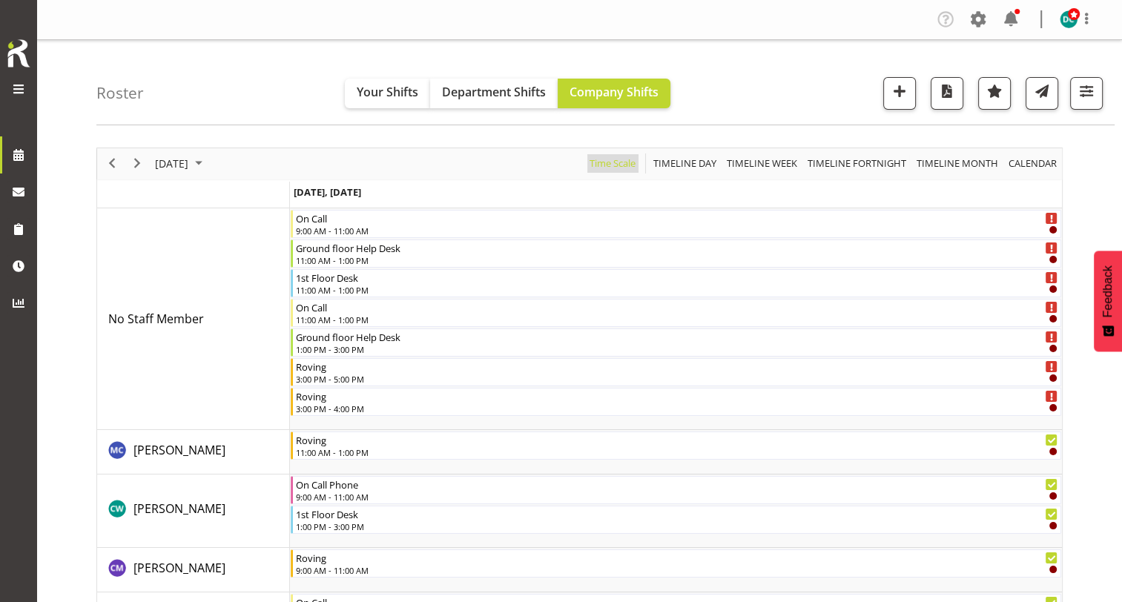
click at [633, 166] on span "Time Scale" at bounding box center [612, 163] width 49 height 19
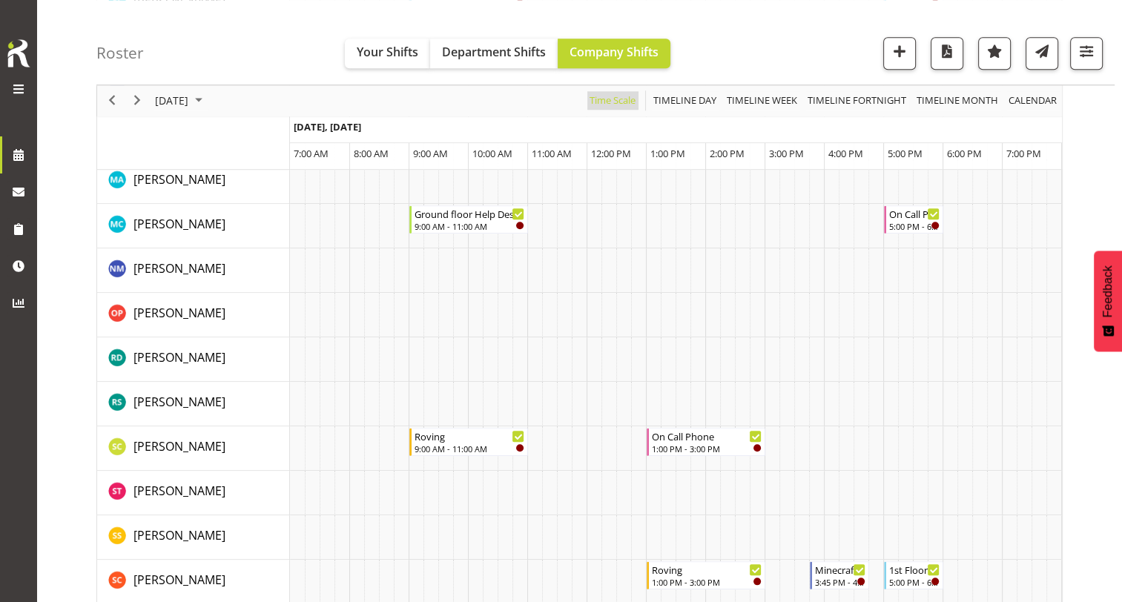
scroll to position [1478, 0]
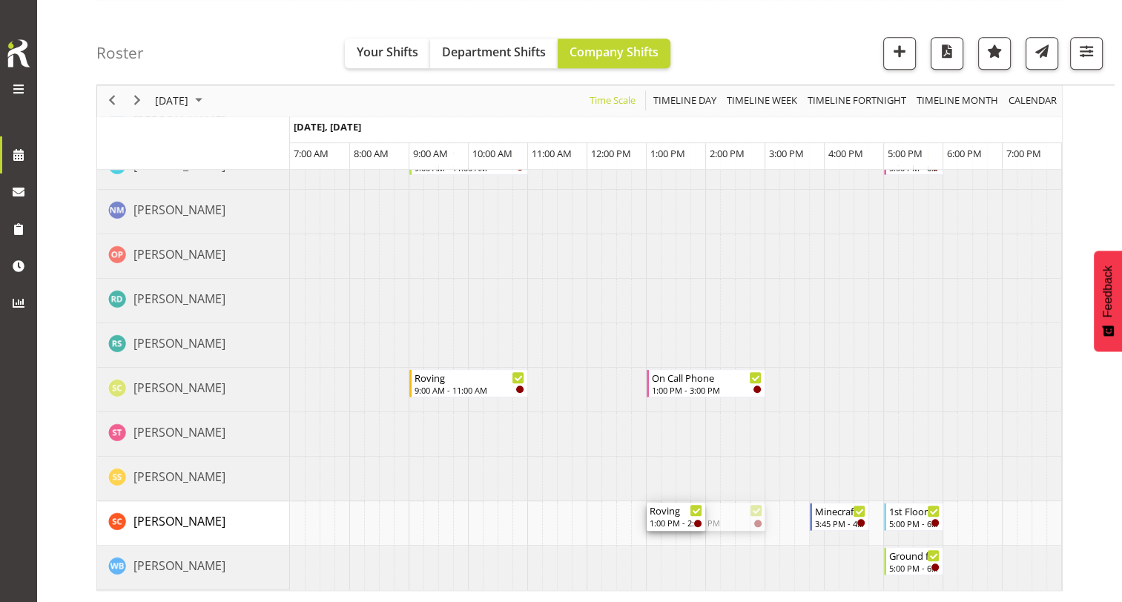
drag, startPoint x: 765, startPoint y: 507, endPoint x: 696, endPoint y: 506, distance: 69.0
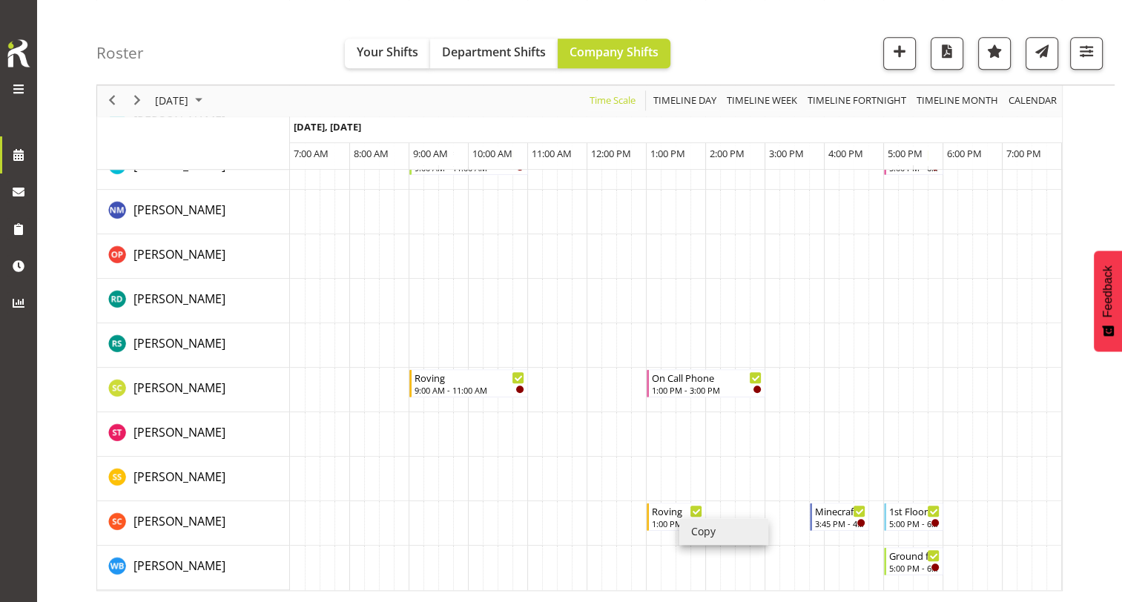
click at [707, 525] on li "Copy" at bounding box center [723, 532] width 89 height 27
click at [691, 525] on li "Copy" at bounding box center [719, 537] width 89 height 27
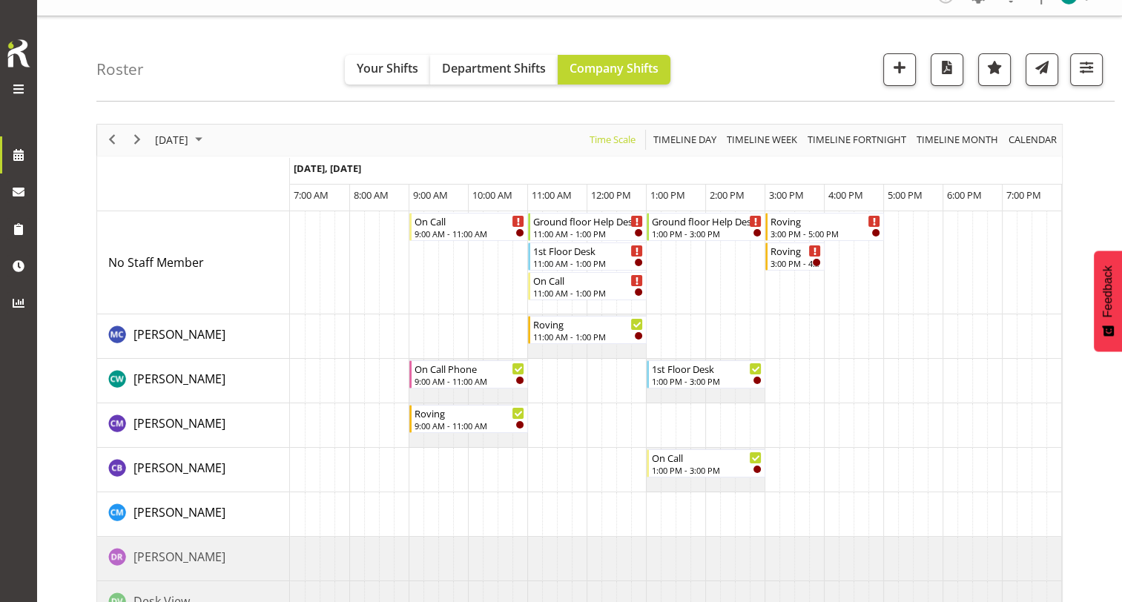
scroll to position [0, 0]
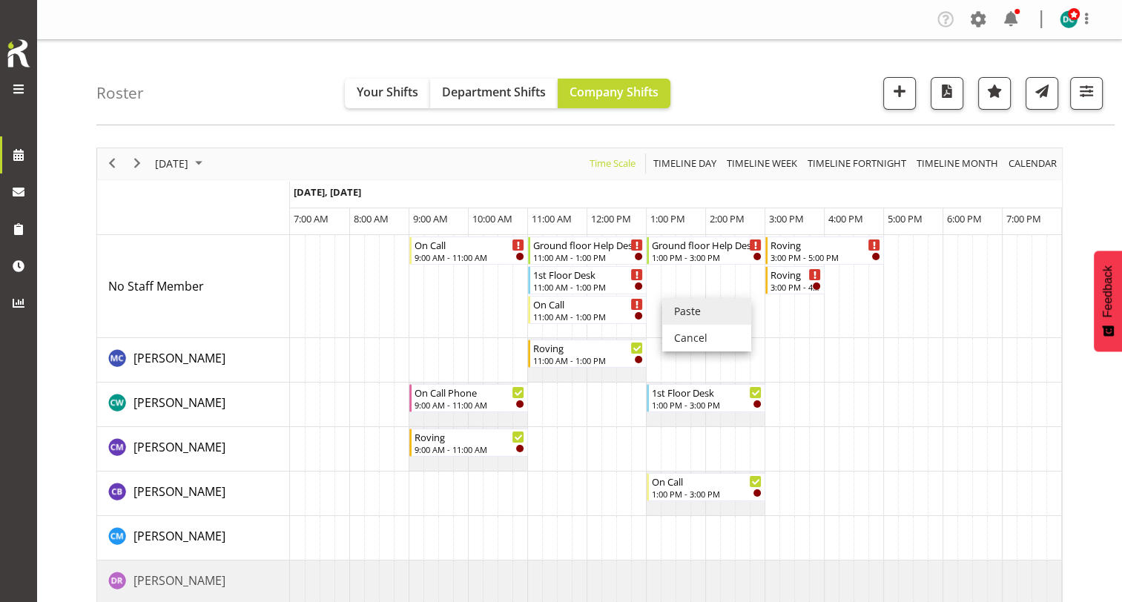
click at [693, 317] on li "Paste" at bounding box center [706, 311] width 89 height 27
drag, startPoint x: 671, startPoint y: 279, endPoint x: 758, endPoint y: 291, distance: 87.6
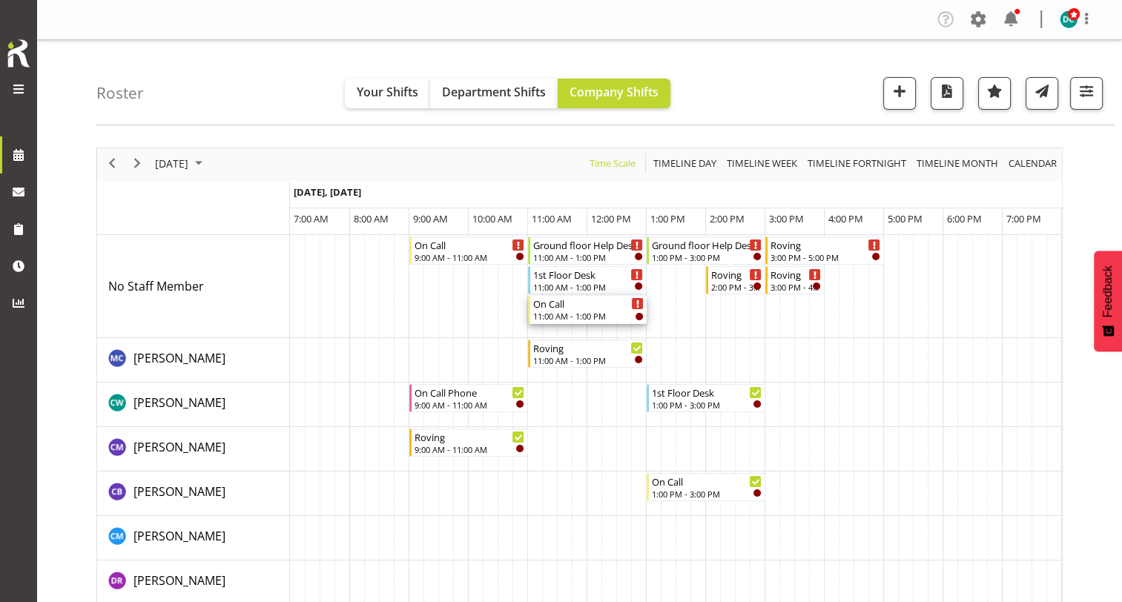
click at [596, 306] on div "On Call" at bounding box center [588, 303] width 111 height 15
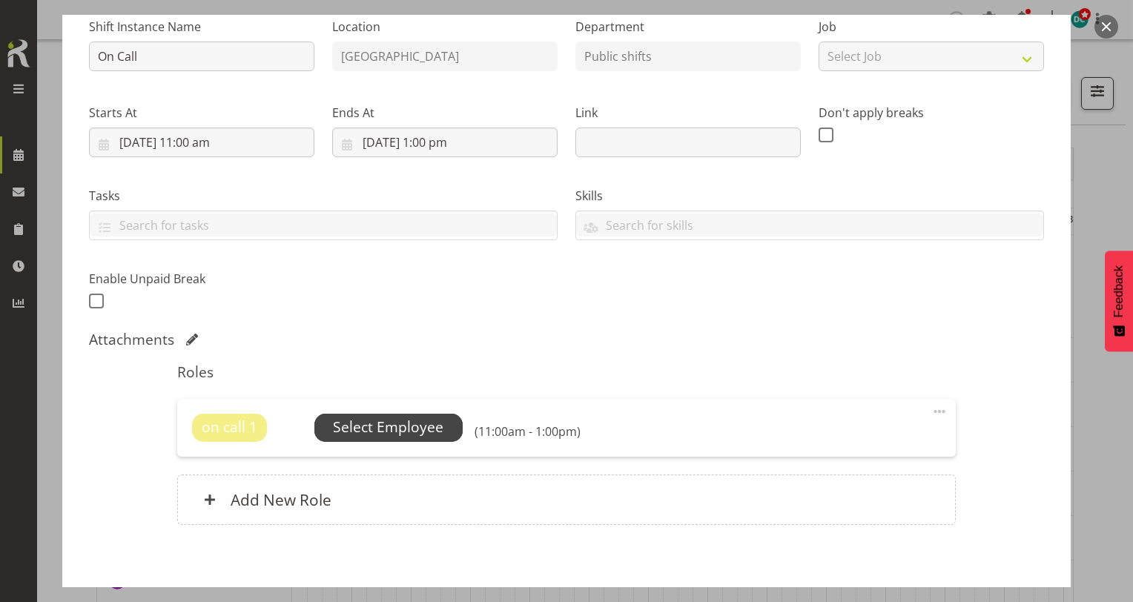
scroll to position [225, 0]
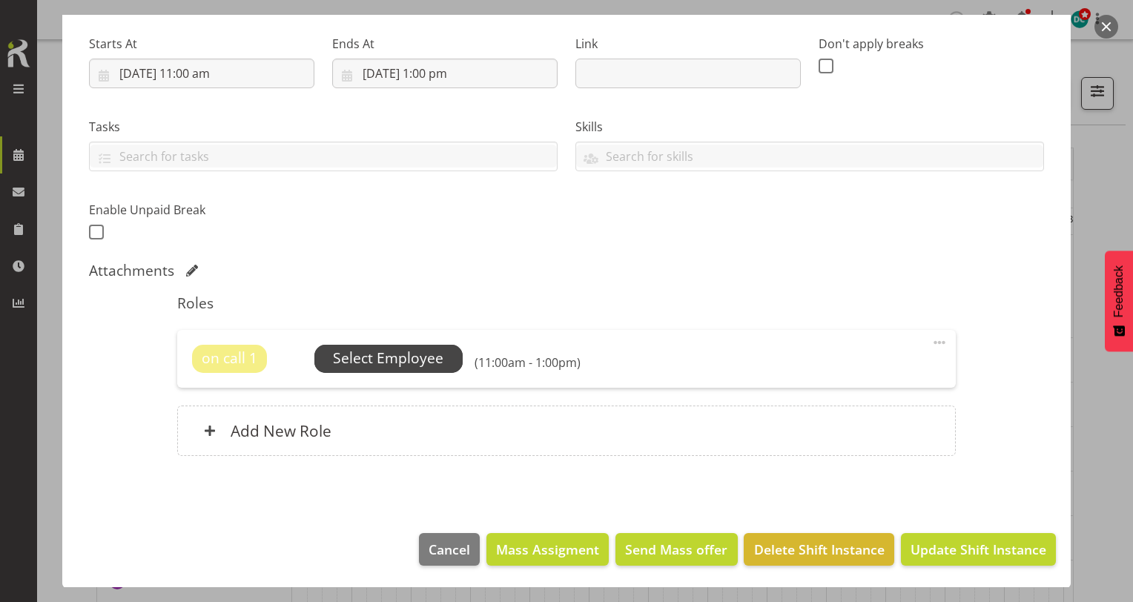
click at [382, 348] on span "Select Employee" at bounding box center [388, 359] width 111 height 22
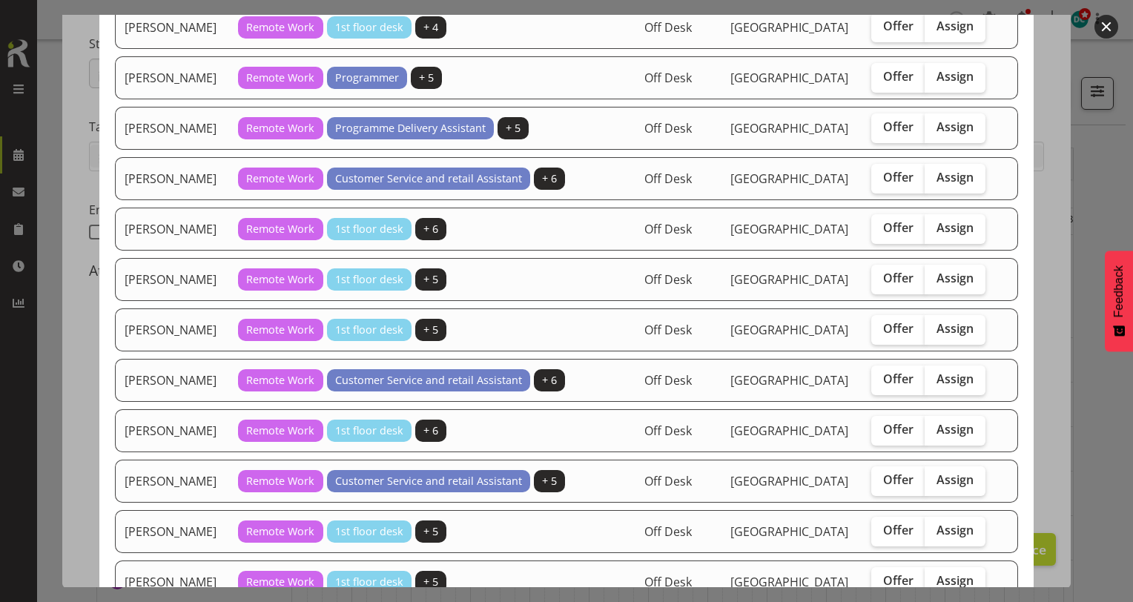
scroll to position [816, 0]
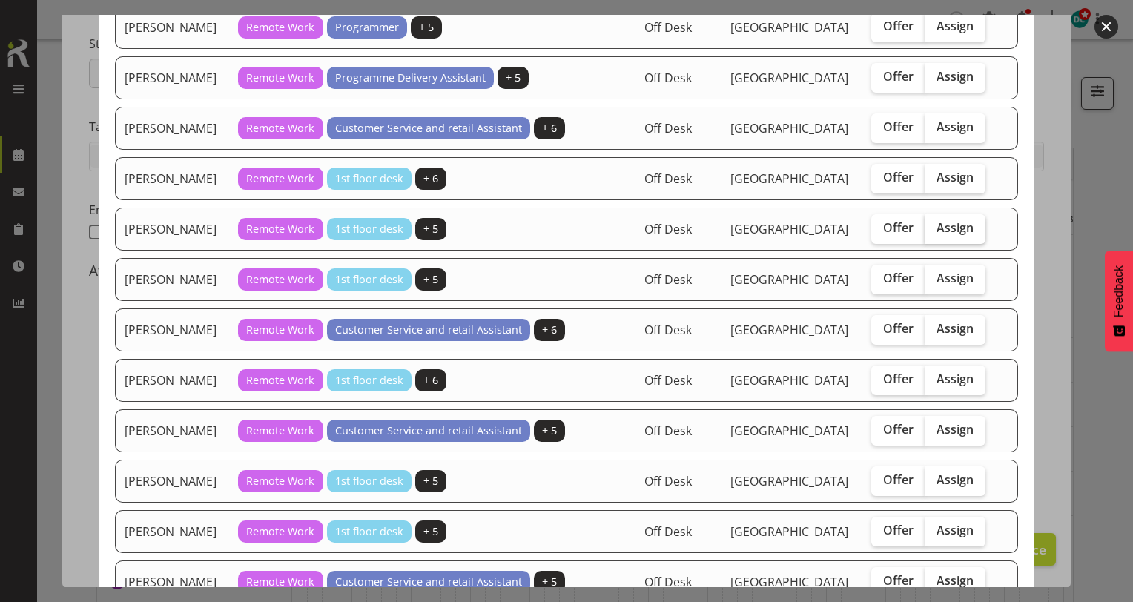
click at [950, 228] on label "Assign" at bounding box center [955, 229] width 61 height 30
click at [935, 228] on input "Assign" at bounding box center [930, 228] width 10 height 10
checkbox input "true"
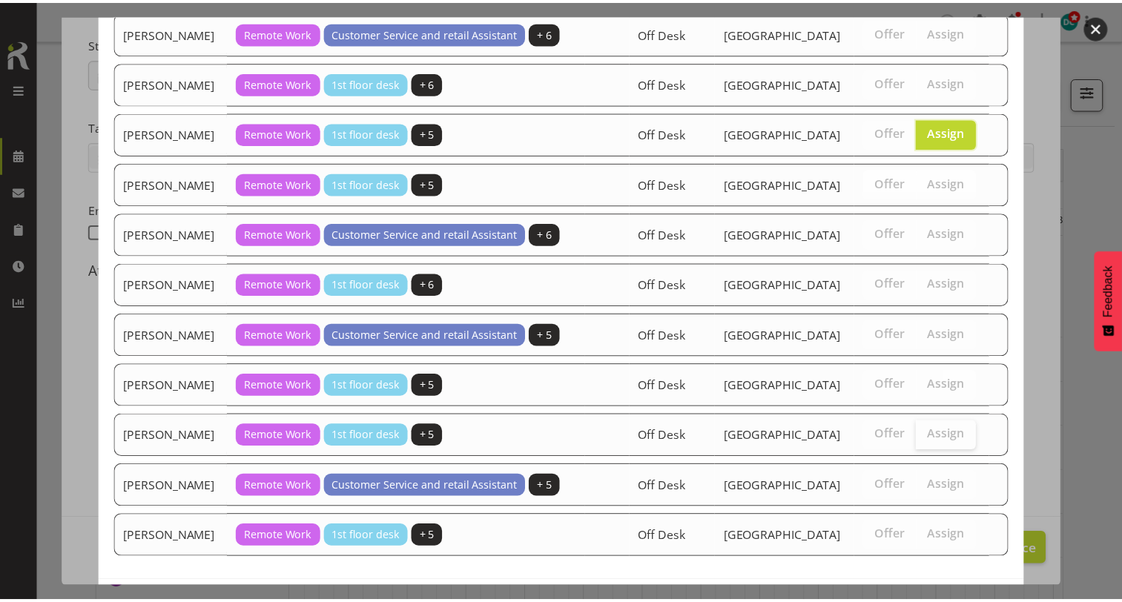
scroll to position [958, 0]
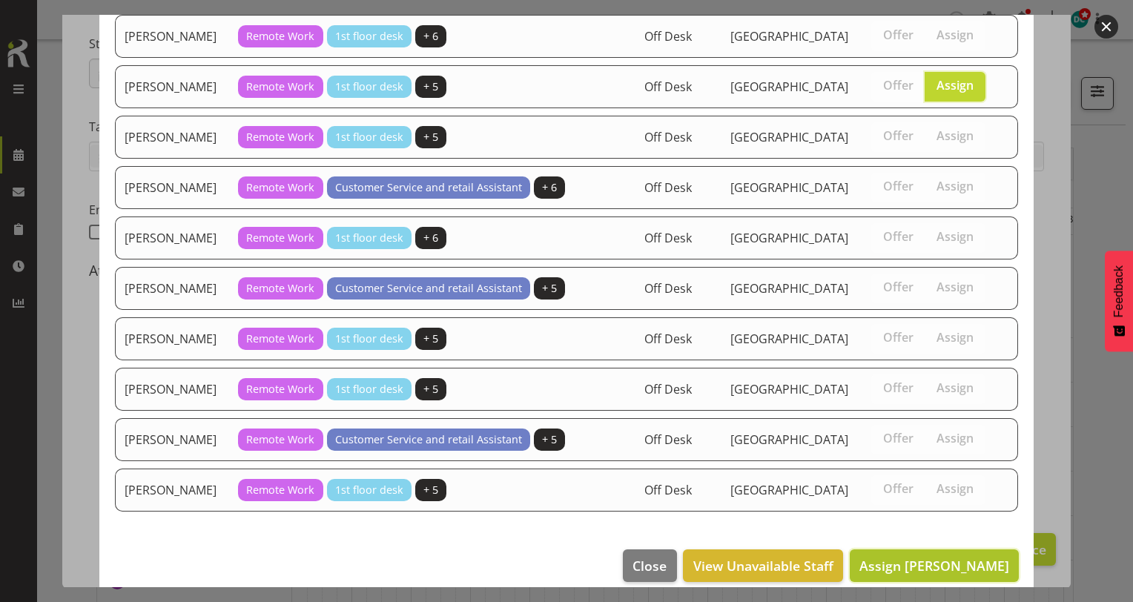
click at [920, 557] on span "Assign Mandy Stenton" at bounding box center [935, 566] width 150 height 18
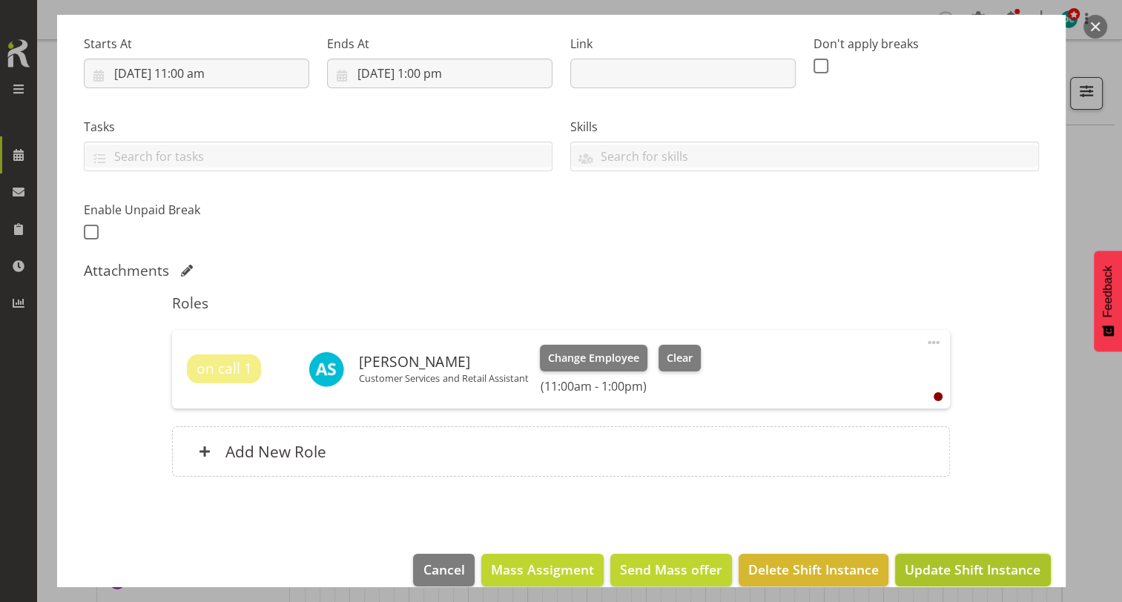
click at [922, 564] on span "Update Shift Instance" at bounding box center [973, 569] width 136 height 19
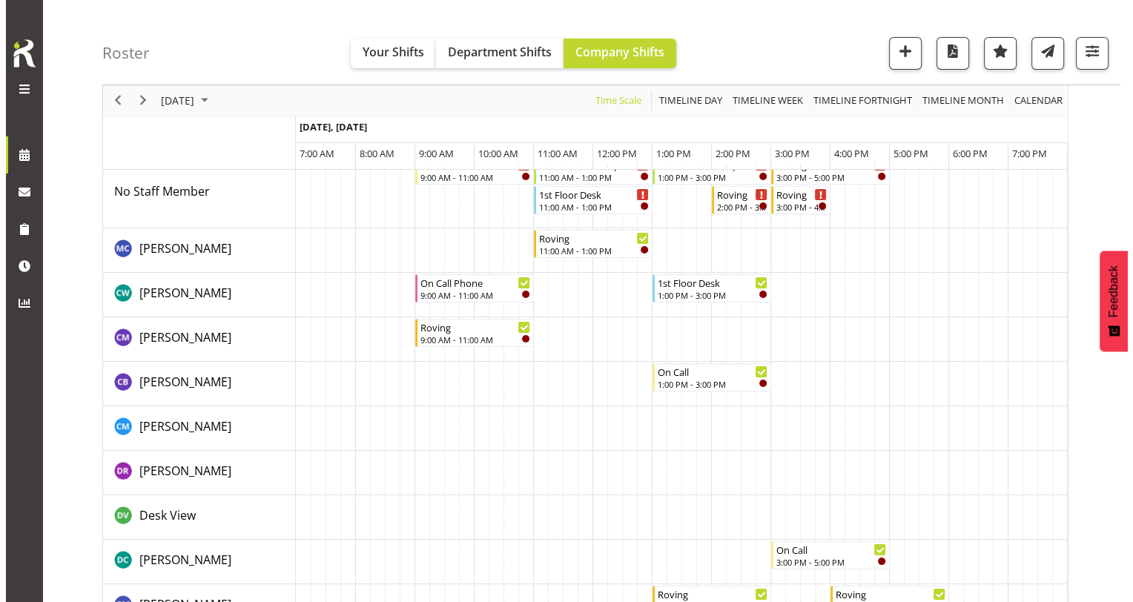
scroll to position [0, 0]
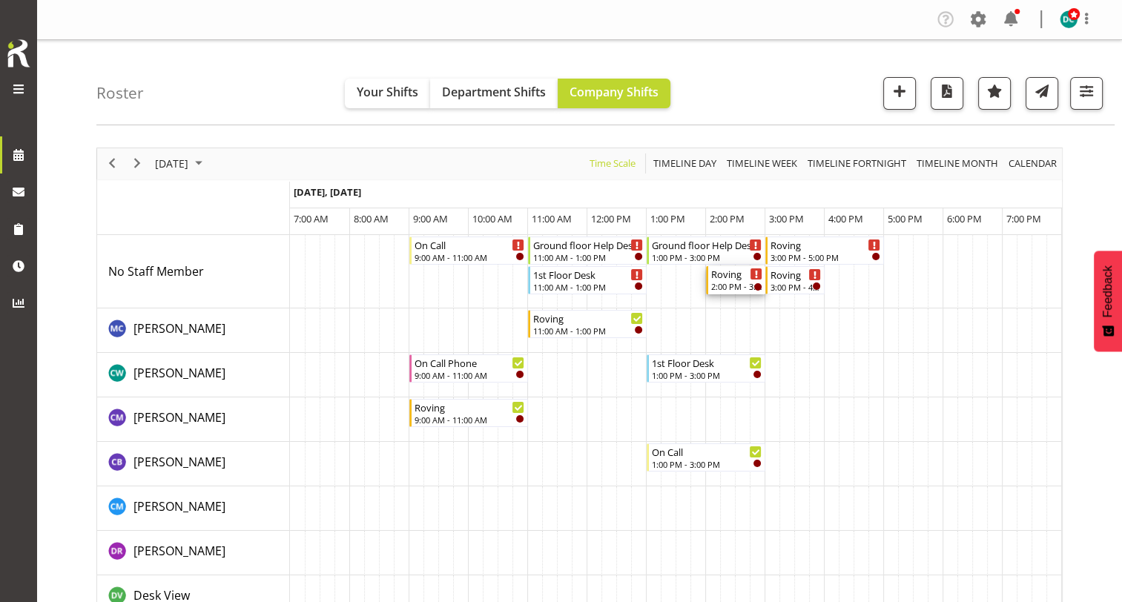
click at [723, 285] on div "2:00 PM - 3:00 PM" at bounding box center [736, 286] width 51 height 12
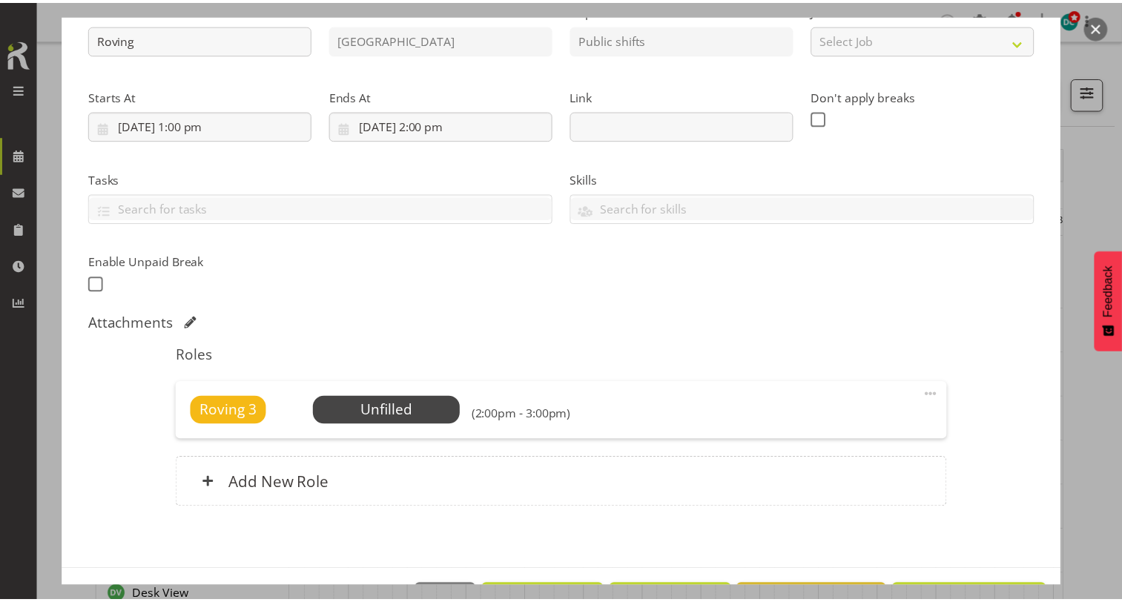
scroll to position [225, 0]
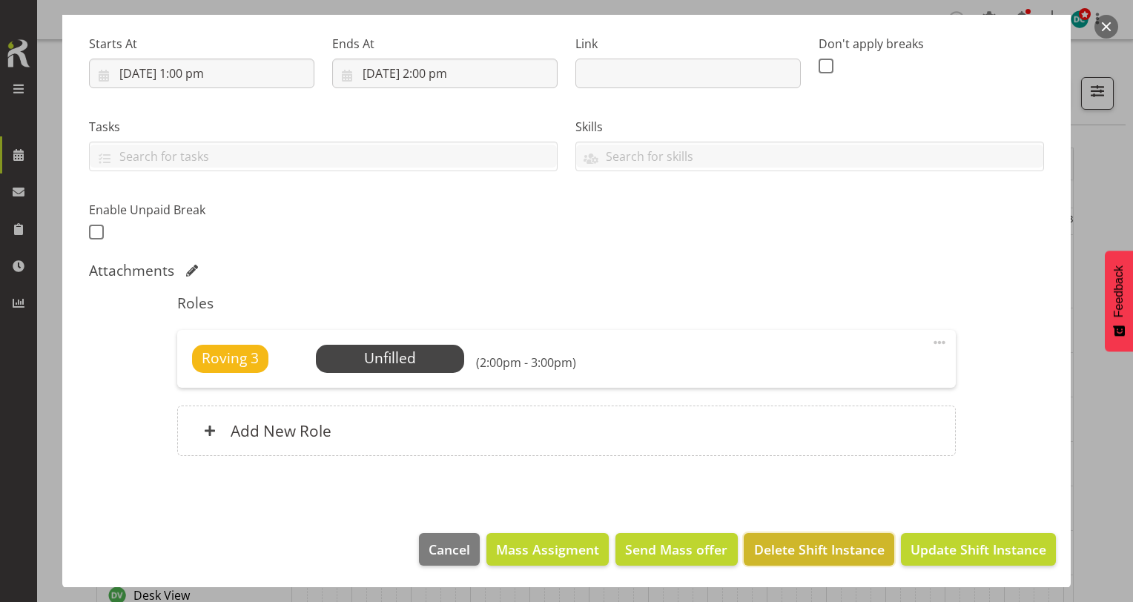
click at [828, 561] on button "Delete Shift Instance" at bounding box center [819, 549] width 150 height 33
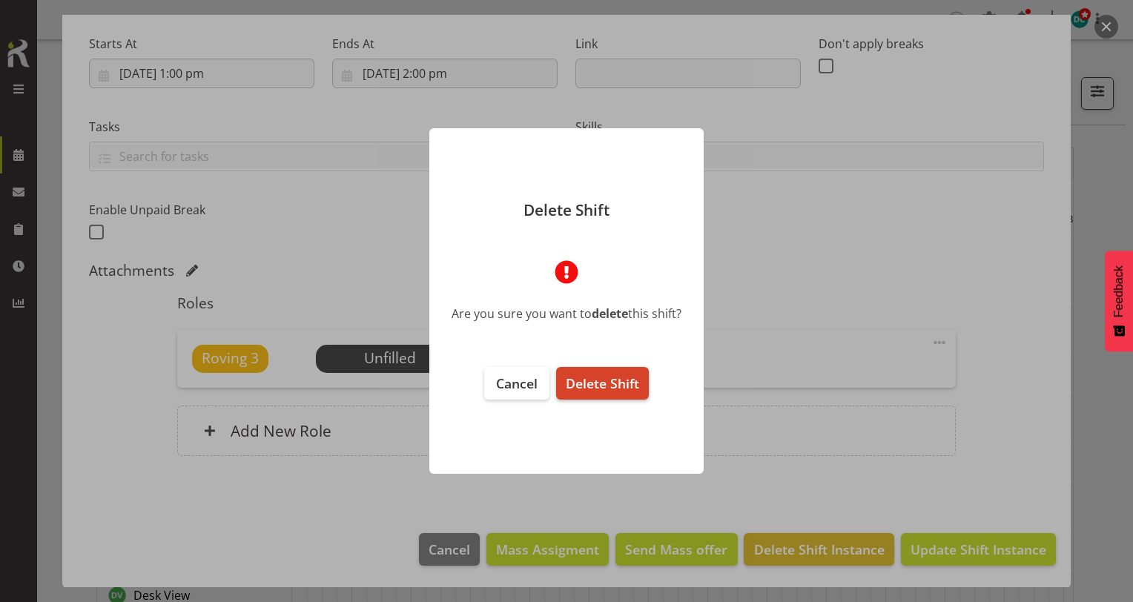
click at [620, 391] on span "Delete Shift" at bounding box center [602, 384] width 73 height 18
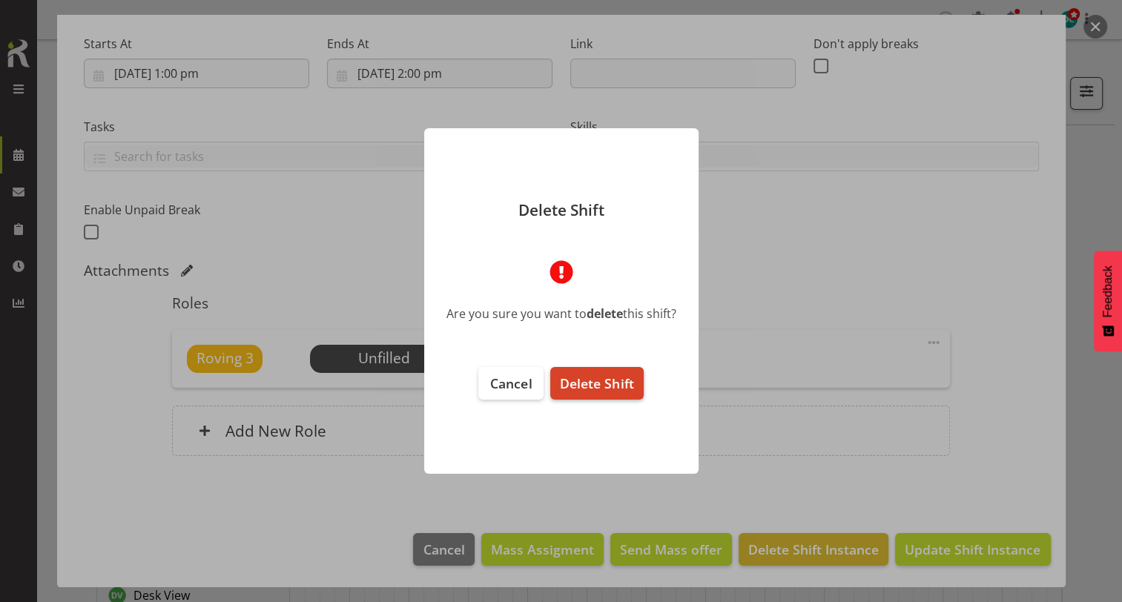
scroll to position [166, 0]
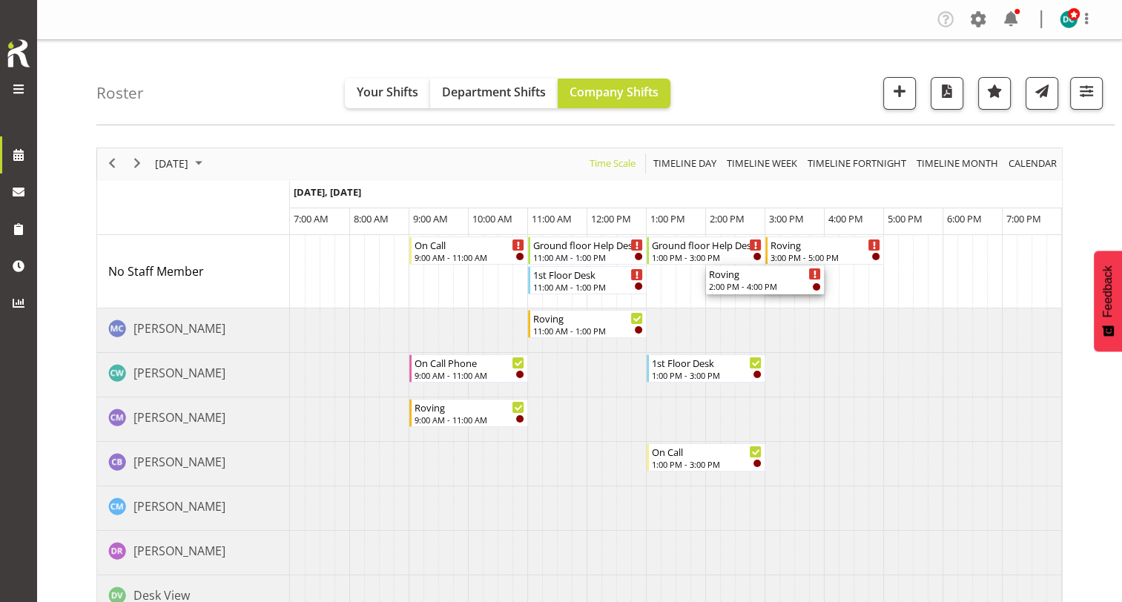
drag, startPoint x: 767, startPoint y: 276, endPoint x: 712, endPoint y: 273, distance: 55.0
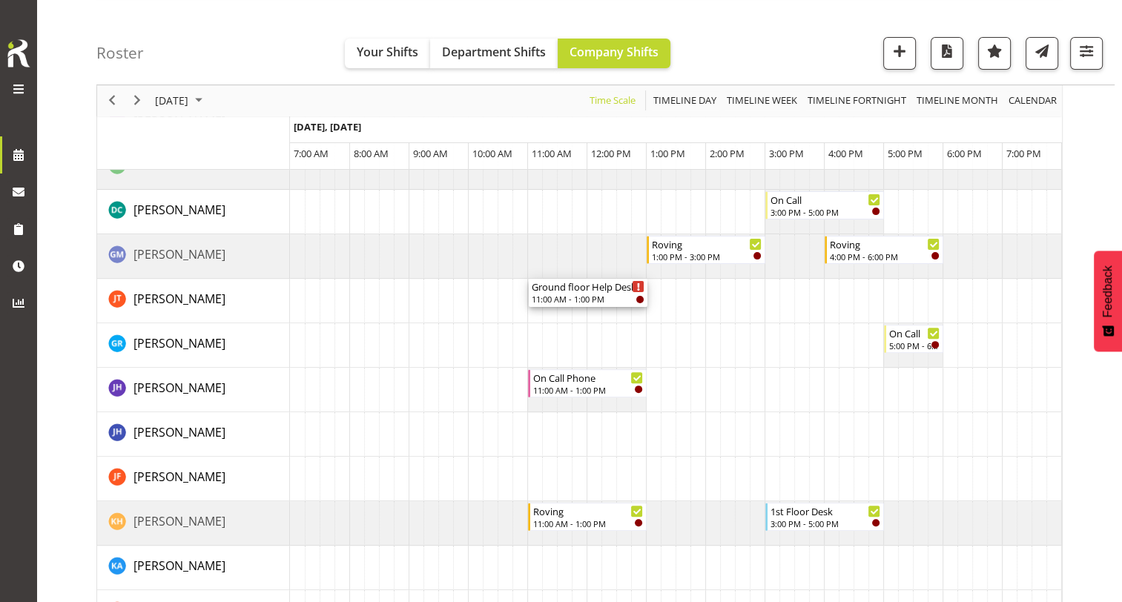
scroll to position [445, 0]
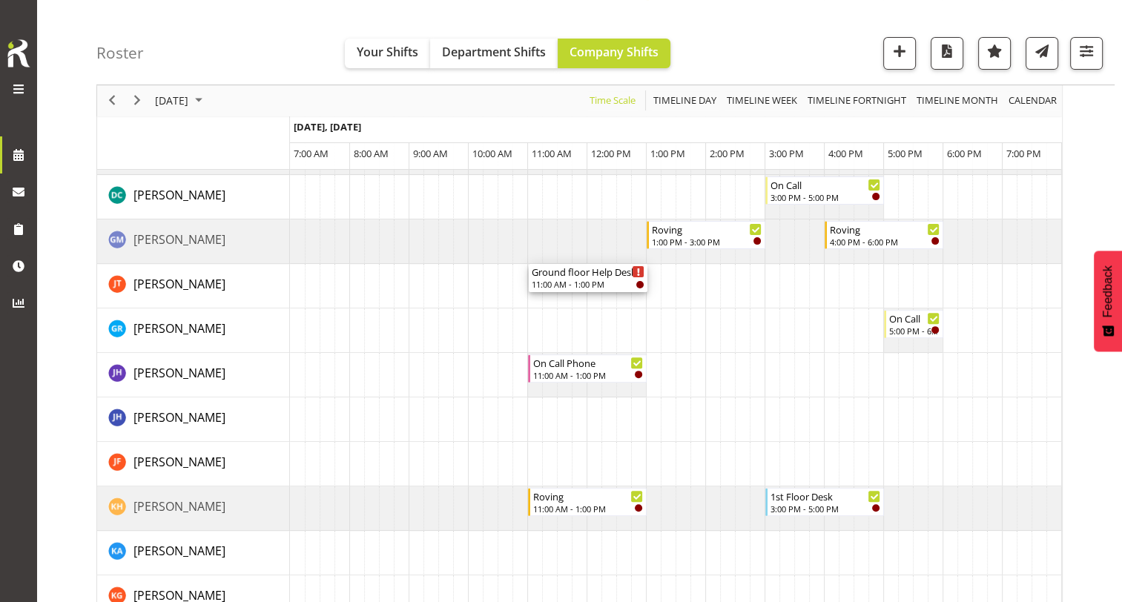
drag, startPoint x: 574, startPoint y: 240, endPoint x: 607, endPoint y: 285, distance: 55.2
drag, startPoint x: 817, startPoint y: 340, endPoint x: 817, endPoint y: 301, distance: 38.6
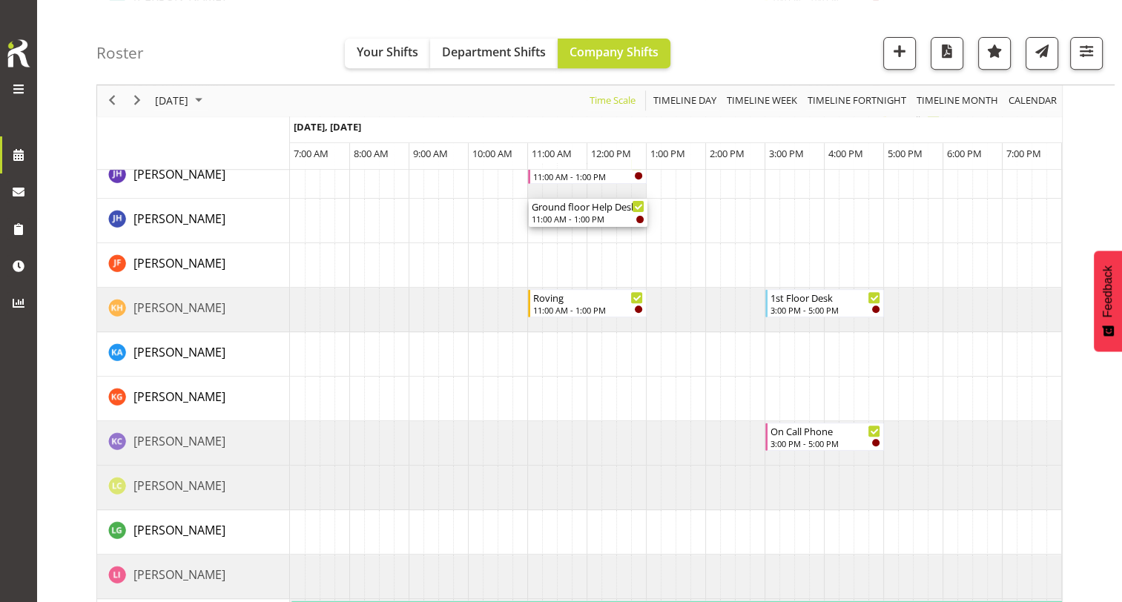
scroll to position [668, 0]
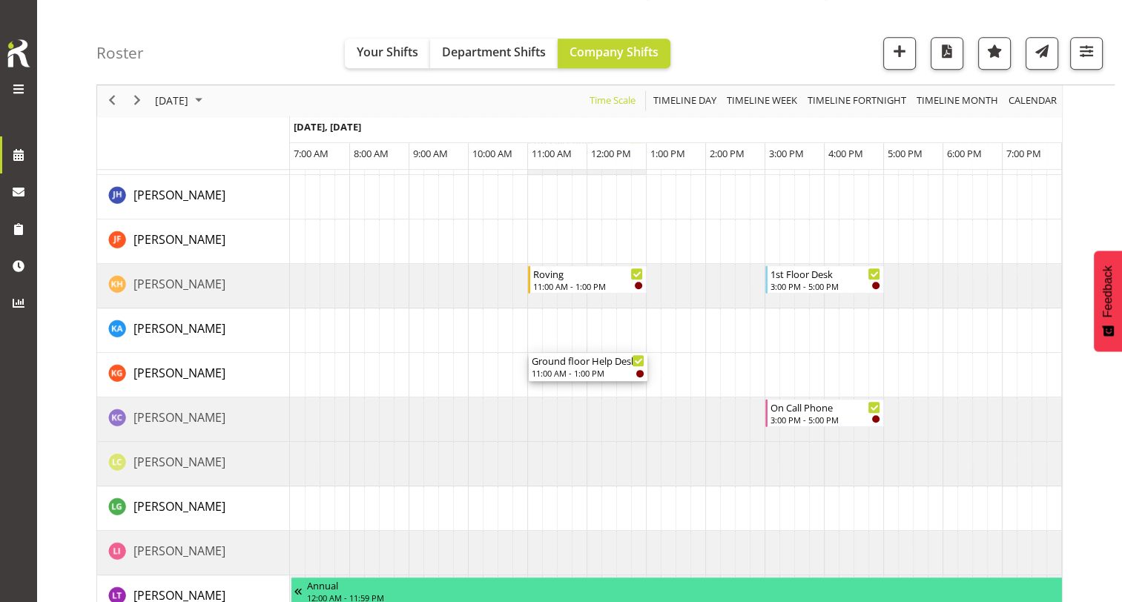
drag, startPoint x: 552, startPoint y: 427, endPoint x: 570, endPoint y: 391, distance: 40.5
click at [570, 391] on div "On Call 9:00 AM - 11:00 AM 1st Floor Desk 11:00 AM - 1:00 PM Ground floor Help …" at bounding box center [676, 450] width 772 height 1765
drag, startPoint x: 570, startPoint y: 379, endPoint x: 559, endPoint y: 237, distance: 142.2
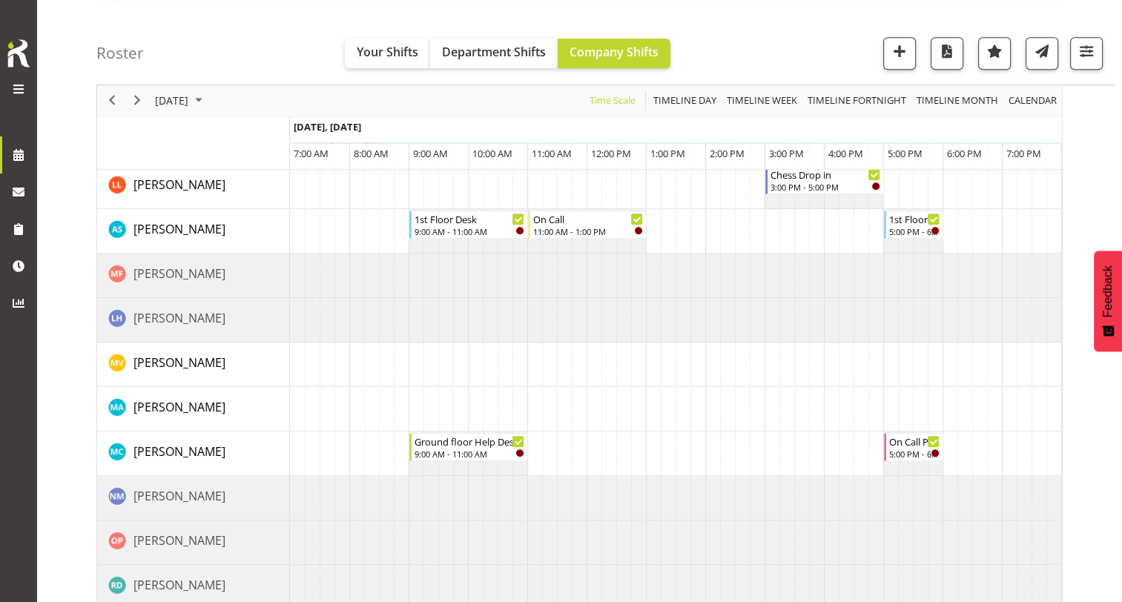
scroll to position [1420, 0]
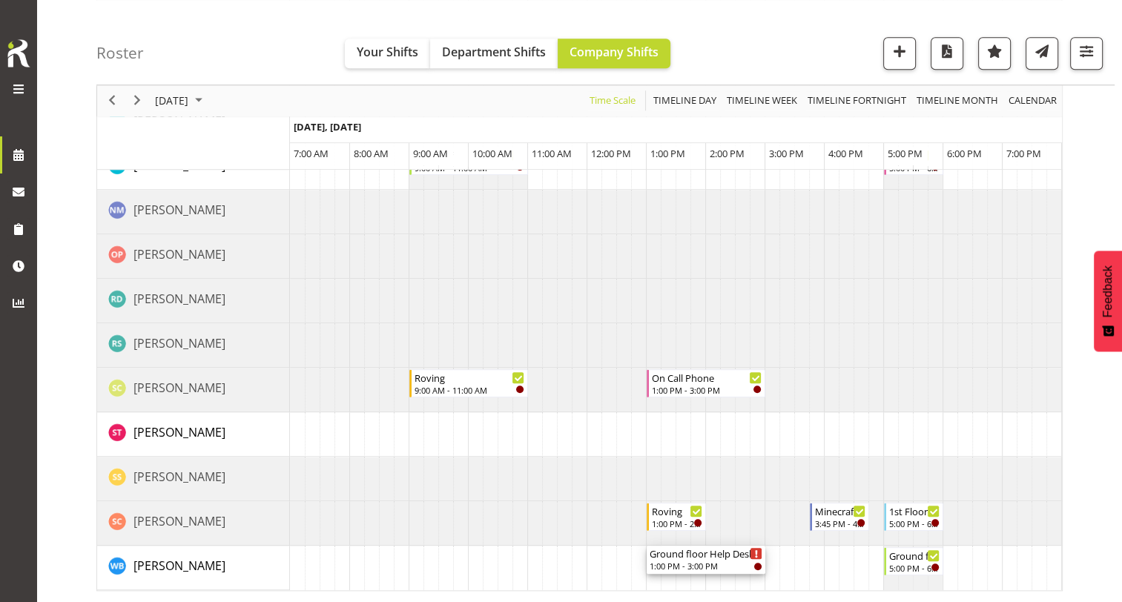
drag, startPoint x: 697, startPoint y: 243, endPoint x: 716, endPoint y: 582, distance: 339.5
drag, startPoint x: 679, startPoint y: 552, endPoint x: 670, endPoint y: 427, distance: 125.0
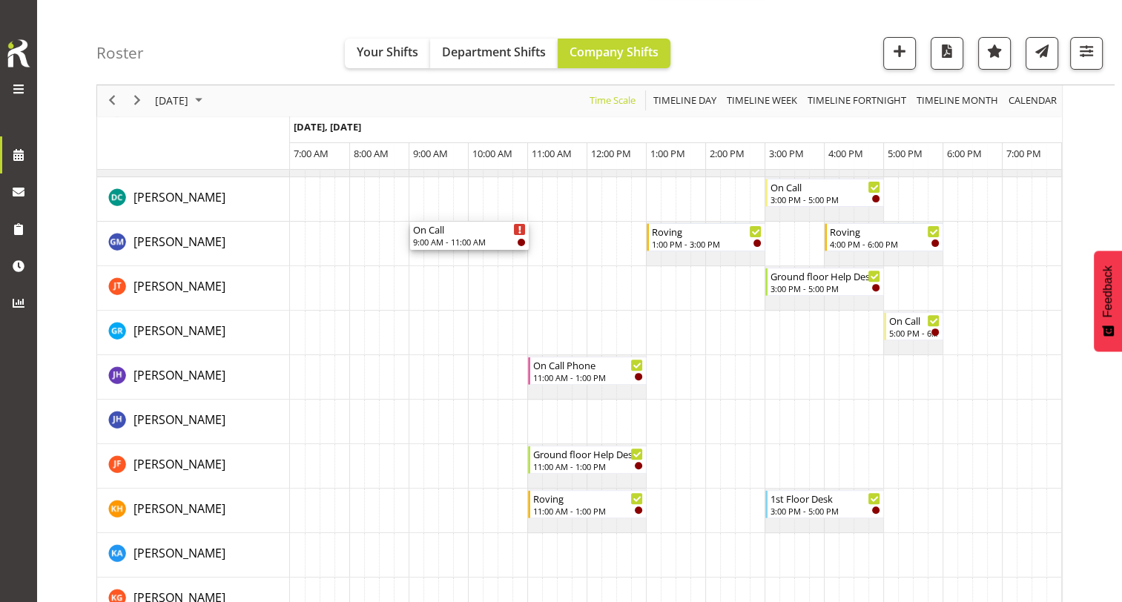
scroll to position [445, 0]
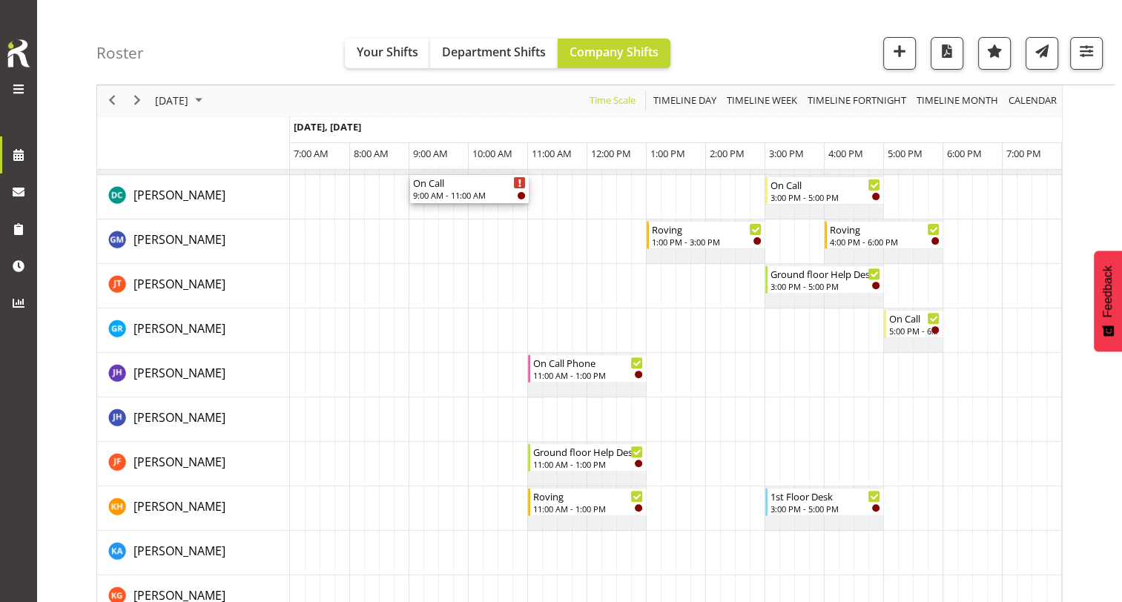
drag, startPoint x: 460, startPoint y: 312, endPoint x: 467, endPoint y: 214, distance: 98.9
drag, startPoint x: 585, startPoint y: 251, endPoint x: 593, endPoint y: 341, distance: 90.9
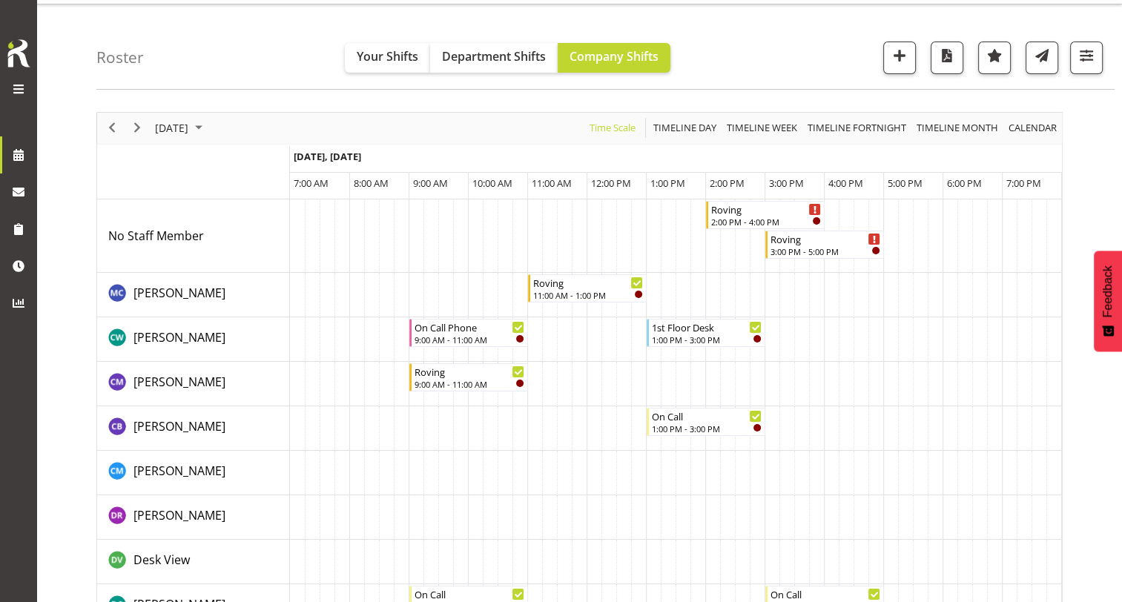
scroll to position [0, 0]
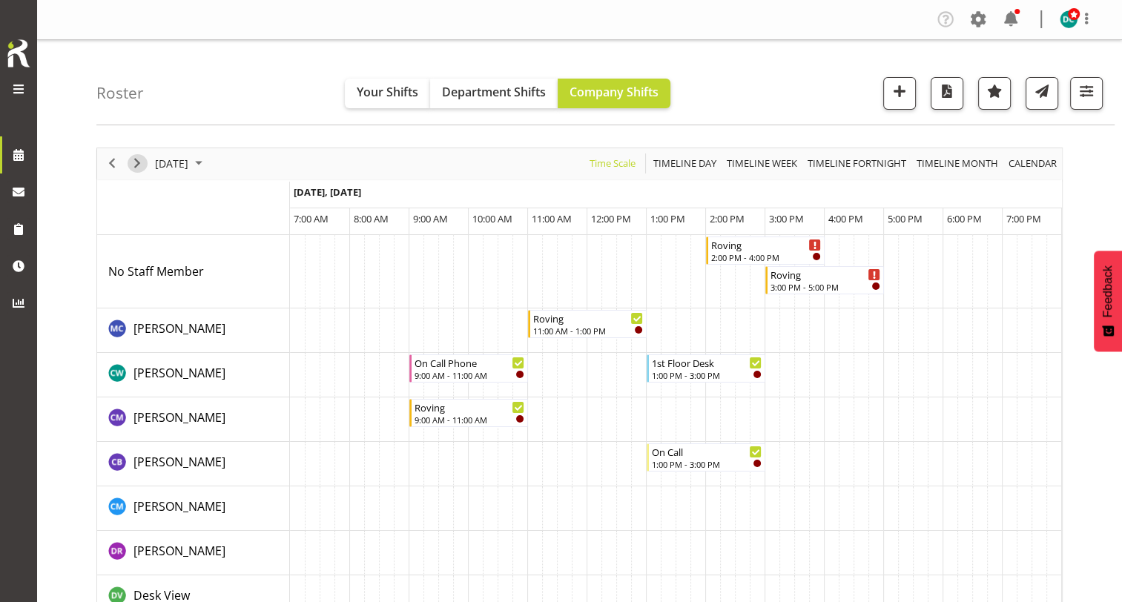
click at [135, 165] on span "Next" at bounding box center [137, 163] width 18 height 19
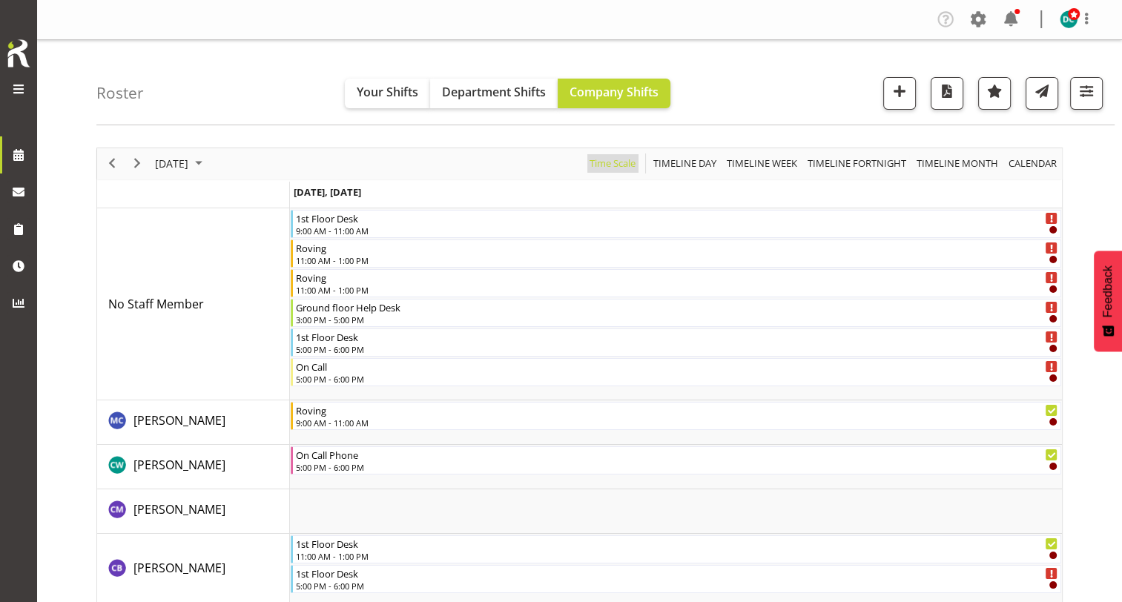
click at [631, 156] on span "Time Scale" at bounding box center [612, 163] width 49 height 19
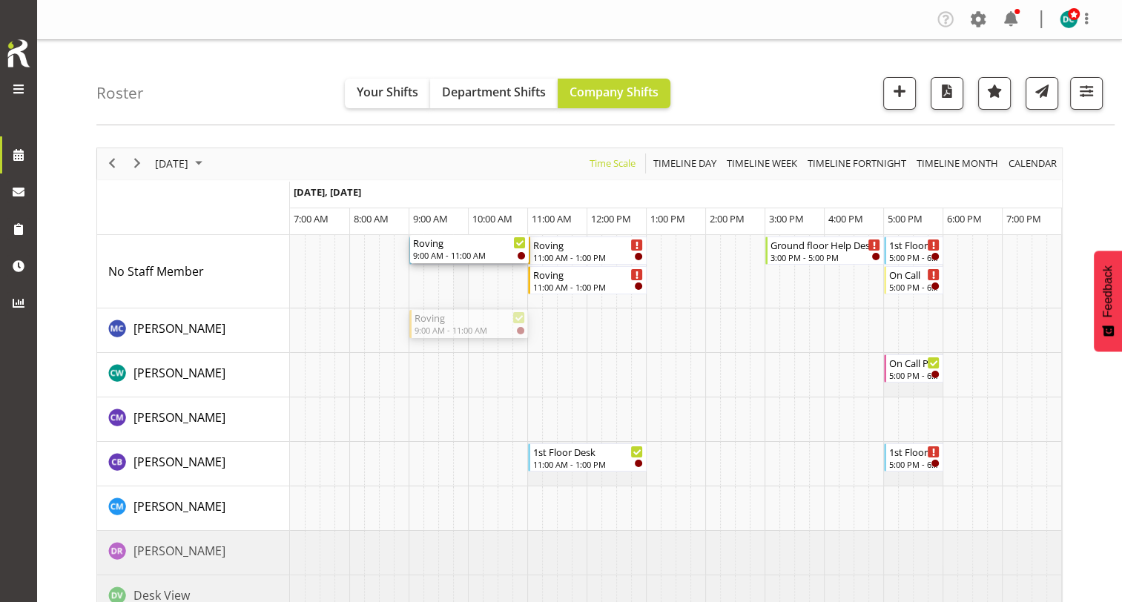
drag, startPoint x: 468, startPoint y: 319, endPoint x: 464, endPoint y: 270, distance: 49.2
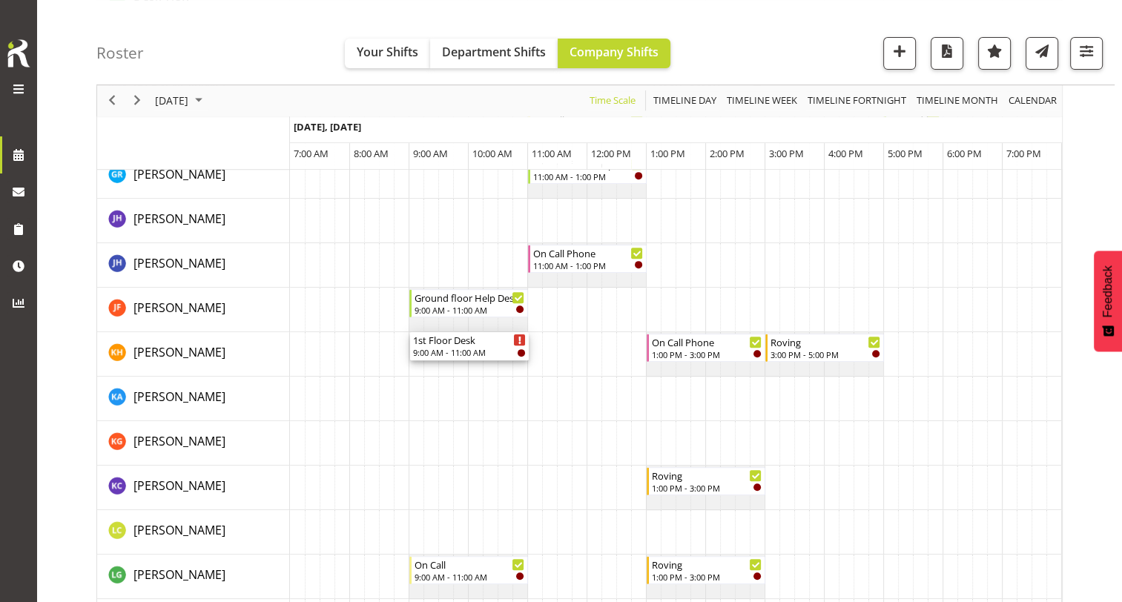
scroll to position [668, 0]
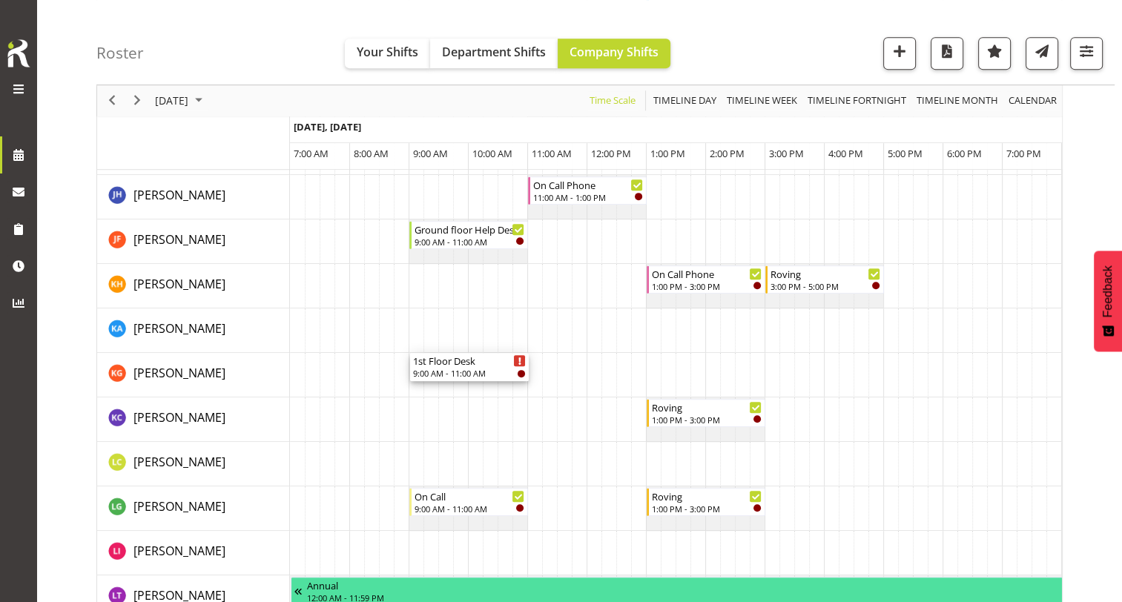
drag, startPoint x: 470, startPoint y: 240, endPoint x: 433, endPoint y: 386, distance: 150.8
click at [433, 386] on div "1st Floor Desk 9:00 AM - 11:00 AM Roving 9:00 AM - 11:00 AM Roving 11:00 AM - 1…" at bounding box center [676, 450] width 772 height 1765
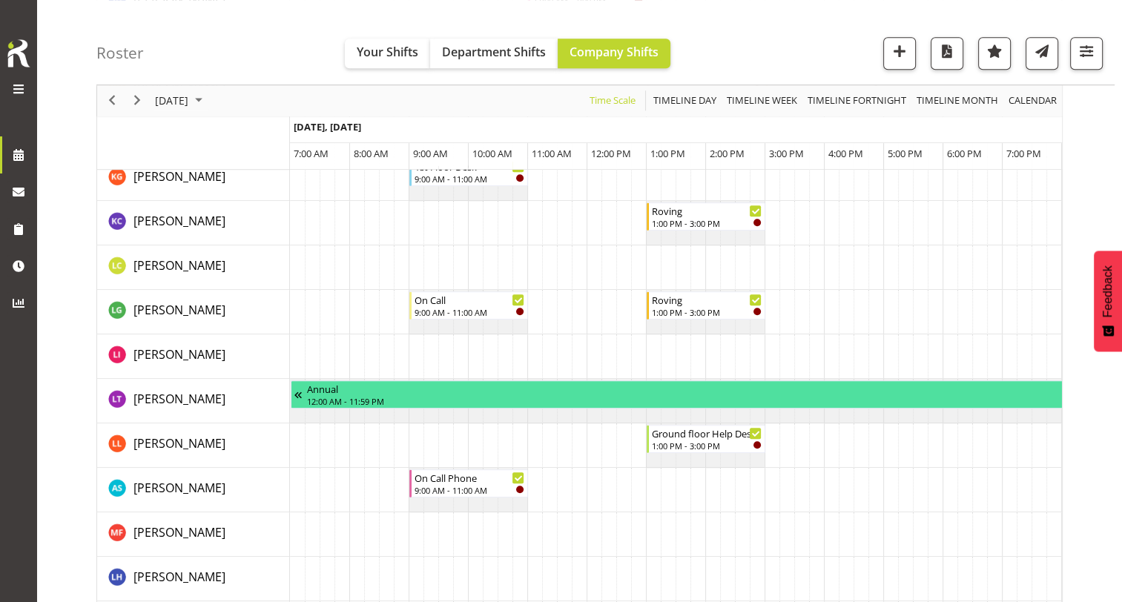
scroll to position [890, 0]
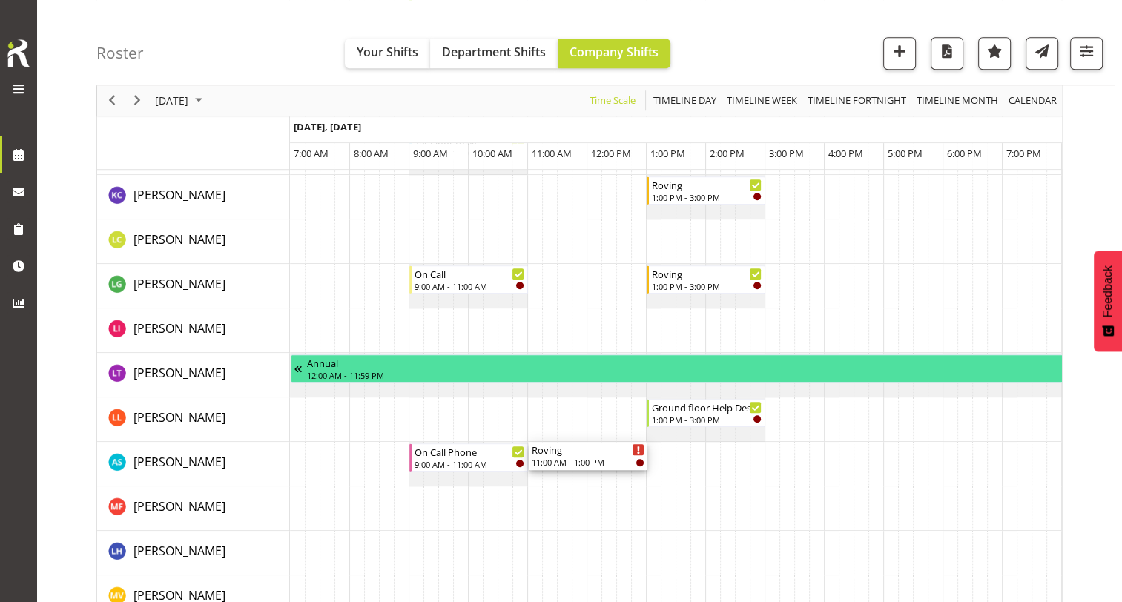
drag, startPoint x: 561, startPoint y: 279, endPoint x: 540, endPoint y: 461, distance: 182.9
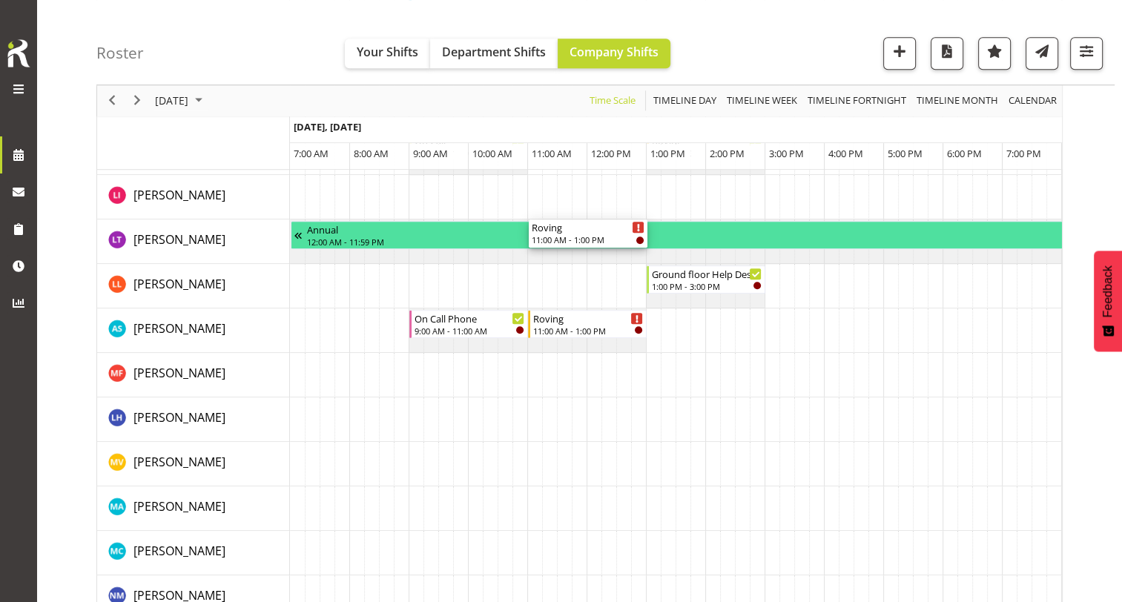
scroll to position [1038, 0]
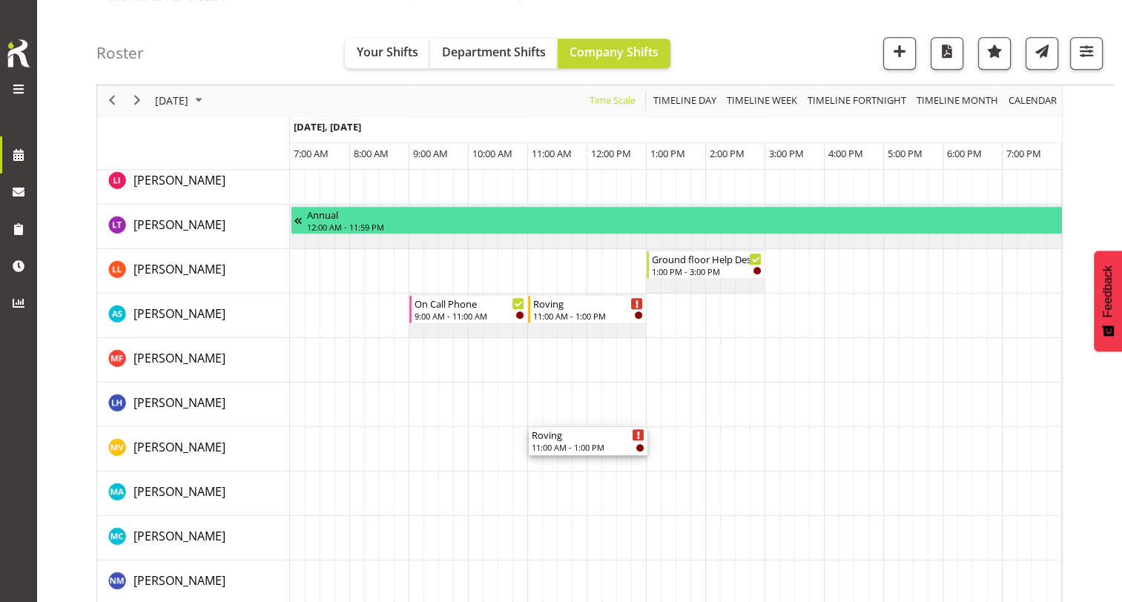
drag, startPoint x: 585, startPoint y: 248, endPoint x: 593, endPoint y: 449, distance: 201.2
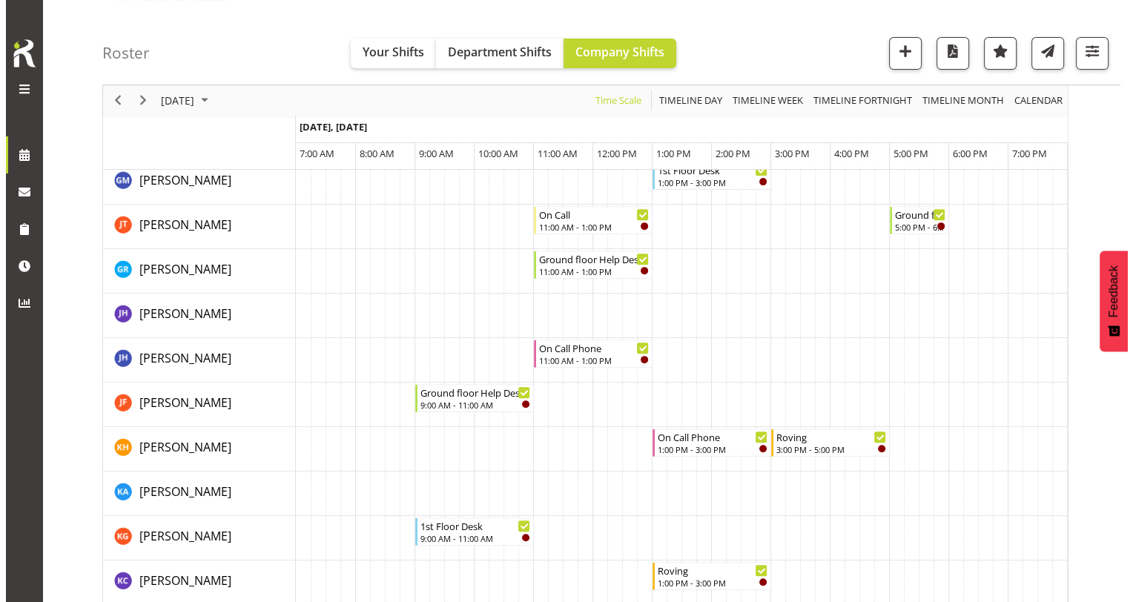
scroll to position [593, 0]
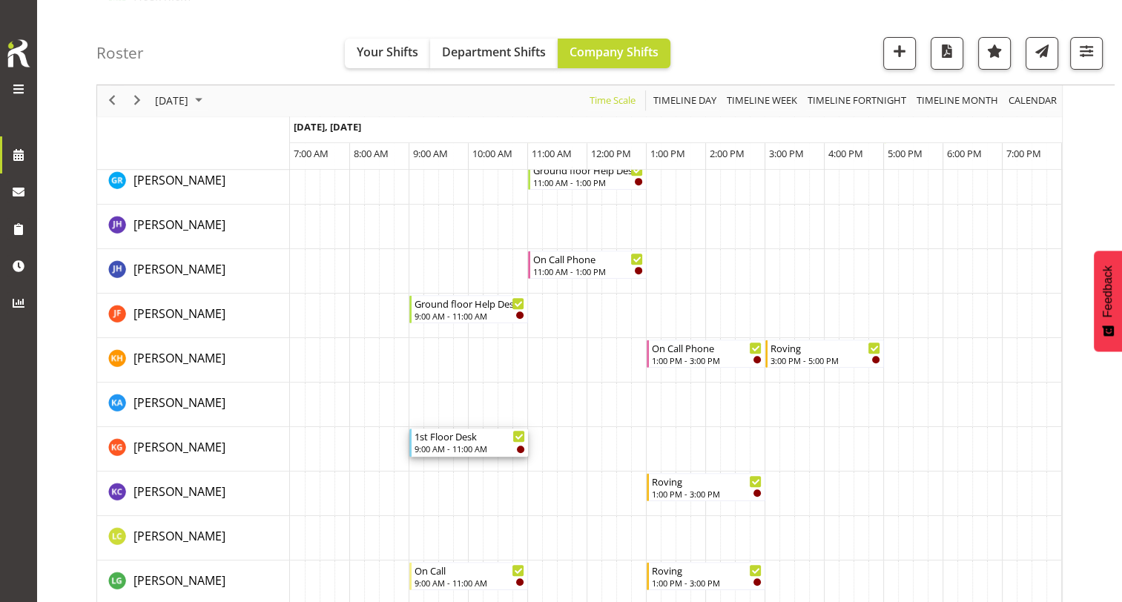
click at [448, 444] on div "9:00 AM - 11:00 AM" at bounding box center [470, 449] width 111 height 12
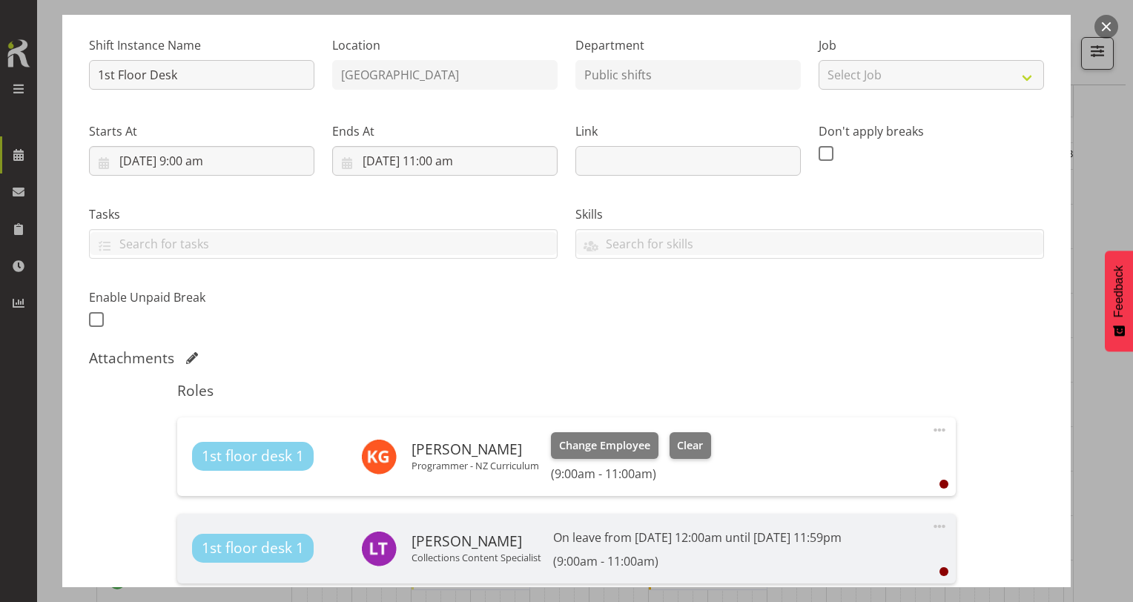
scroll to position [148, 0]
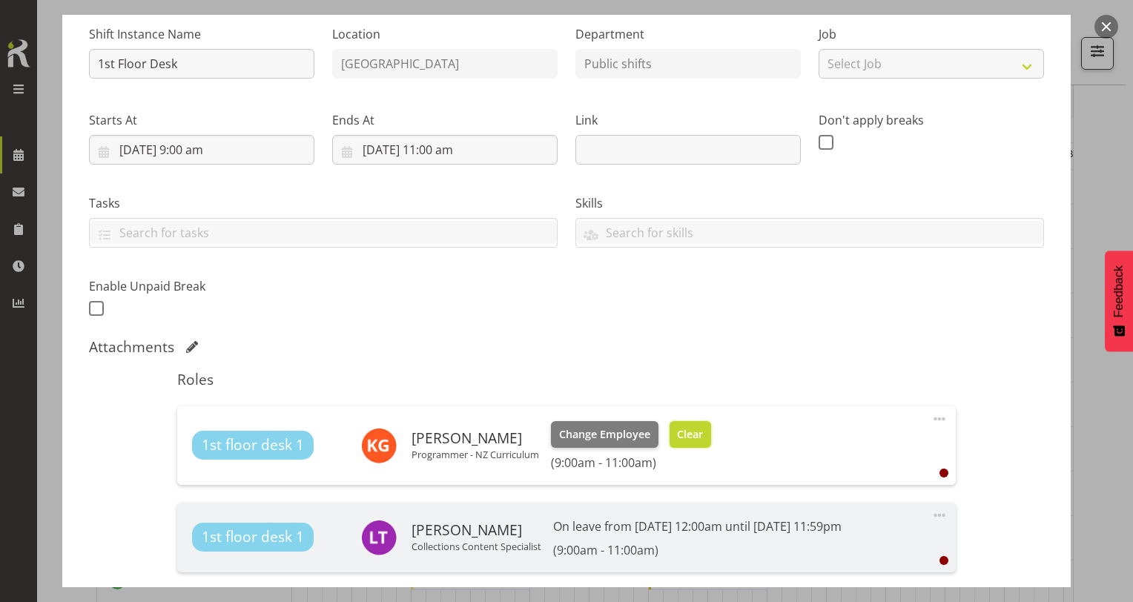
click at [688, 432] on span "Clear" at bounding box center [690, 435] width 26 height 16
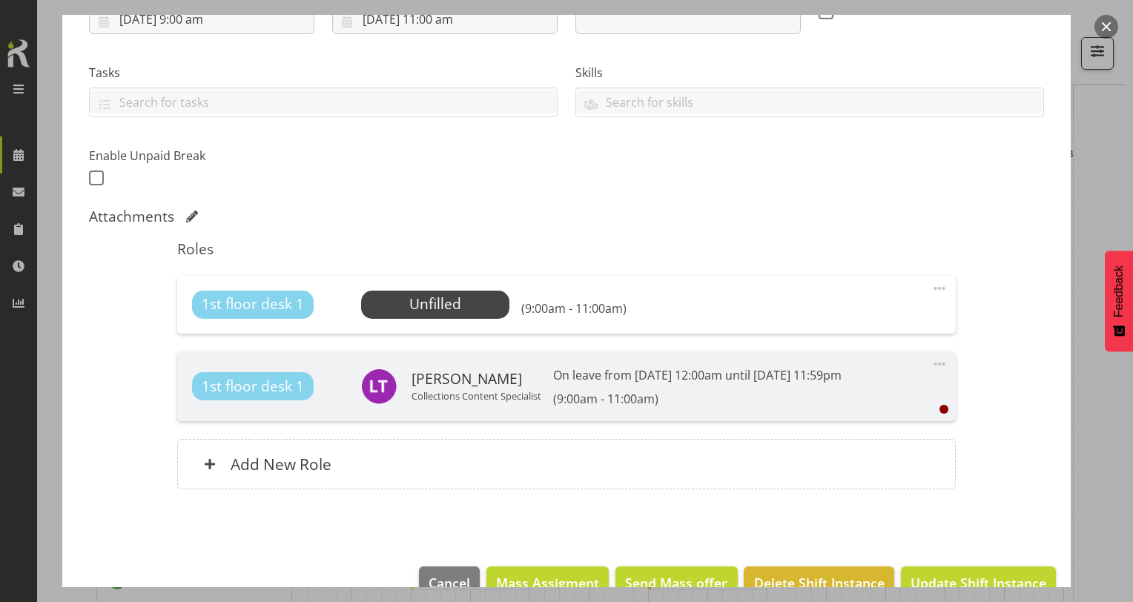
scroll to position [312, 0]
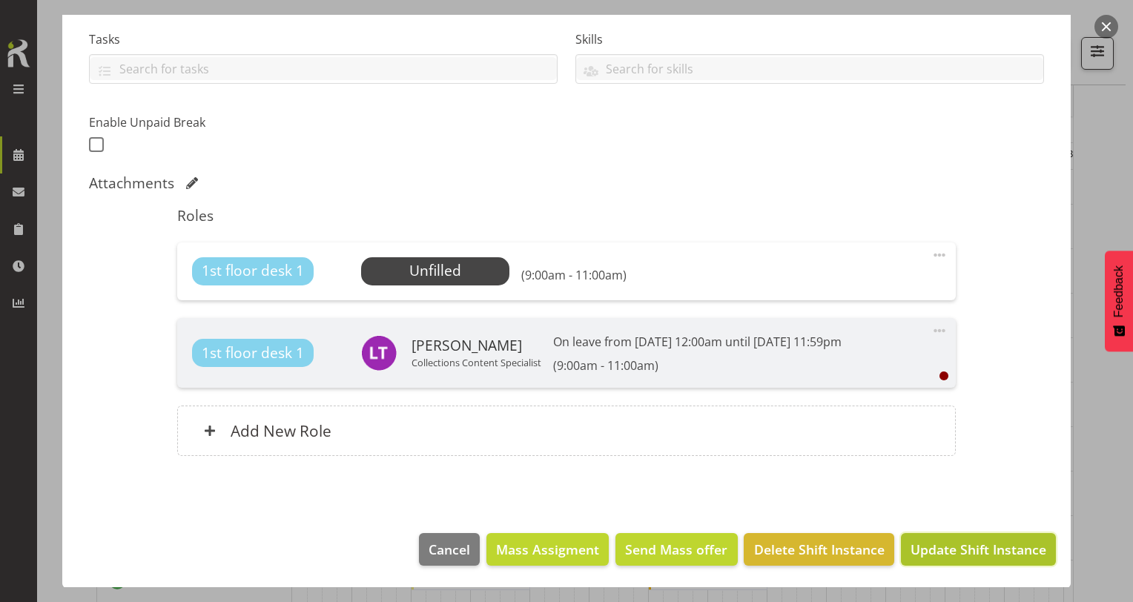
click at [926, 544] on span "Update Shift Instance" at bounding box center [979, 549] width 136 height 19
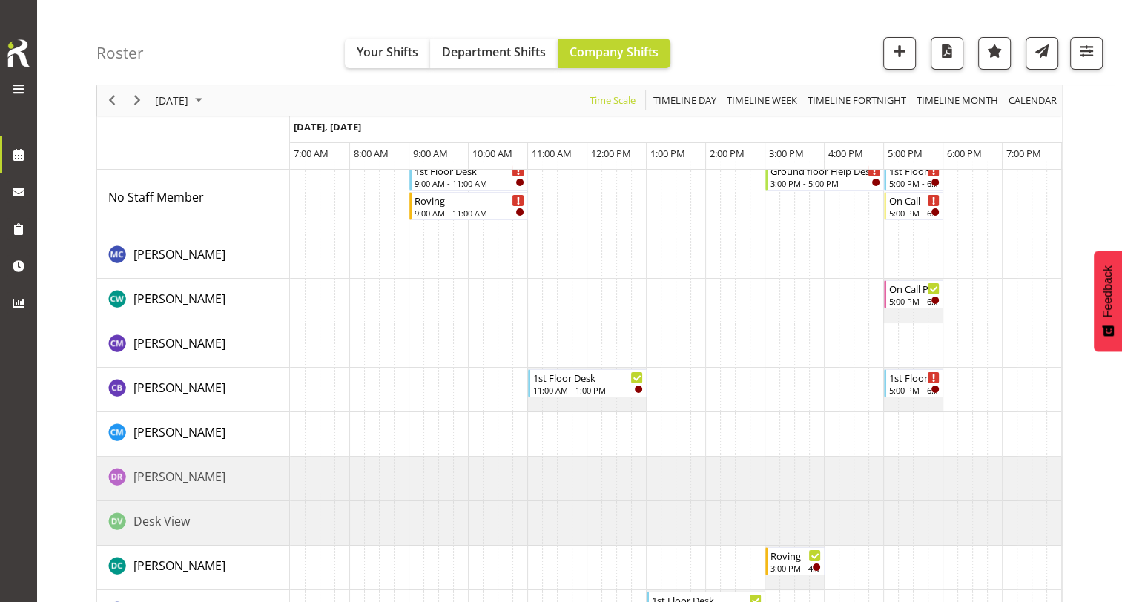
scroll to position [0, 0]
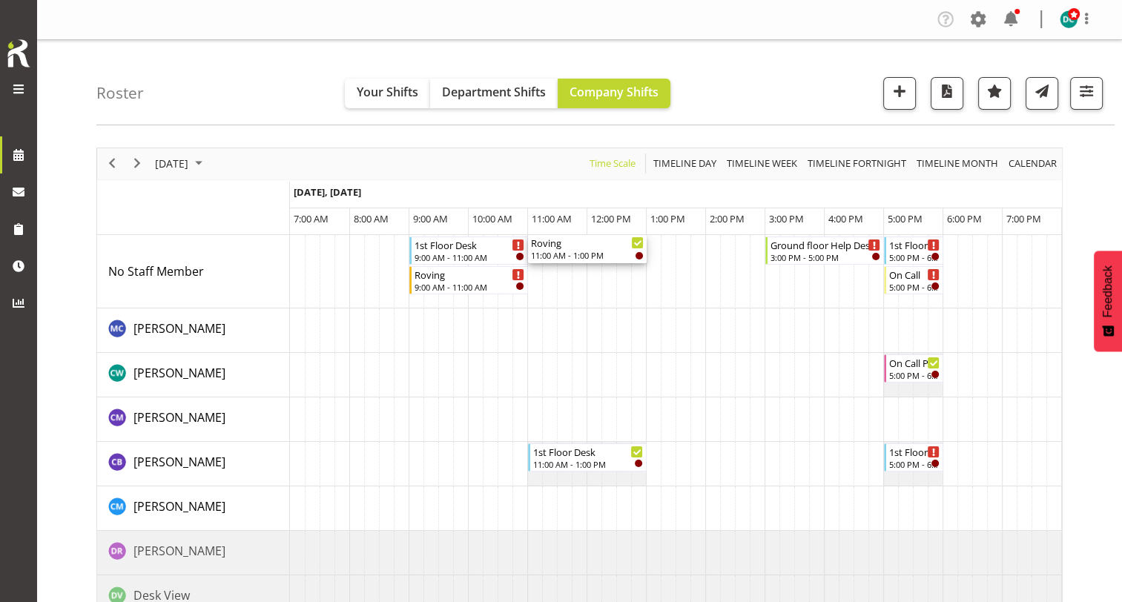
drag, startPoint x: 552, startPoint y: 374, endPoint x: 539, endPoint y: 252, distance: 122.4
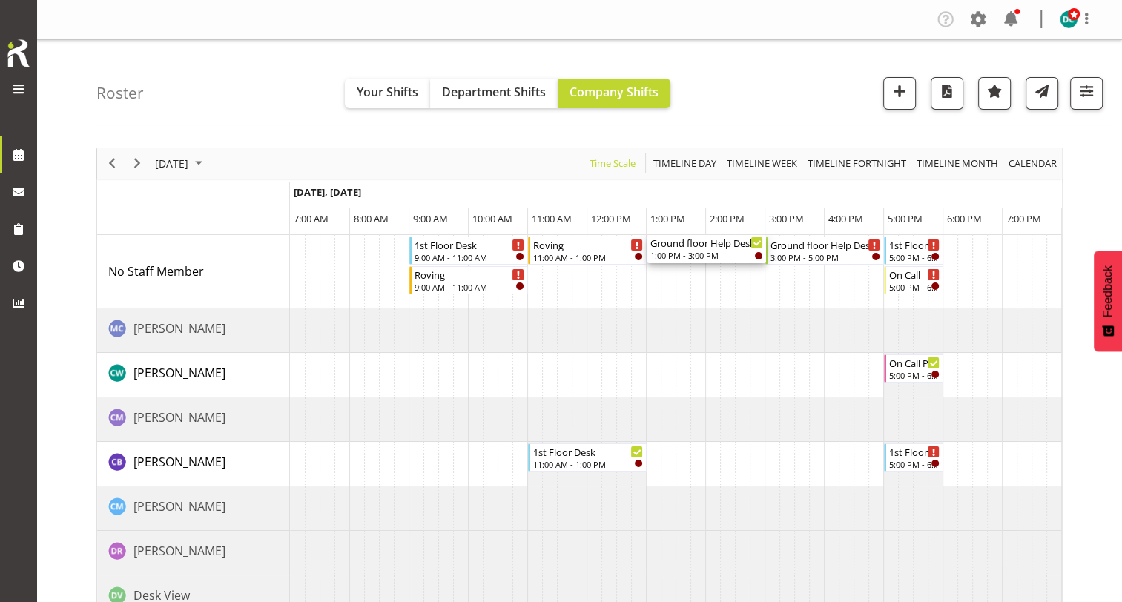
drag, startPoint x: 701, startPoint y: 296, endPoint x: 753, endPoint y: 53, distance: 248.1
click at [760, 280] on td "Timeline Day of August 29, 2025" at bounding box center [757, 271] width 15 height 73
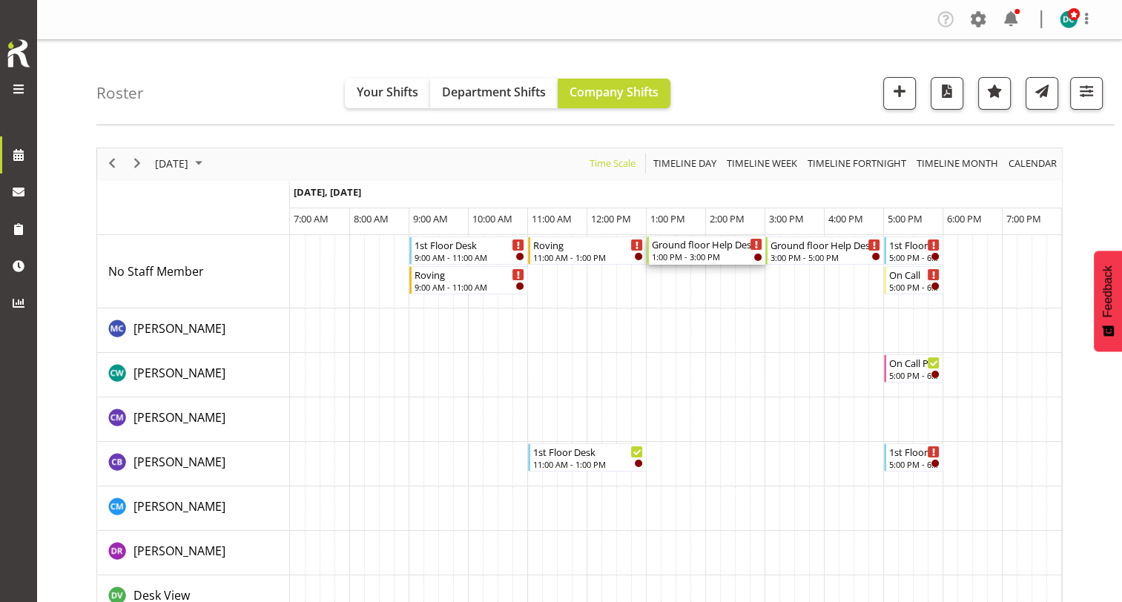
click at [708, 260] on div "1:00 PM - 3:00 PM" at bounding box center [707, 257] width 111 height 12
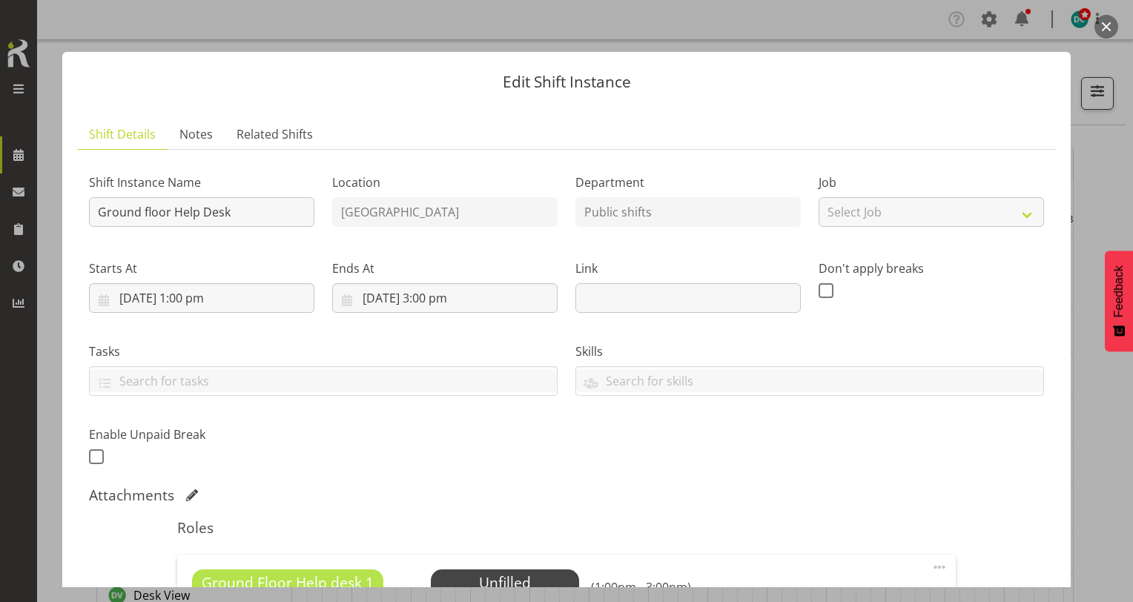
click at [1099, 32] on button "button" at bounding box center [1107, 27] width 24 height 24
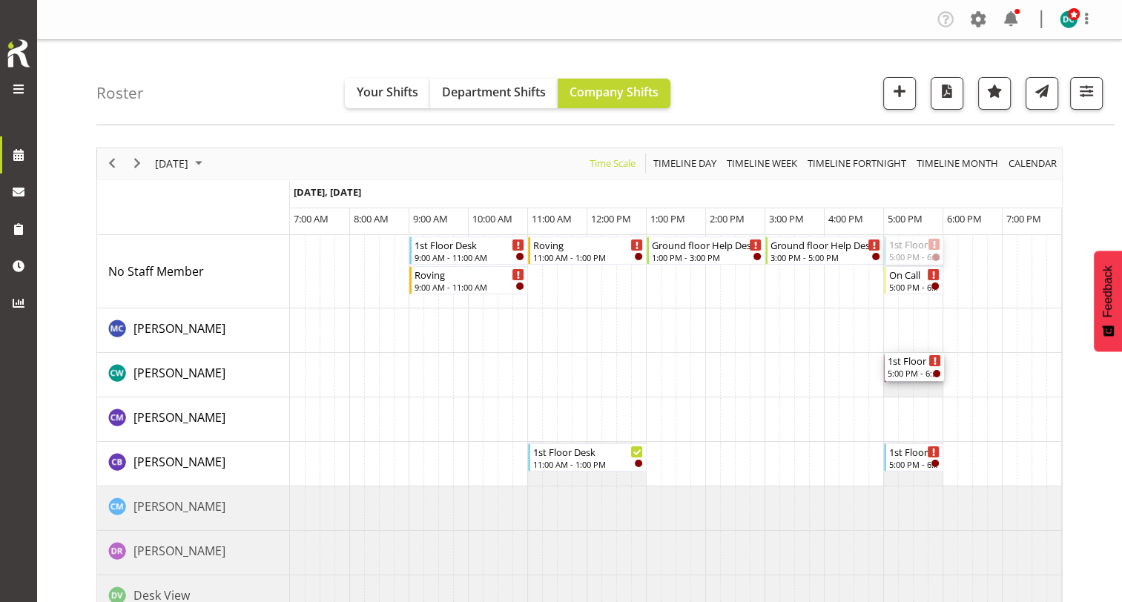
drag, startPoint x: 906, startPoint y: 242, endPoint x: 908, endPoint y: 378, distance: 135.8
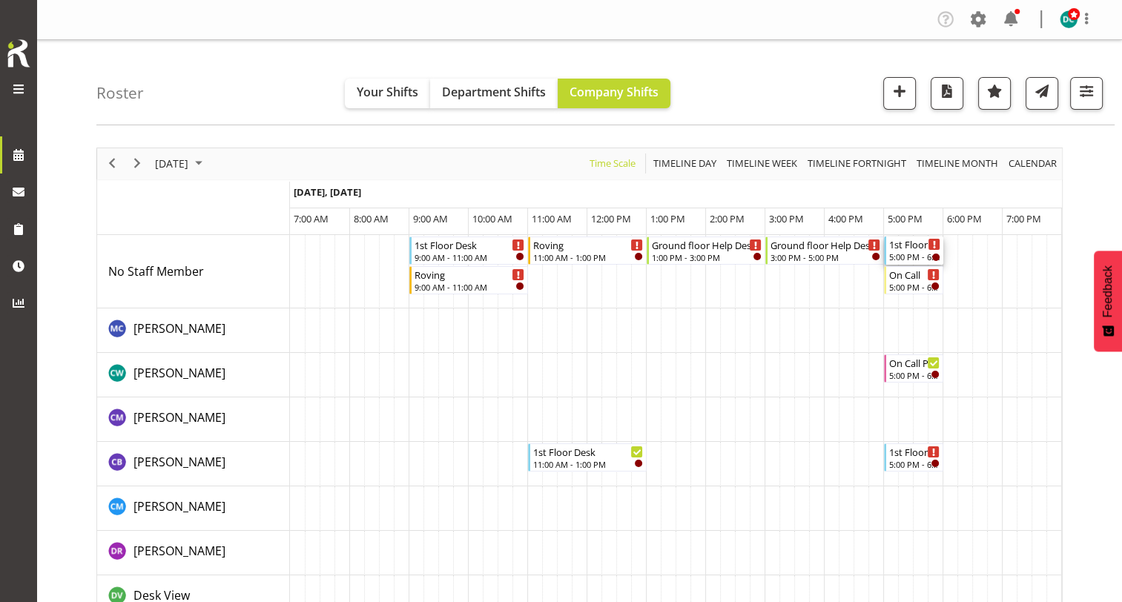
click at [912, 249] on div "1st Floor Desk" at bounding box center [914, 244] width 51 height 15
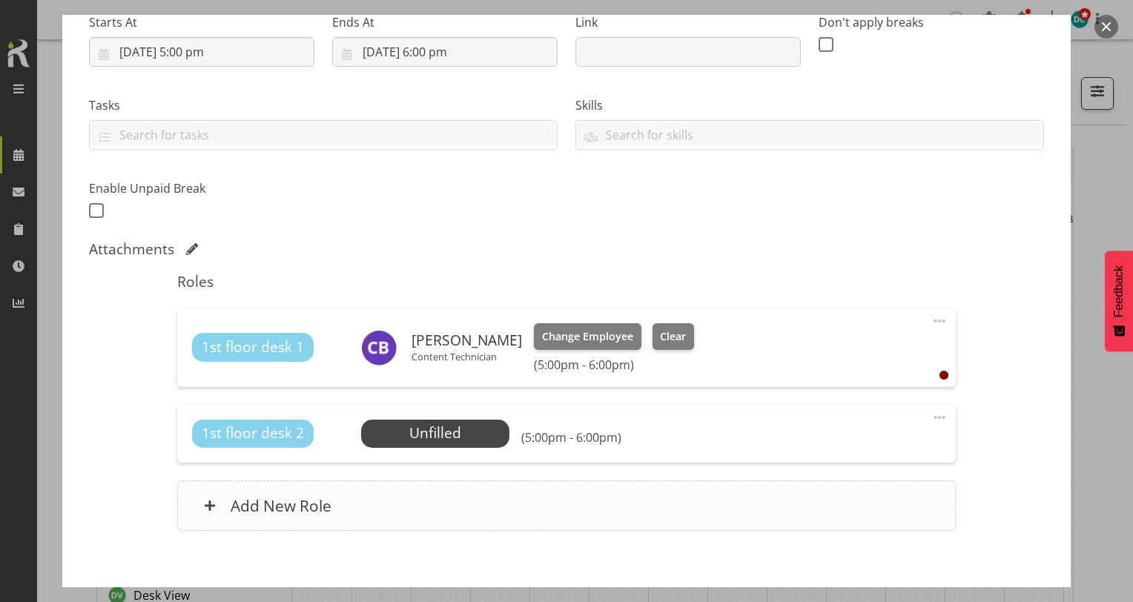
scroll to position [297, 0]
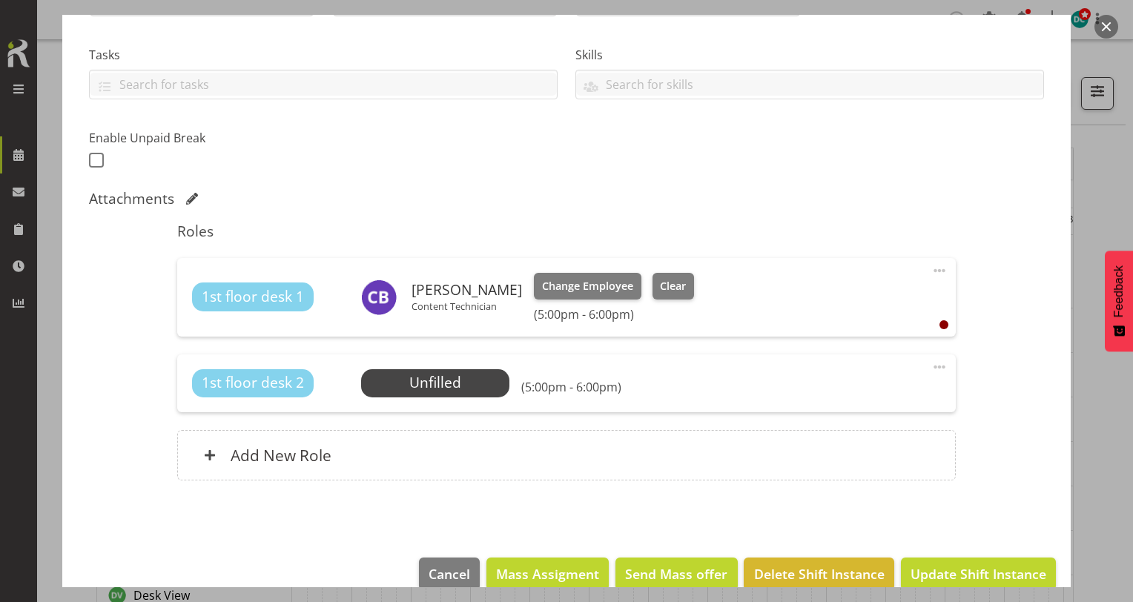
click at [1110, 24] on button "button" at bounding box center [1107, 27] width 24 height 24
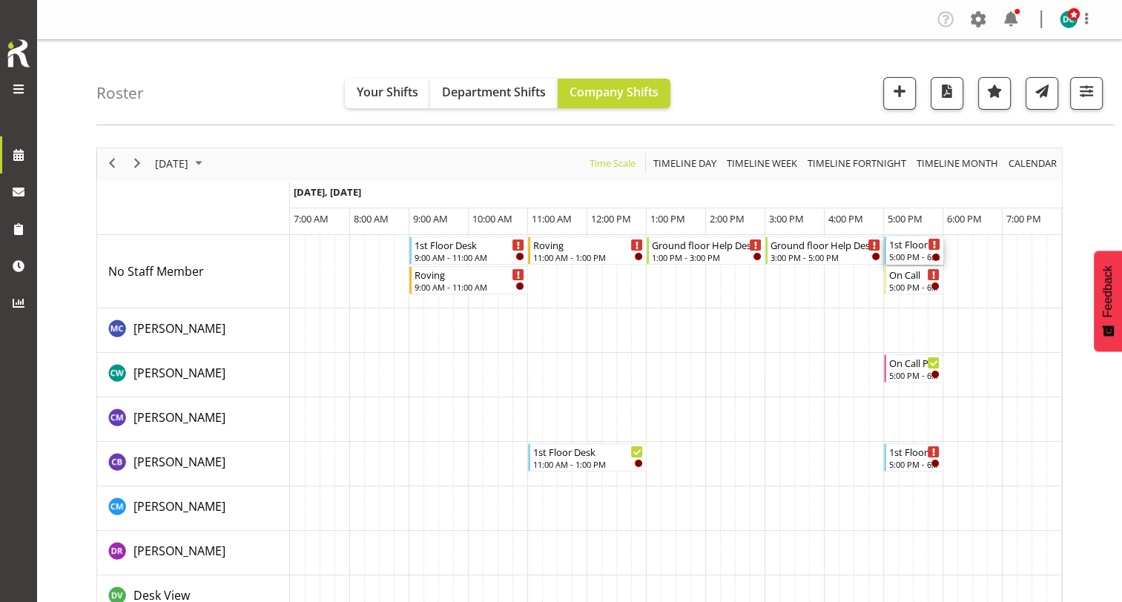
click at [914, 247] on div "1st Floor Desk" at bounding box center [914, 244] width 51 height 15
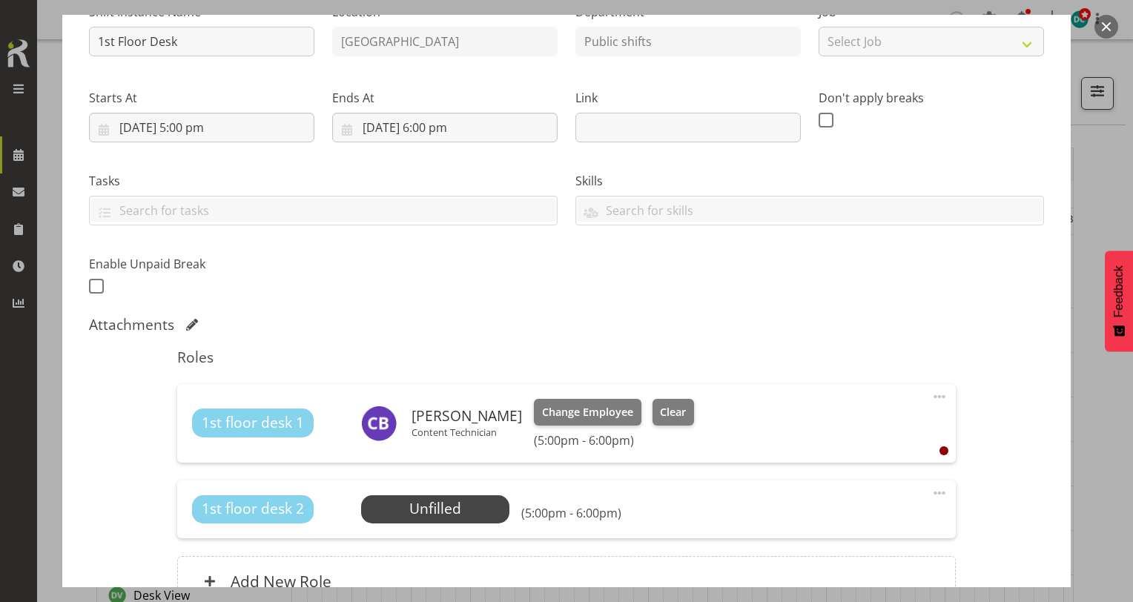
scroll to position [223, 0]
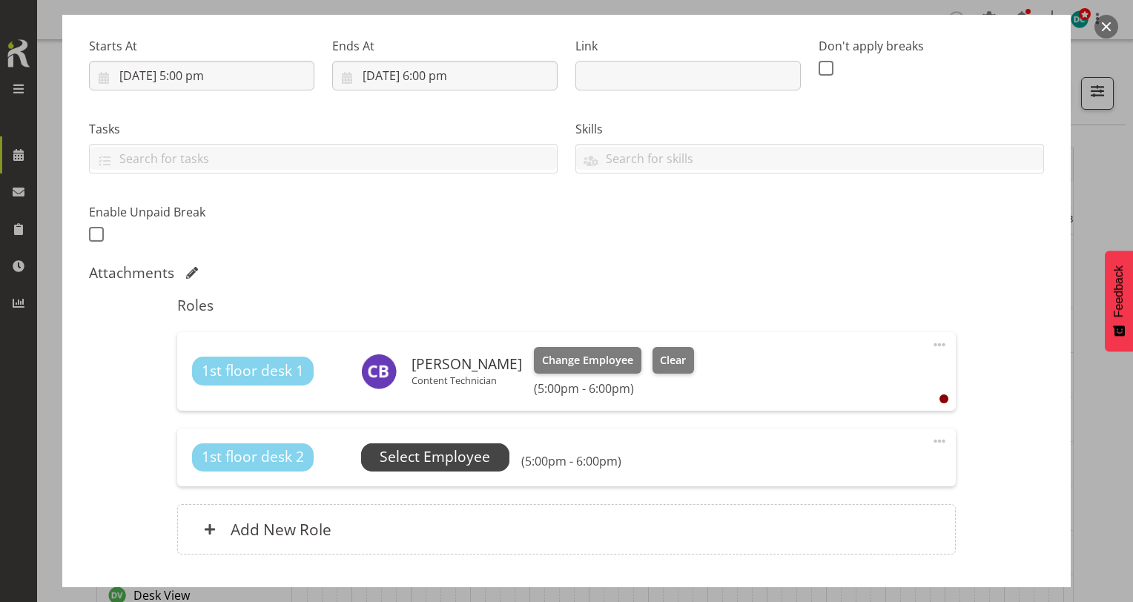
click at [469, 451] on span "Select Employee" at bounding box center [435, 458] width 111 height 22
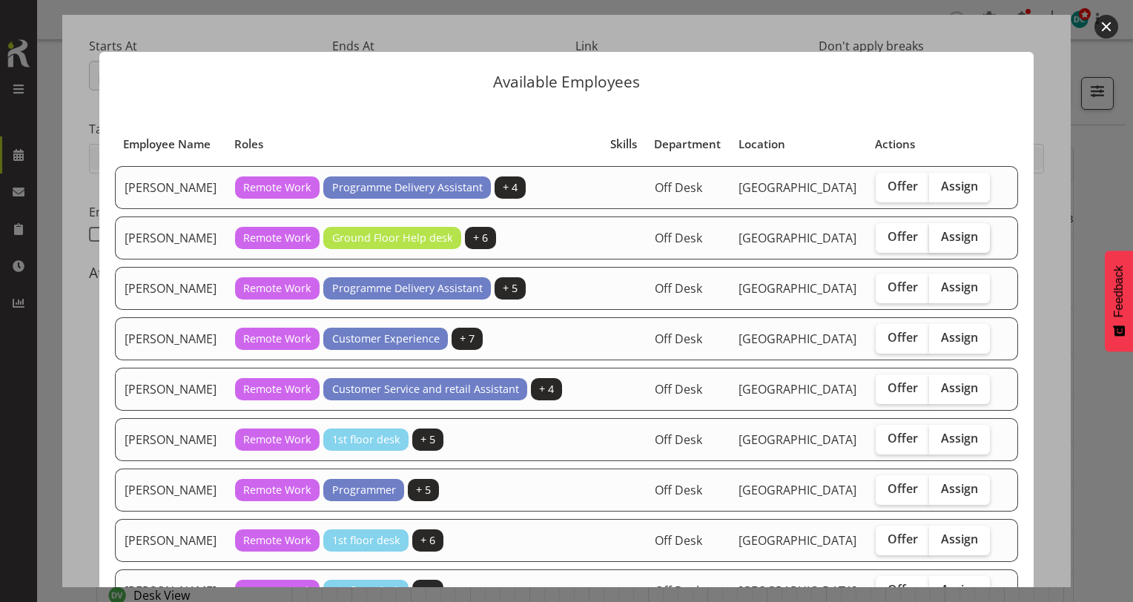
click at [970, 246] on label "Assign" at bounding box center [959, 238] width 61 height 30
click at [939, 242] on input "Assign" at bounding box center [934, 237] width 10 height 10
checkbox input "true"
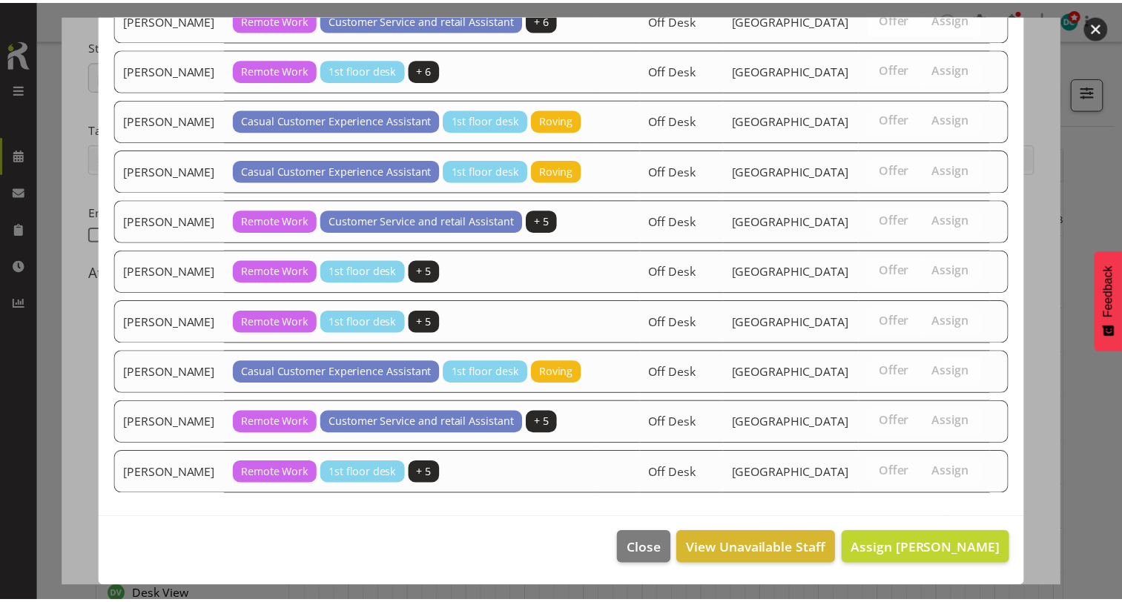
scroll to position [1448, 0]
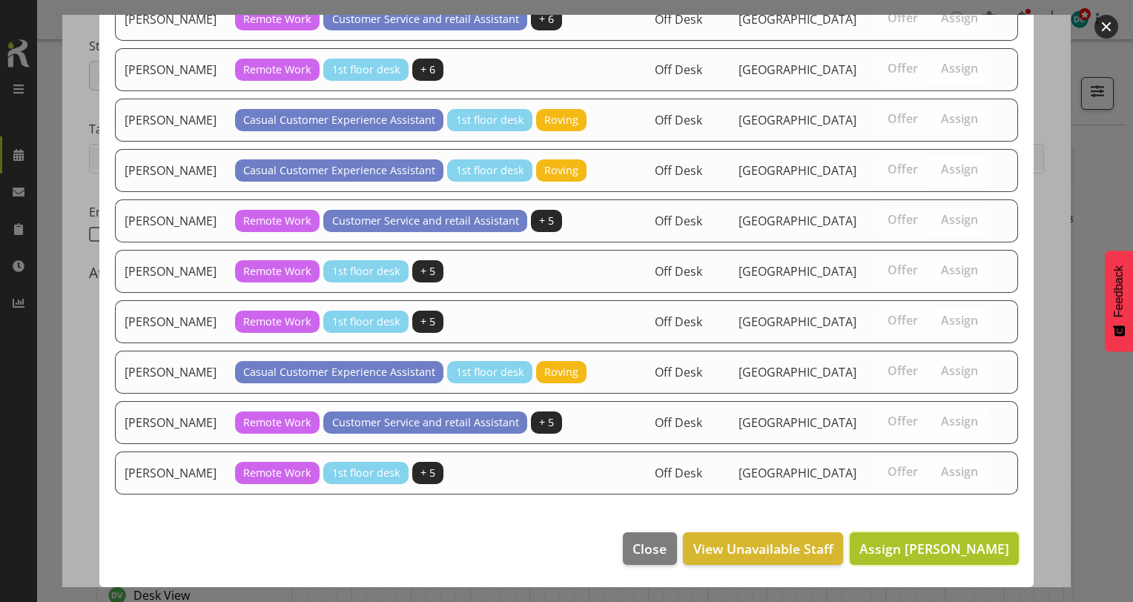
click at [902, 559] on button "Assign Catherine Wilson" at bounding box center [934, 549] width 169 height 33
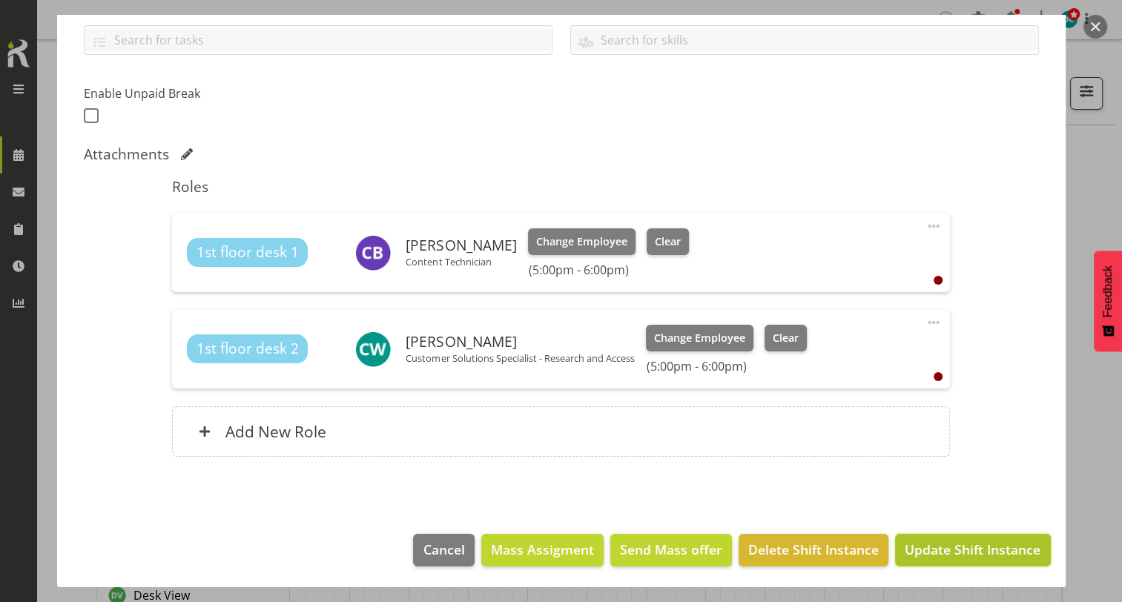
click at [913, 540] on span "Update Shift Instance" at bounding box center [973, 549] width 136 height 19
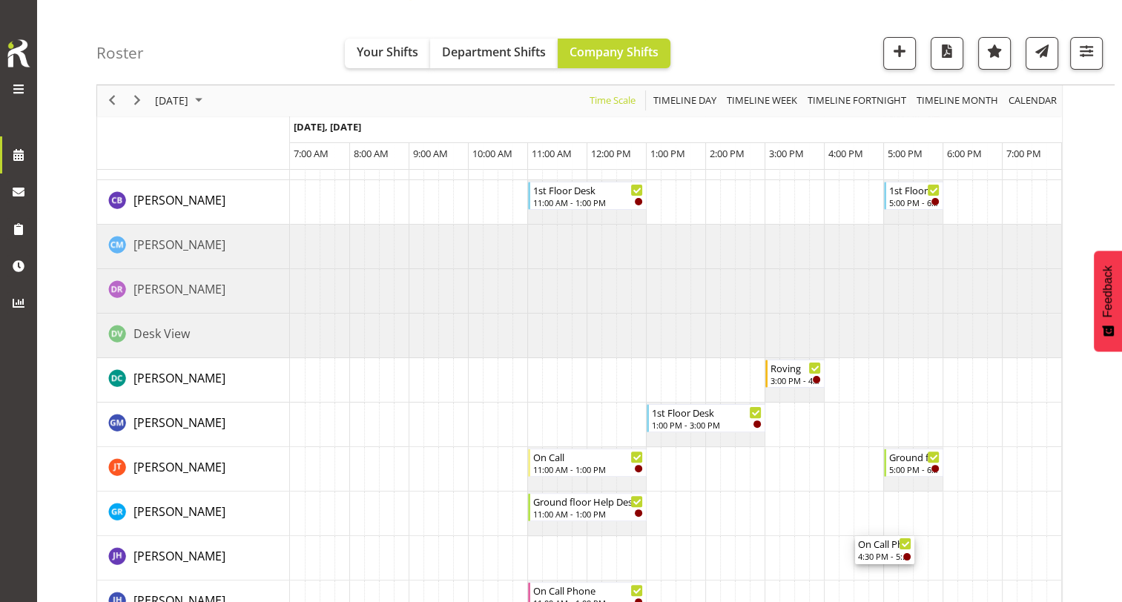
scroll to position [297, 0]
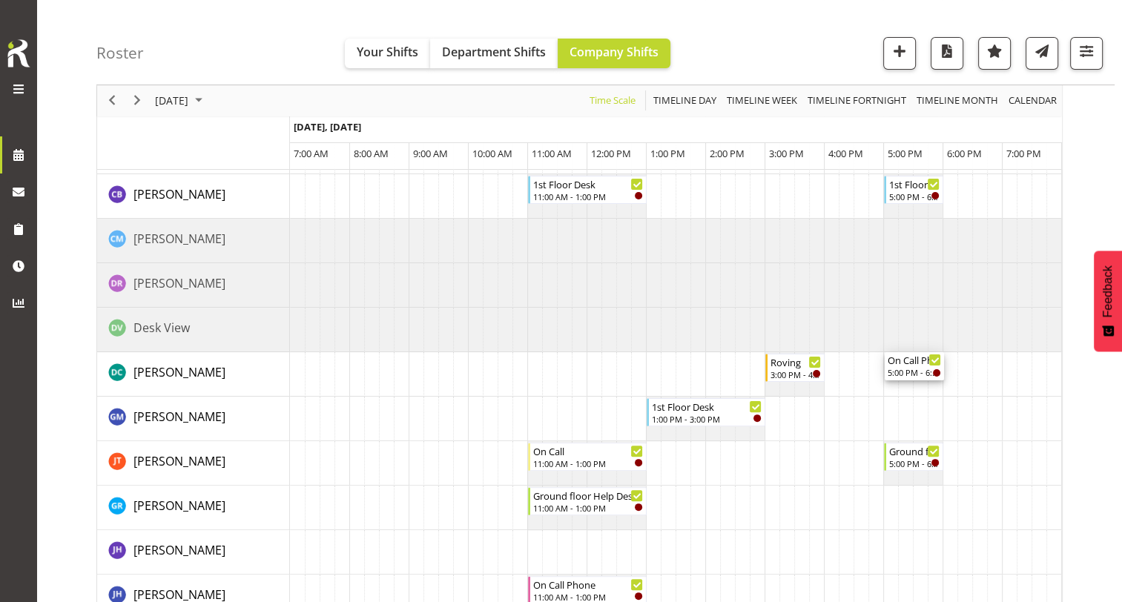
drag, startPoint x: 913, startPoint y: 395, endPoint x: 898, endPoint y: 387, distance: 16.6
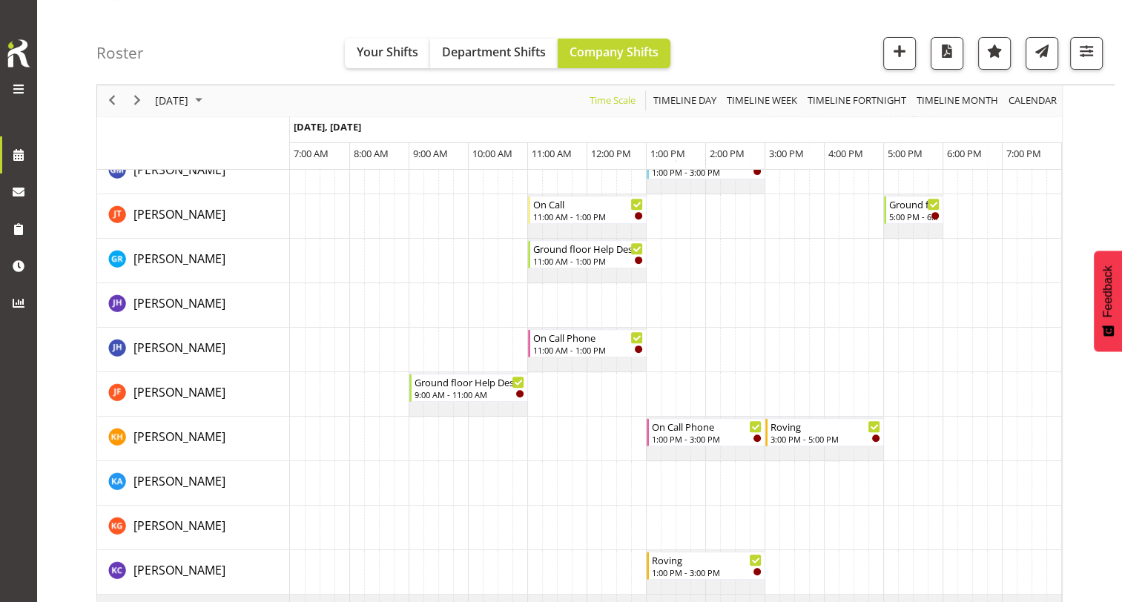
scroll to position [455, 0]
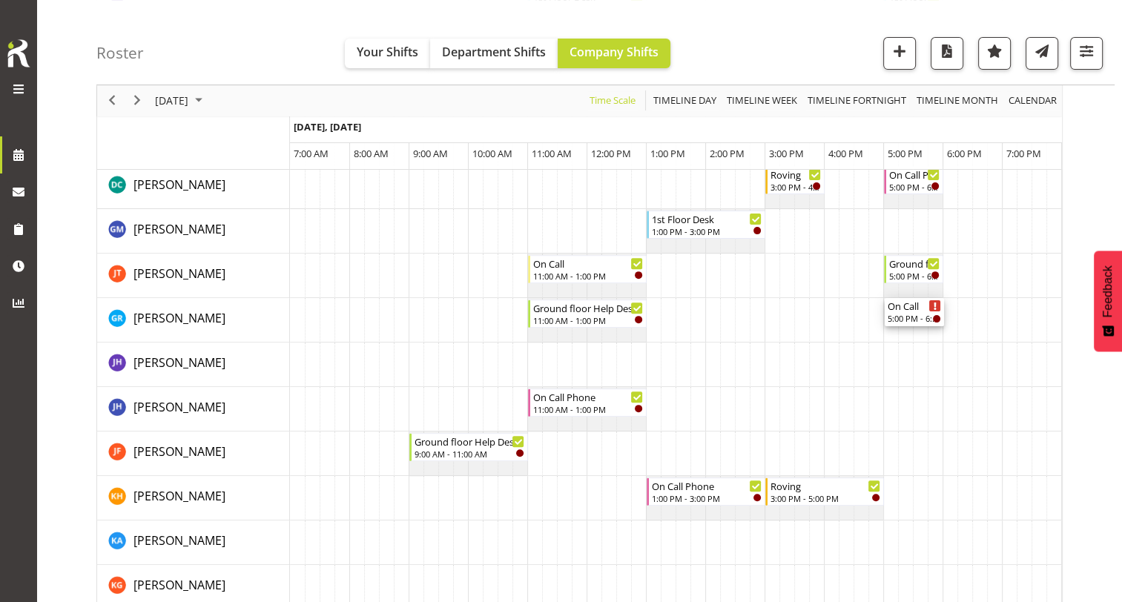
drag, startPoint x: 907, startPoint y: 244, endPoint x: 923, endPoint y: 337, distance: 94.0
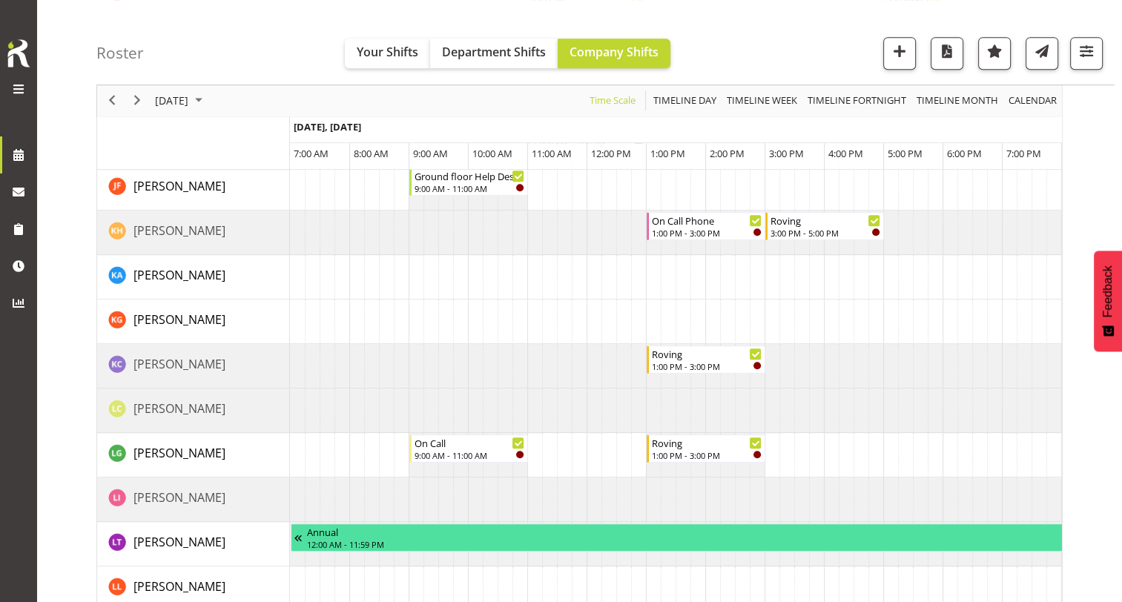
scroll to position [742, 0]
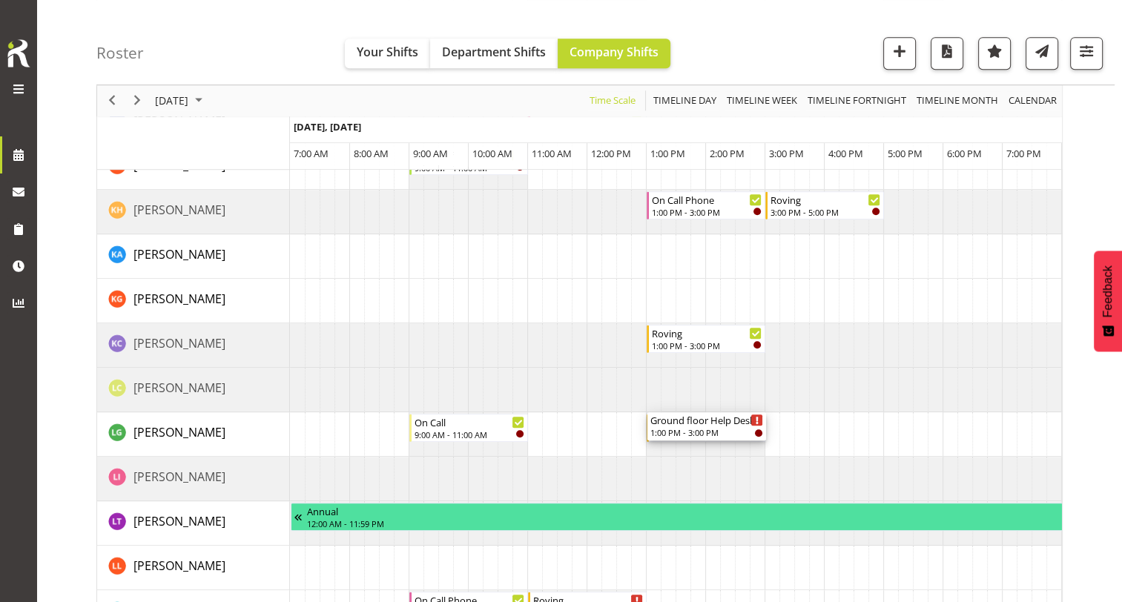
drag, startPoint x: 681, startPoint y: 245, endPoint x: 680, endPoint y: 429, distance: 184.7
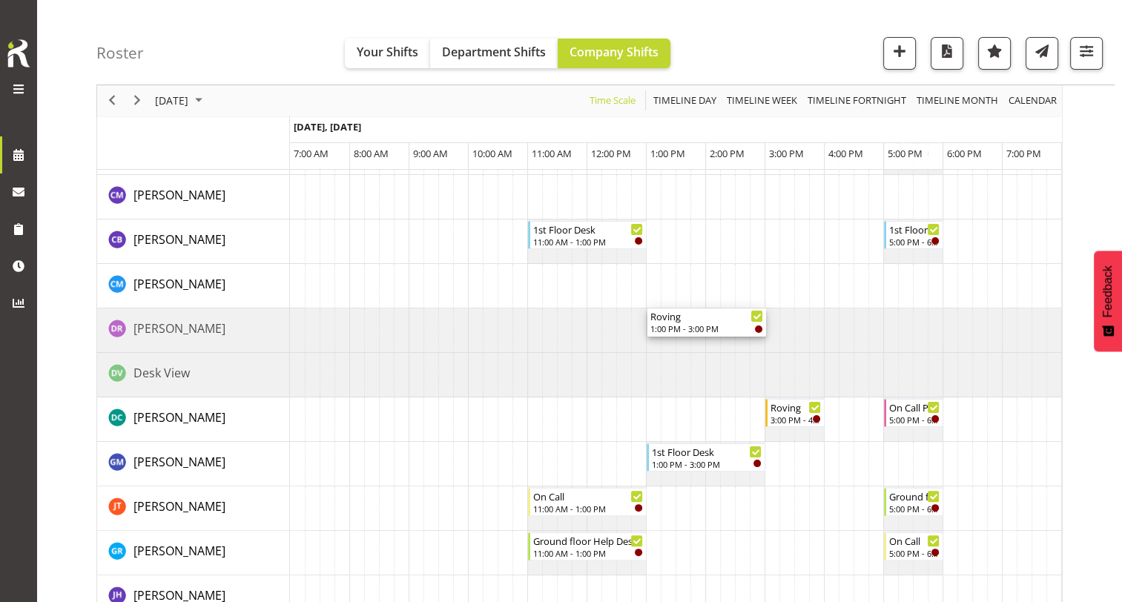
scroll to position [0, 0]
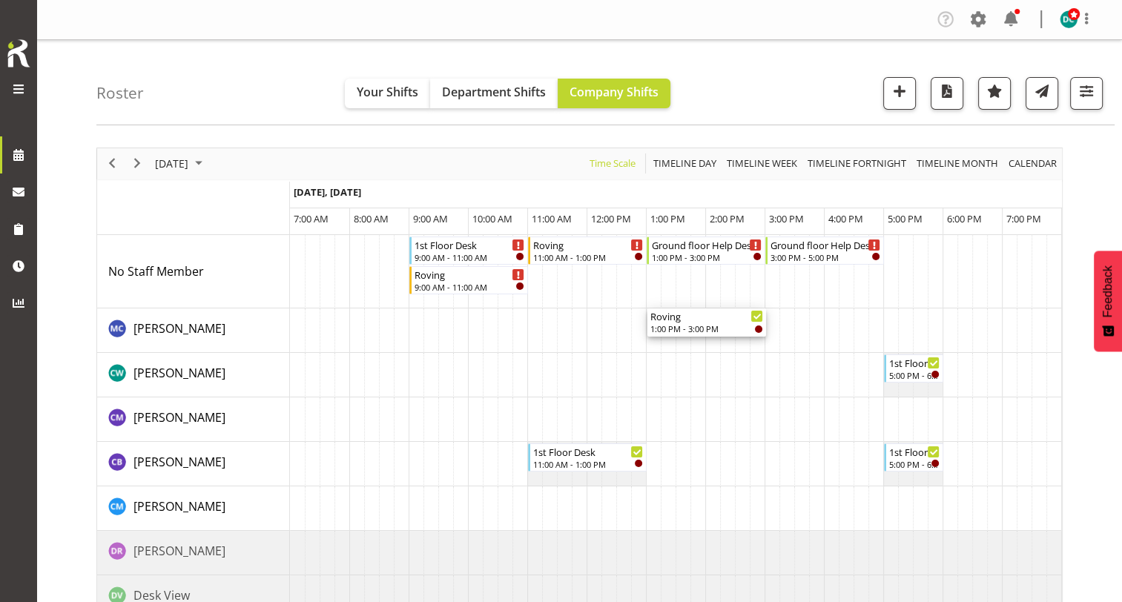
drag, startPoint x: 697, startPoint y: 433, endPoint x: 694, endPoint y: 335, distance: 97.9
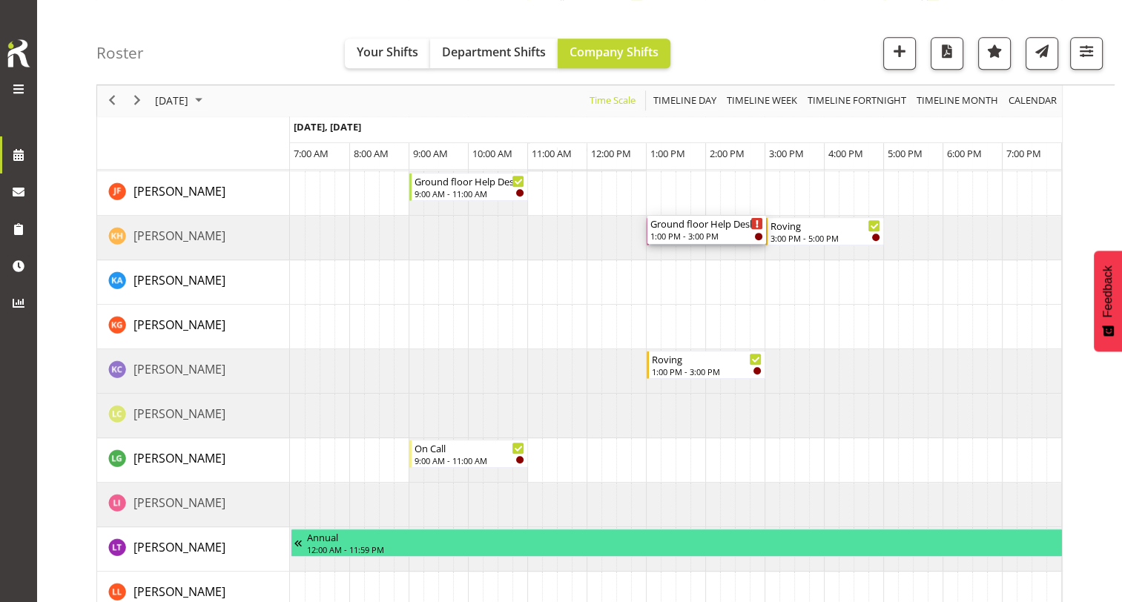
scroll to position [742, 0]
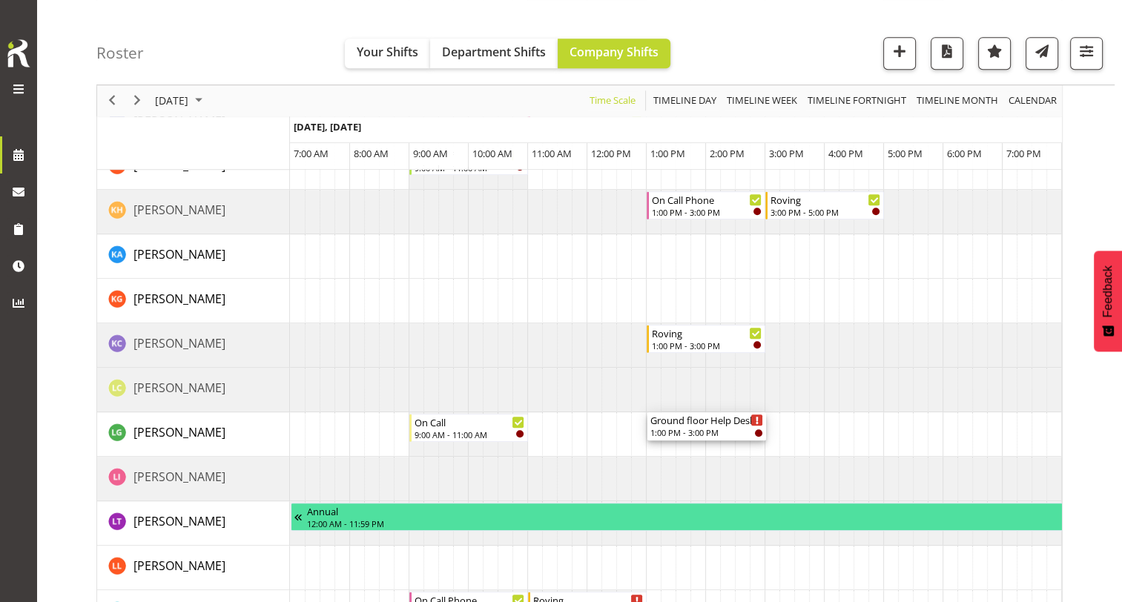
drag, startPoint x: 697, startPoint y: 248, endPoint x: 674, endPoint y: 439, distance: 192.8
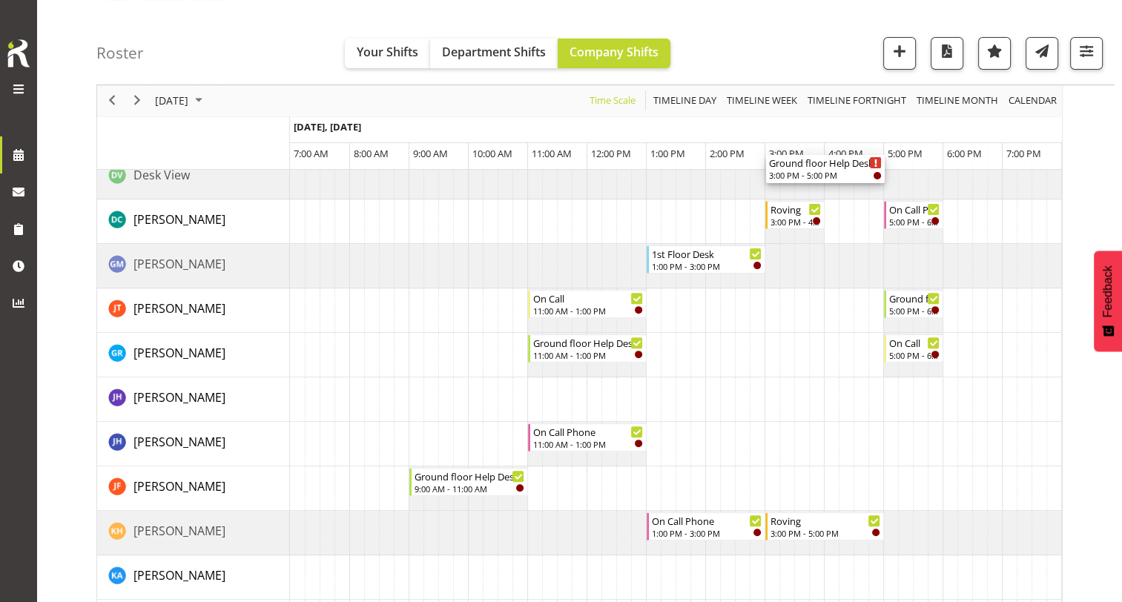
scroll to position [445, 0]
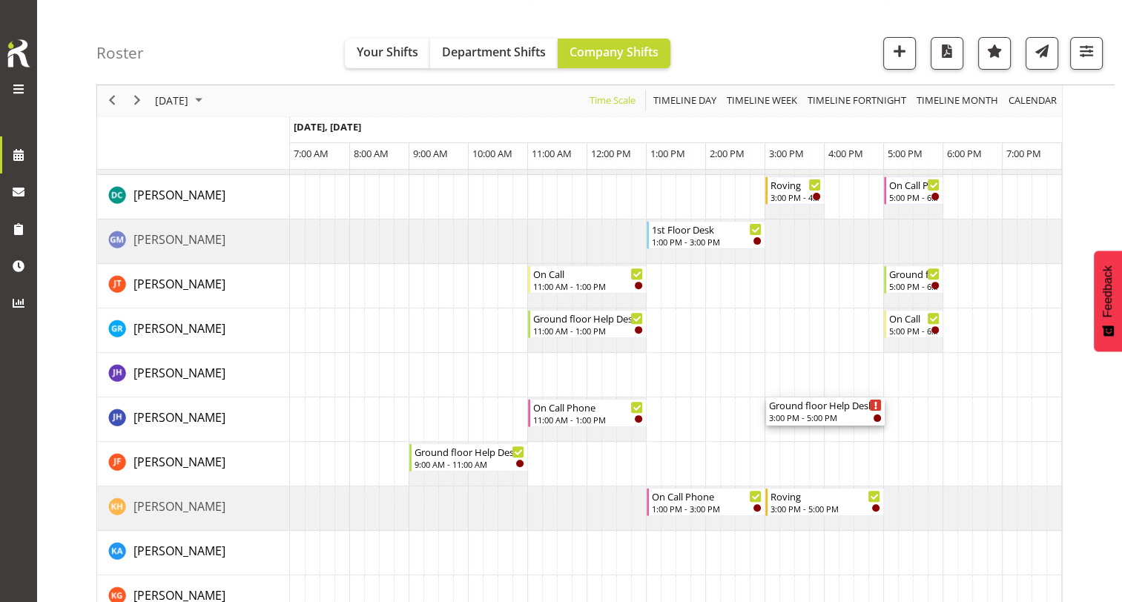
drag, startPoint x: 831, startPoint y: 245, endPoint x: 825, endPoint y: 419, distance: 174.4
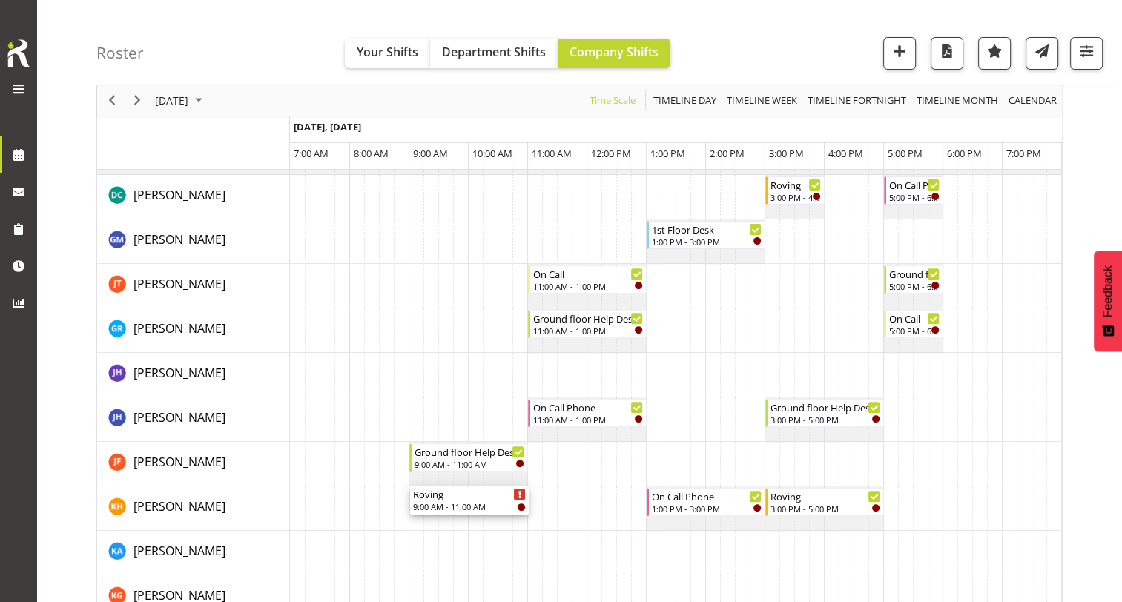
drag, startPoint x: 454, startPoint y: 273, endPoint x: 461, endPoint y: 507, distance: 234.5
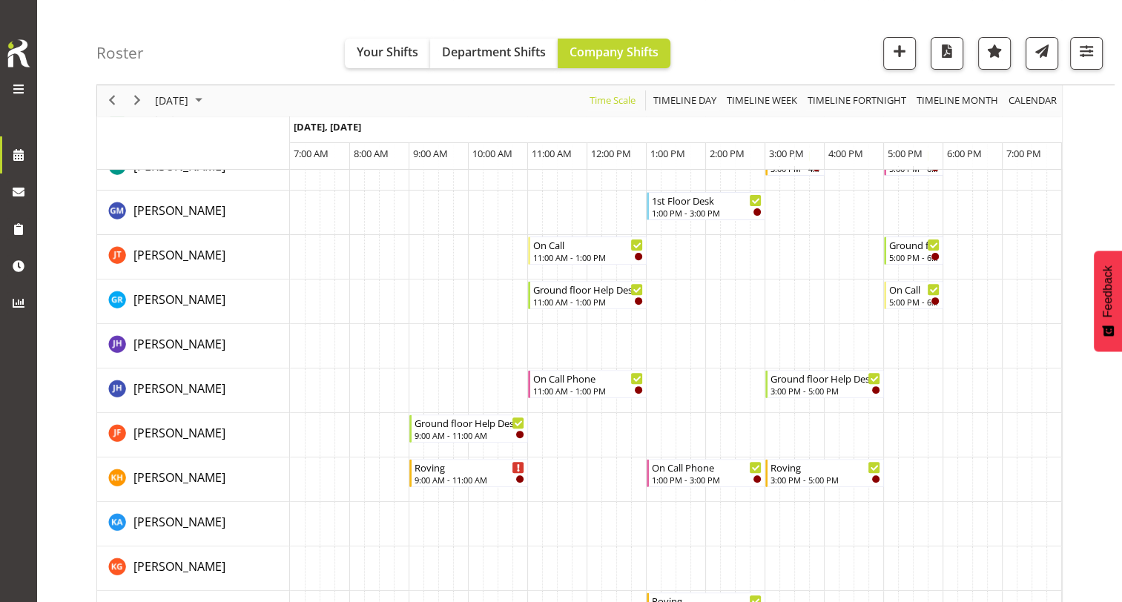
scroll to position [415, 0]
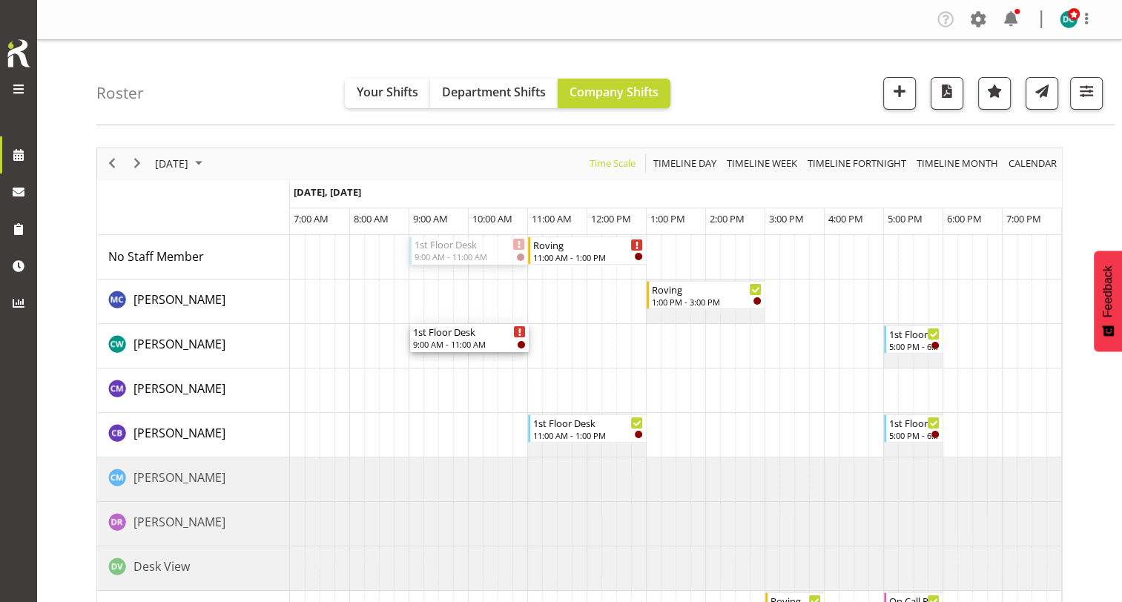
drag, startPoint x: 448, startPoint y: 243, endPoint x: 452, endPoint y: 365, distance: 121.7
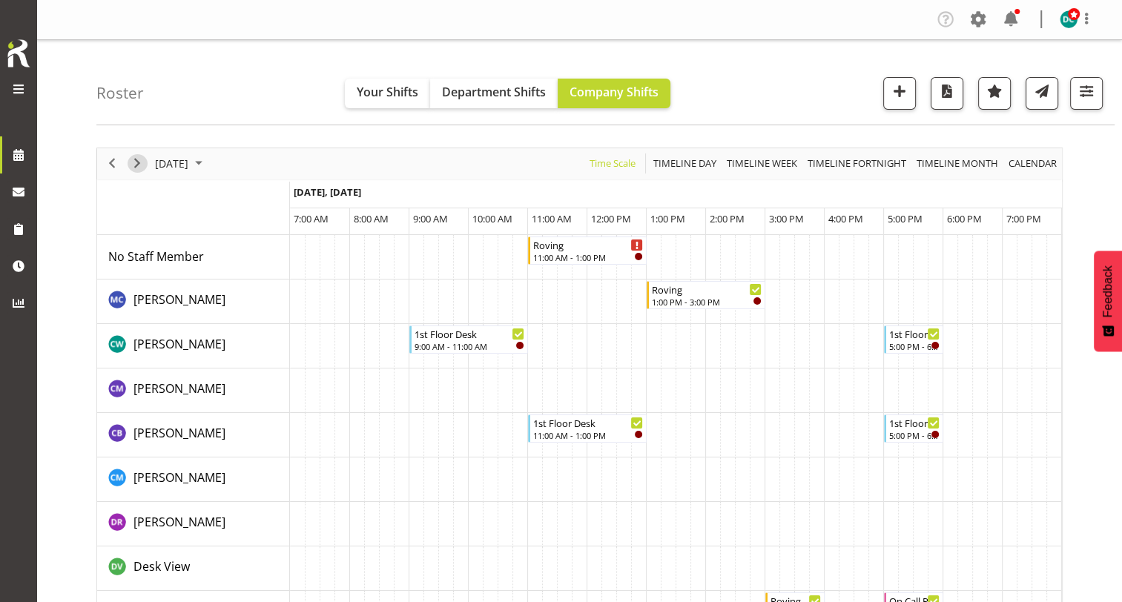
click at [139, 165] on span "Next" at bounding box center [137, 163] width 18 height 19
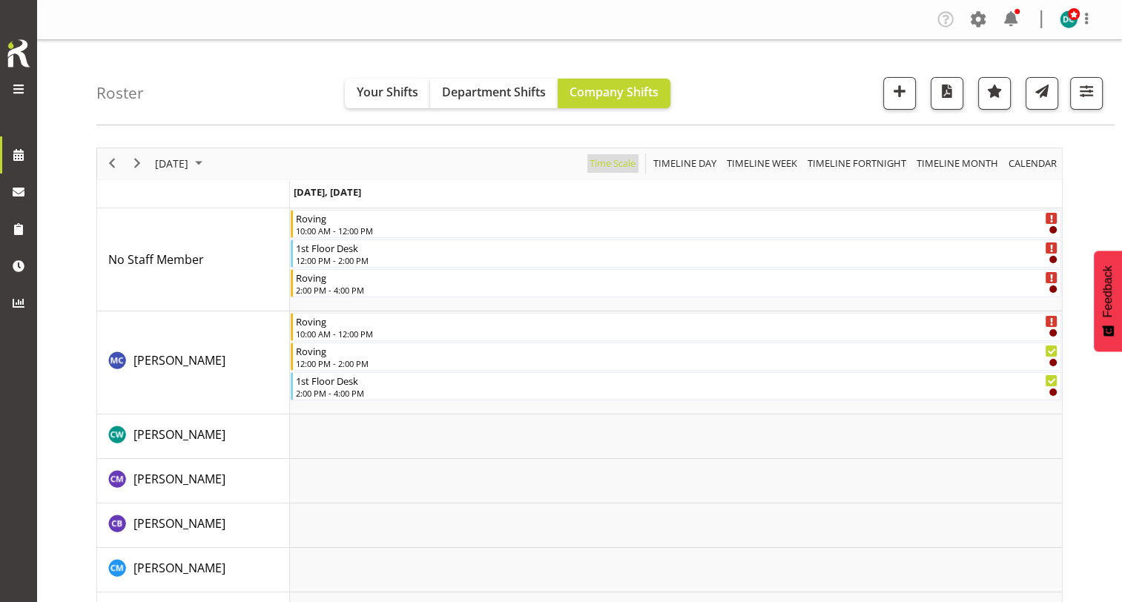
click at [622, 163] on span "Time Scale" at bounding box center [612, 163] width 49 height 19
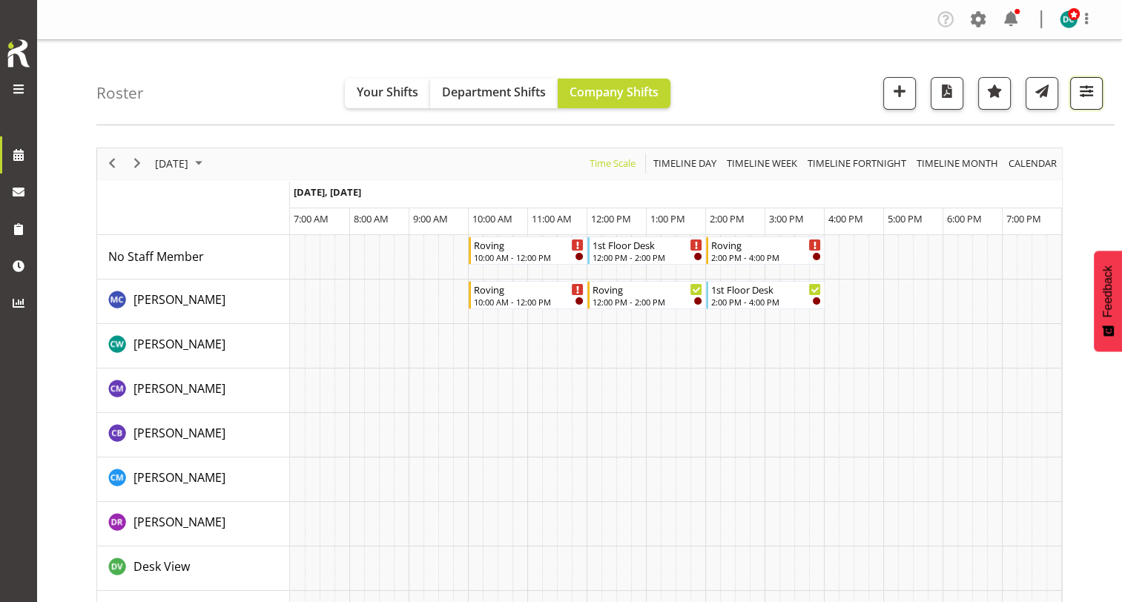
click at [1092, 91] on span "button" at bounding box center [1086, 91] width 19 height 19
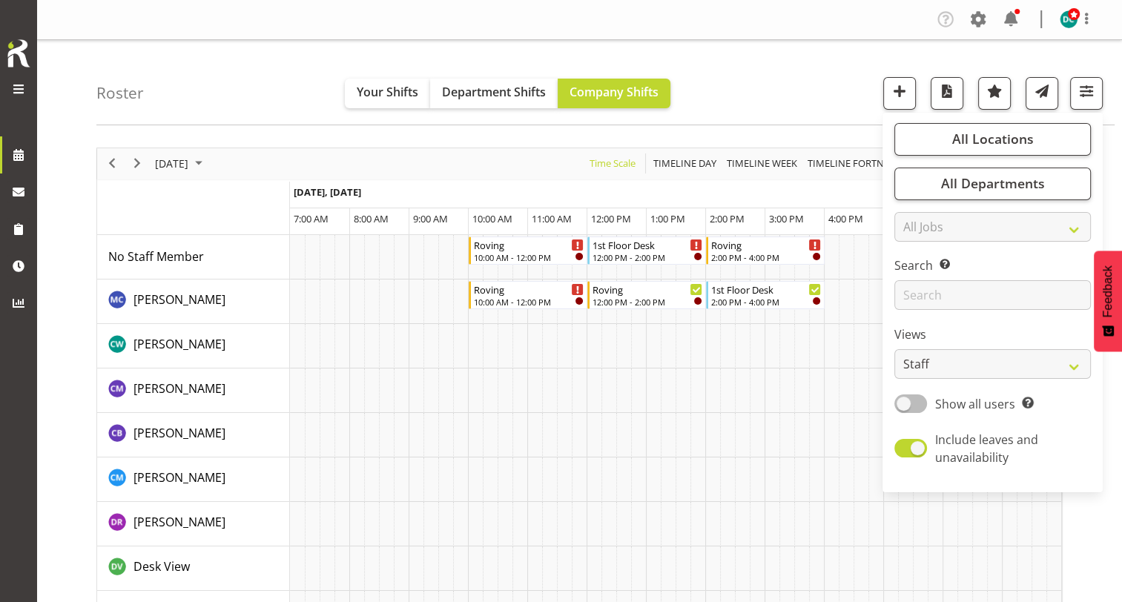
click at [904, 400] on span at bounding box center [911, 404] width 33 height 19
click at [904, 400] on input "Show all users Show only rostered employees" at bounding box center [900, 404] width 10 height 10
checkbox input "true"
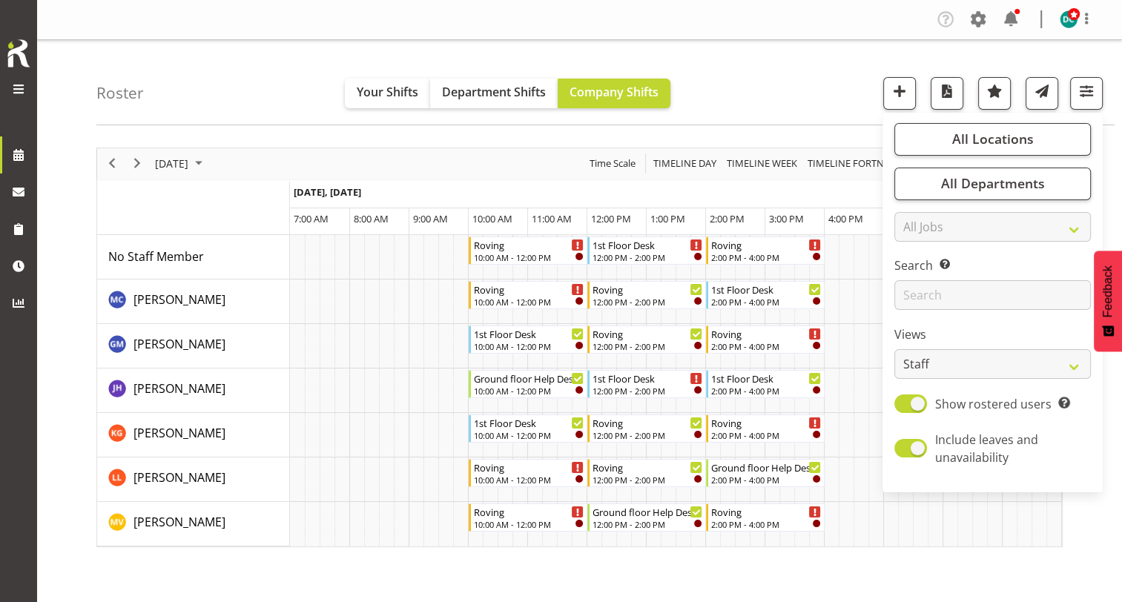
click at [771, 65] on div "Roster Your Shifts Department Shifts Company Shifts All Locations [GEOGRAPHIC_D…" at bounding box center [605, 82] width 1018 height 85
